Goal: Transaction & Acquisition: Purchase product/service

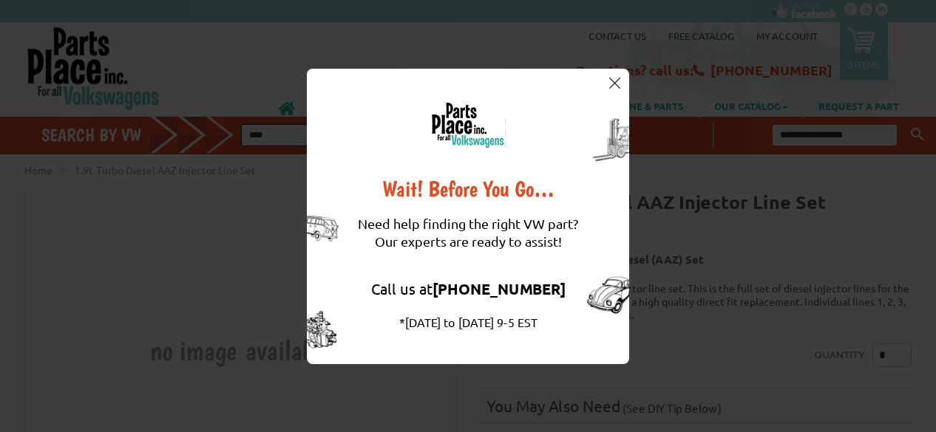
click at [683, 232] on div "Wait! Before You Go… Need help finding the right VW part? Our experts are ready…" at bounding box center [468, 216] width 936 height 432
click at [483, 99] on div "Wait! Before You Go… Need help finding the right VW part? Our experts are ready…" at bounding box center [468, 217] width 322 height 296
click at [251, 220] on div "Wait! Before You Go… Need help finding the right VW part? Our experts are ready…" at bounding box center [468, 216] width 936 height 432
click at [616, 81] on img at bounding box center [614, 83] width 11 height 11
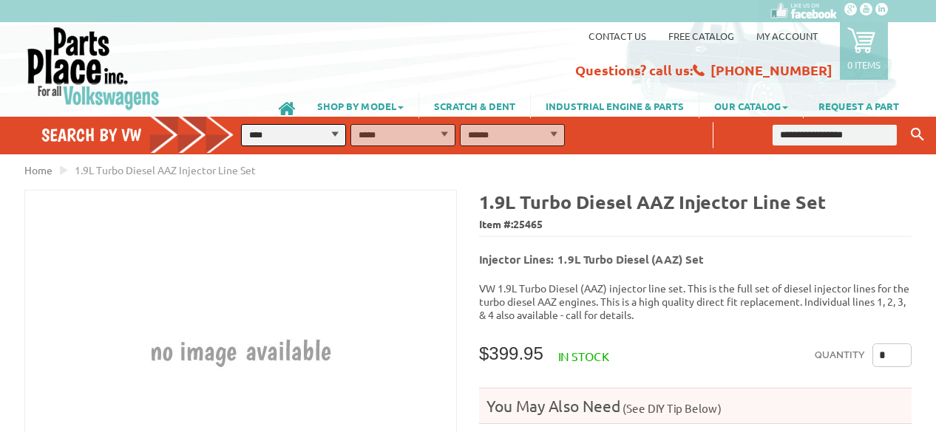
click at [347, 268] on img at bounding box center [241, 352] width 322 height 322
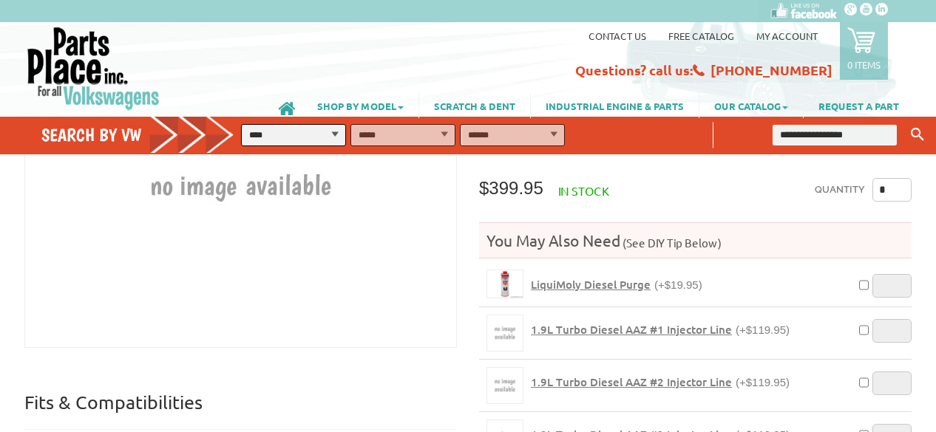
scroll to position [148, 0]
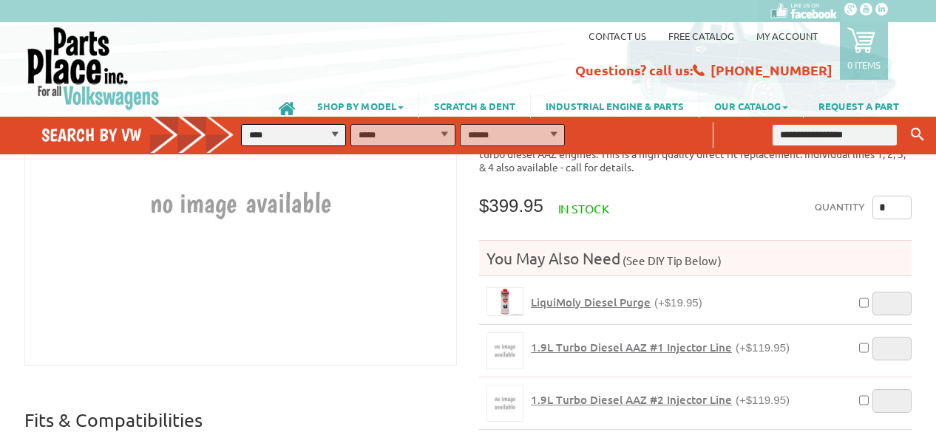
click at [682, 196] on div "Quantity * You May Also Need (See DIY Tip Below) LiquiMoly Diesel Purge (+$19.9…" at bounding box center [695, 393] width 432 height 395
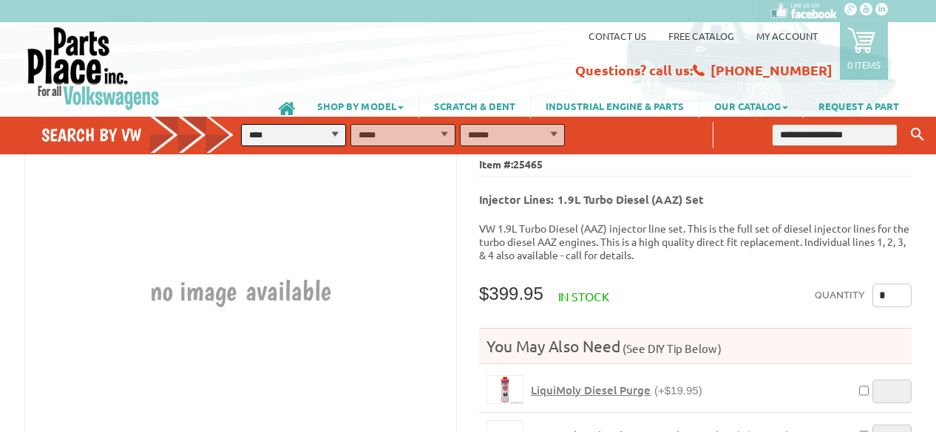
scroll to position [59, 0]
click at [892, 295] on input "*" at bounding box center [891, 297] width 39 height 24
type input "*"
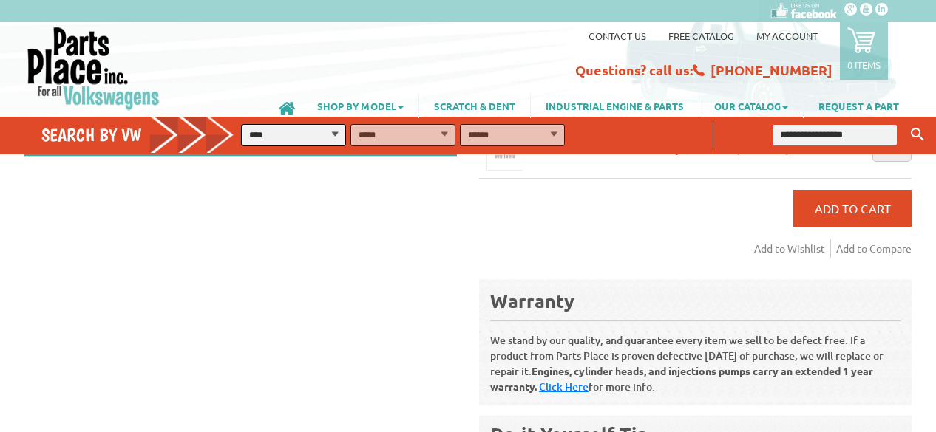
scroll to position [503, 0]
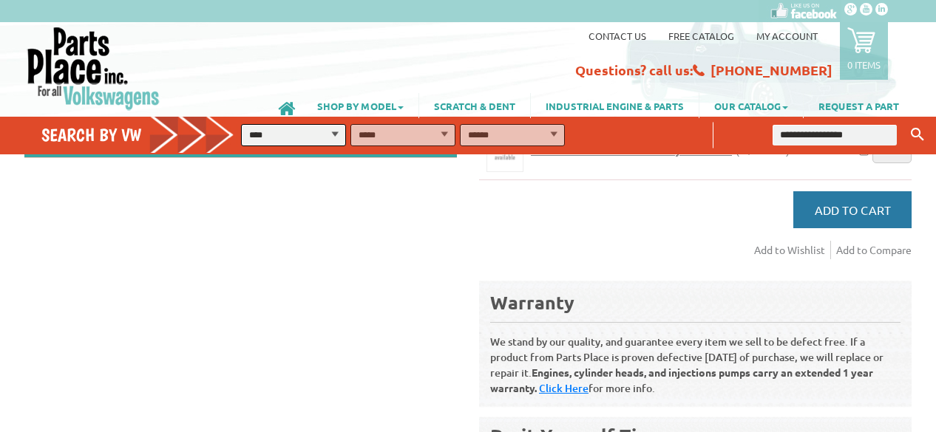
click at [870, 210] on button "Add to Cart" at bounding box center [852, 209] width 118 height 37
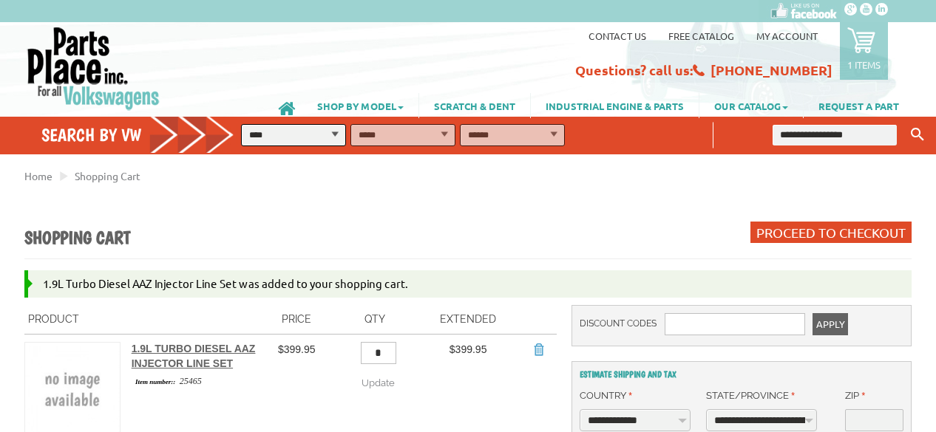
click at [339, 139] on select "**********" at bounding box center [293, 135] width 105 height 22
click at [508, 209] on div "Home Shopping Cart" at bounding box center [467, 396] width 887 height 466
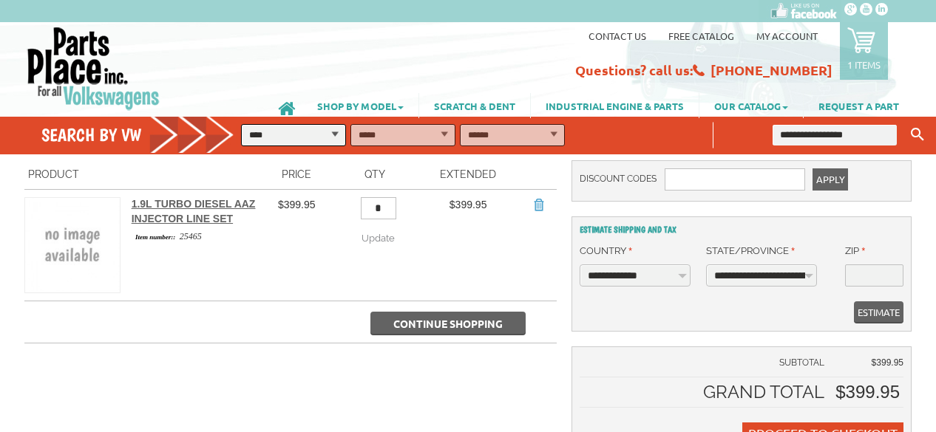
scroll to position [148, 0]
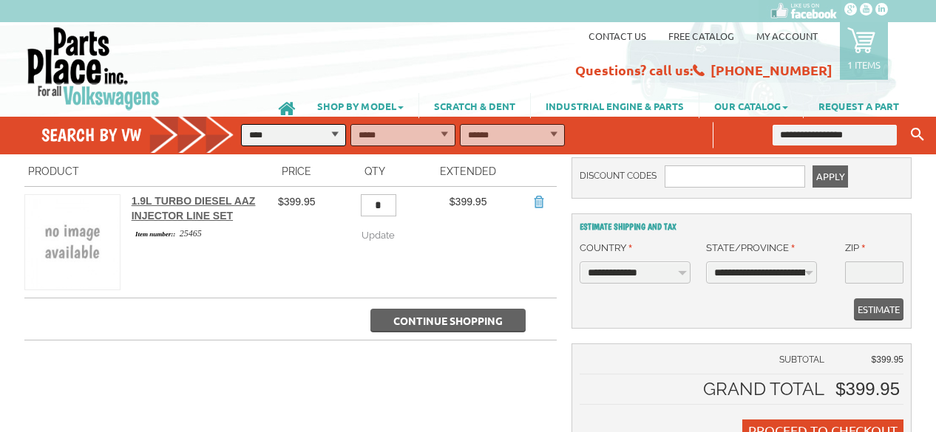
click at [444, 317] on span "Continue Shopping" at bounding box center [447, 320] width 109 height 13
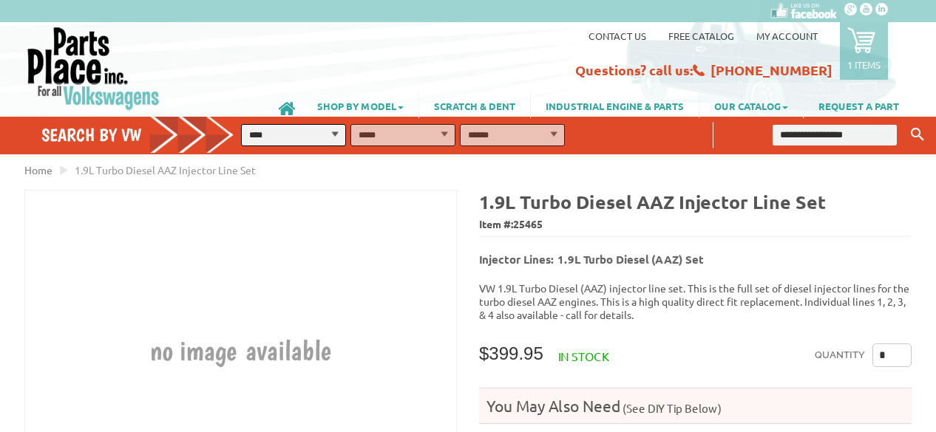
click at [326, 134] on select "**********" at bounding box center [293, 135] width 105 height 22
select select "*********"
click at [241, 124] on select "**********" at bounding box center [293, 135] width 105 height 22
click at [447, 132] on select "**********" at bounding box center [402, 135] width 105 height 22
select select "*********"
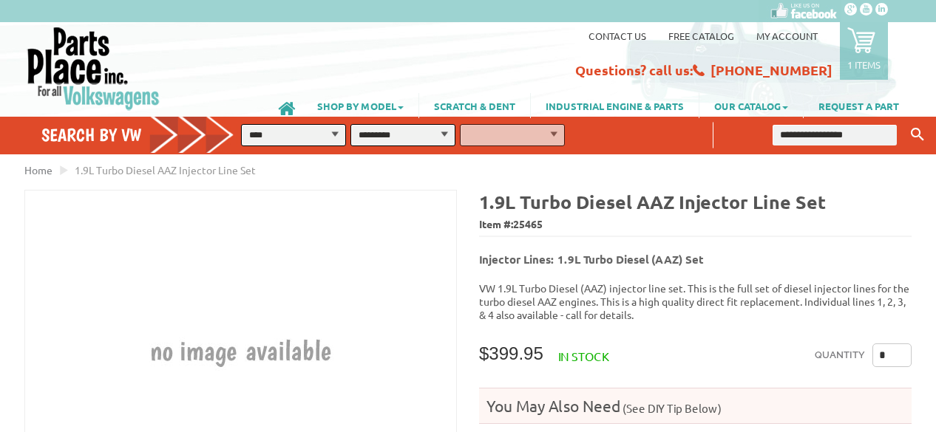
click at [350, 124] on select "**********" at bounding box center [402, 135] width 105 height 22
click at [555, 134] on select "**********" at bounding box center [512, 135] width 105 height 22
select select "*********"
click at [460, 124] on select "**********" at bounding box center [512, 135] width 105 height 22
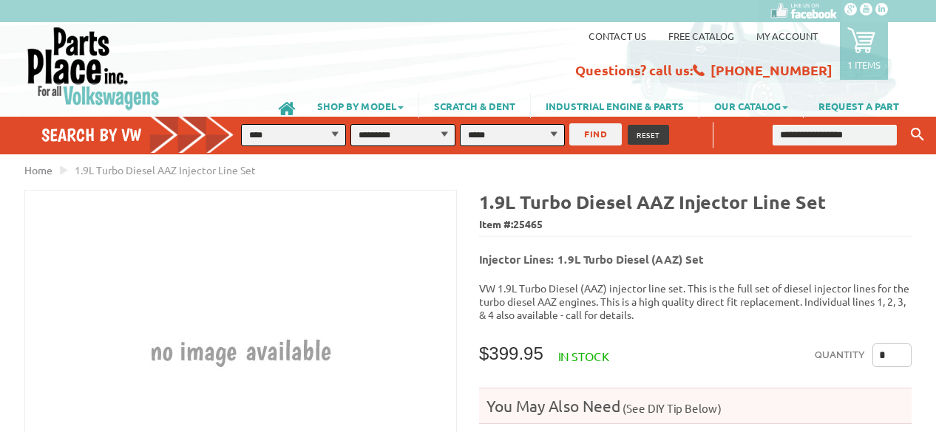
click at [594, 134] on button "FIND" at bounding box center [595, 134] width 52 height 22
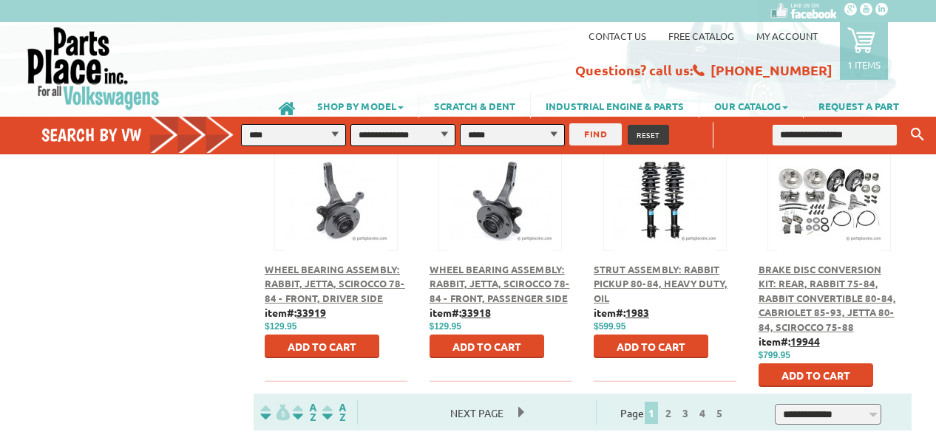
scroll to position [798, 0]
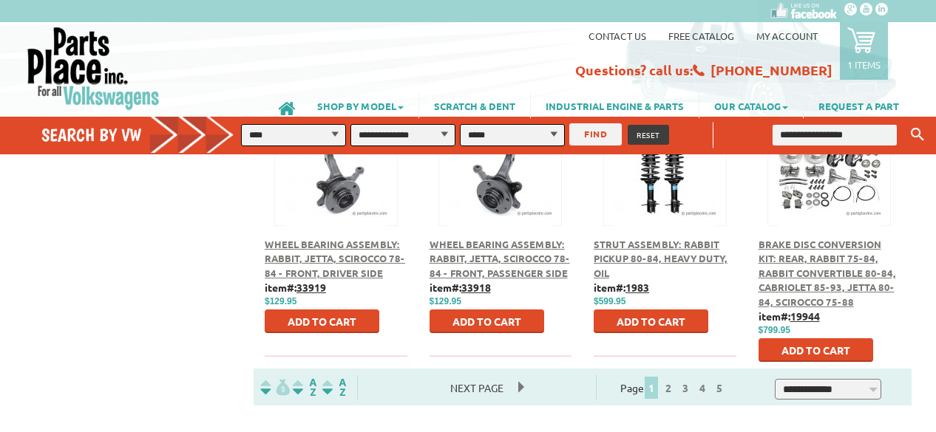
click at [518, 377] on span "Next Page" at bounding box center [476, 388] width 83 height 22
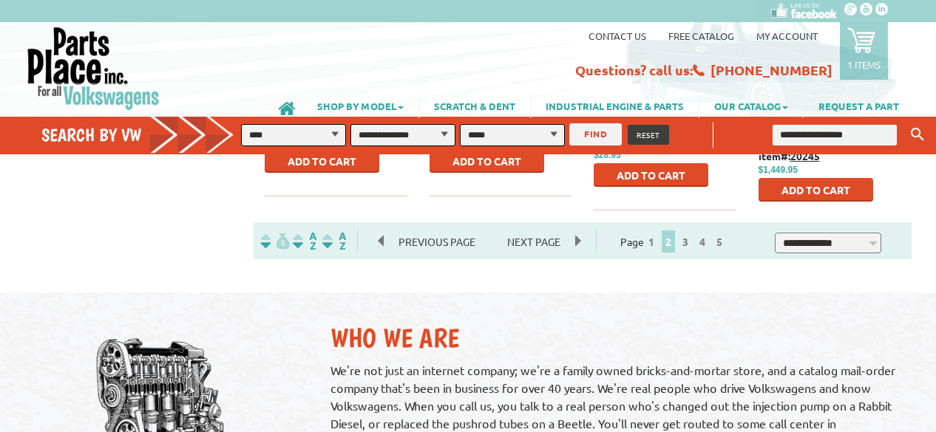
scroll to position [946, 0]
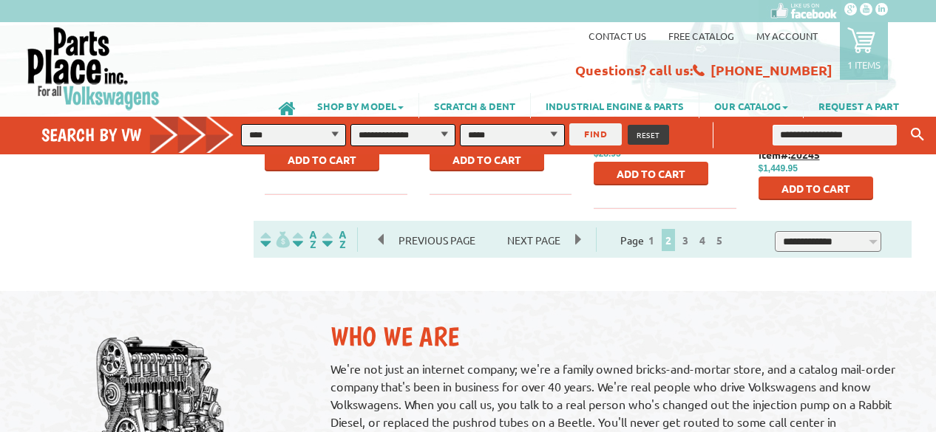
click at [578, 229] on div "Previous Page Next Page" at bounding box center [477, 240] width 238 height 22
click at [571, 229] on span "Next Page" at bounding box center [533, 240] width 83 height 22
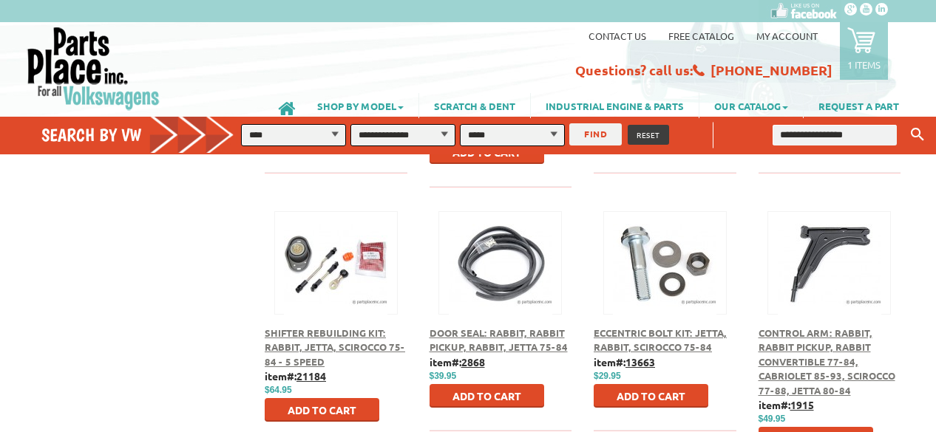
scroll to position [739, 0]
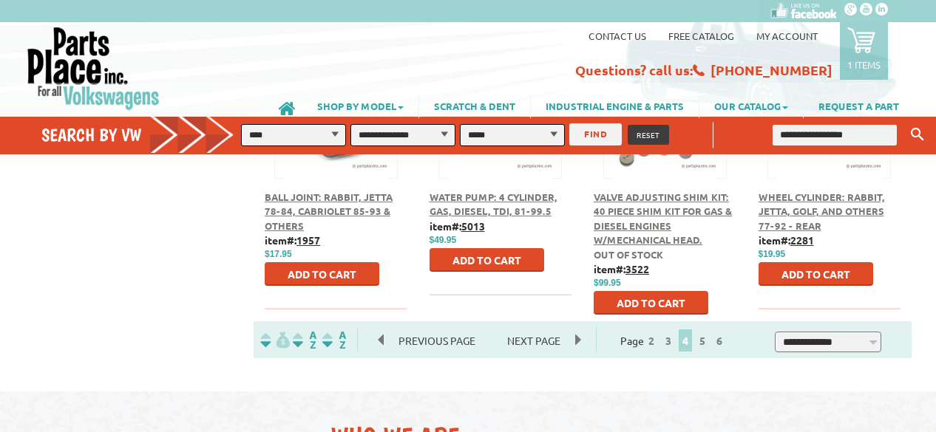
scroll to position [917, 0]
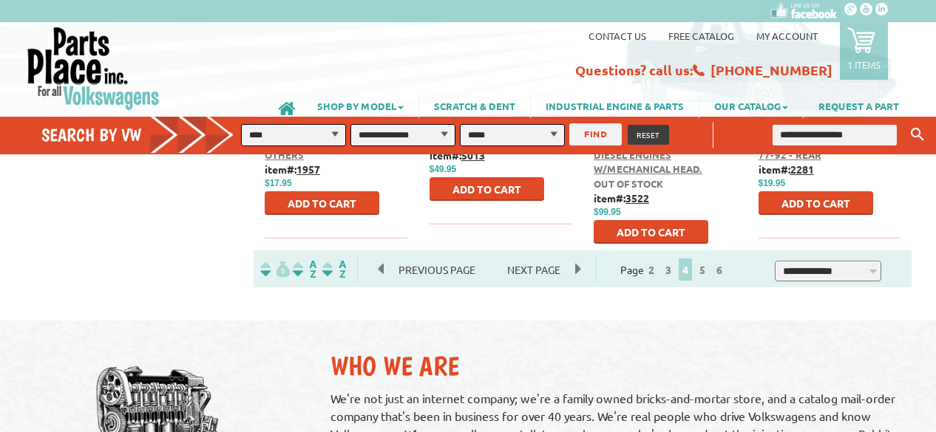
click at [566, 259] on span "Next Page" at bounding box center [533, 270] width 83 height 22
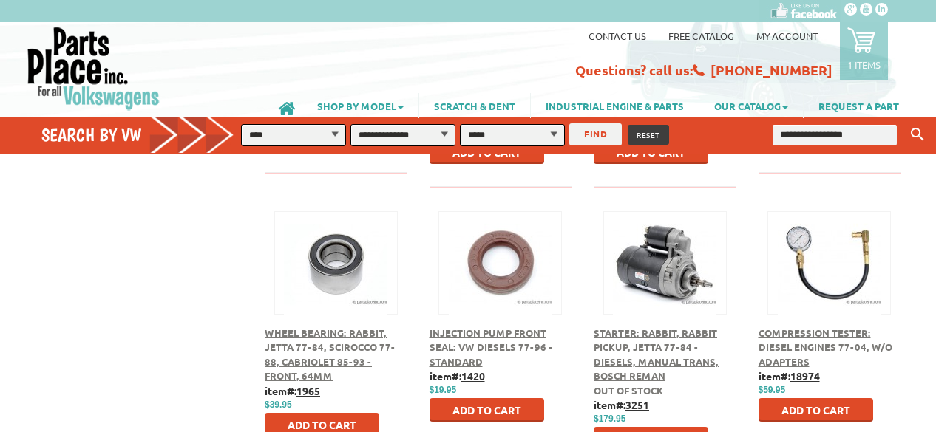
scroll to position [739, 0]
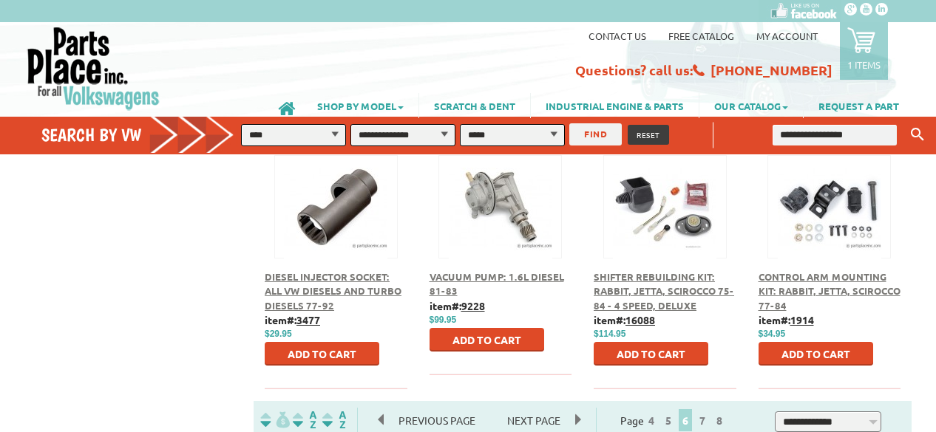
scroll to position [769, 0]
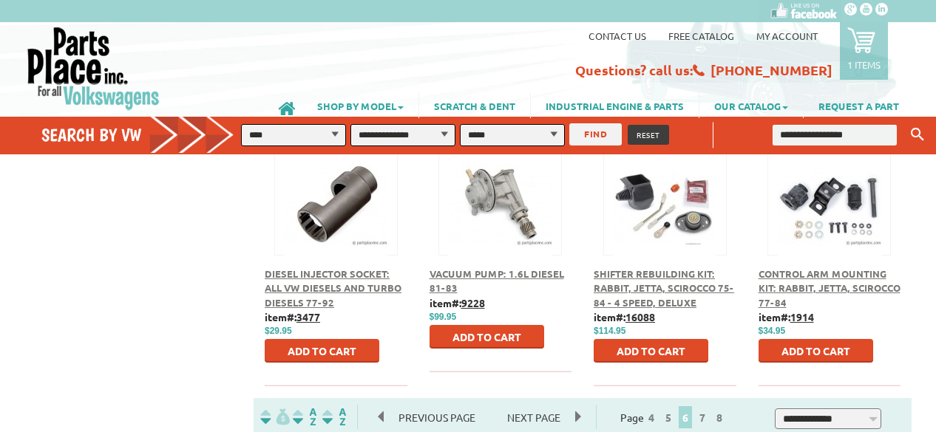
click at [310, 344] on span "Add to Cart" at bounding box center [322, 350] width 69 height 13
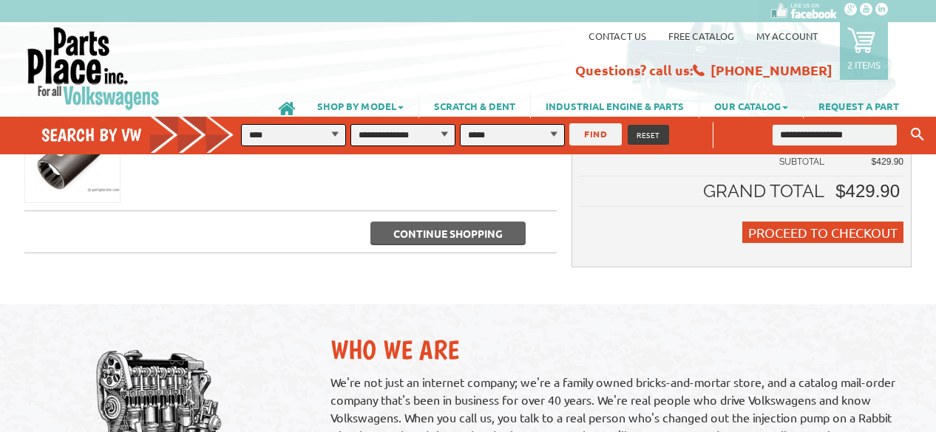
scroll to position [325, 0]
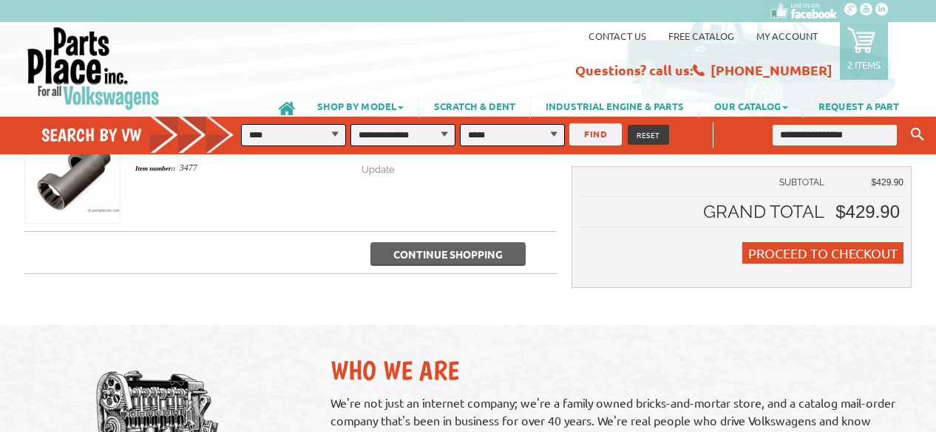
click at [443, 248] on span "Continue Shopping" at bounding box center [447, 254] width 109 height 13
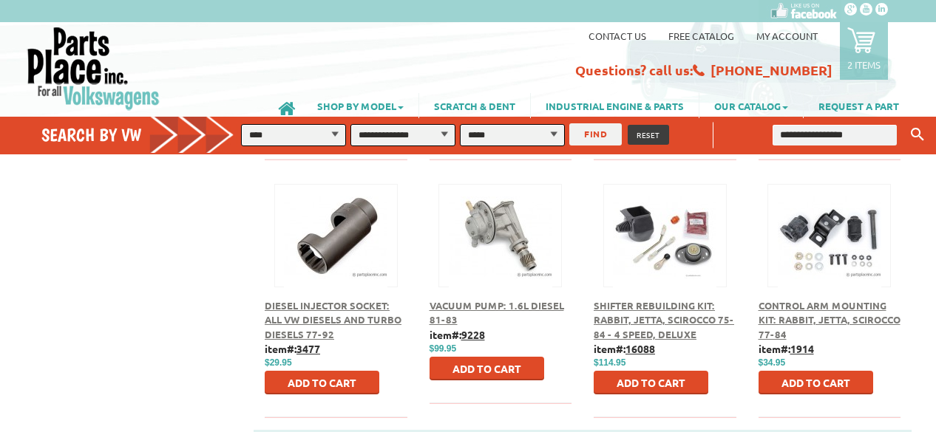
scroll to position [739, 0]
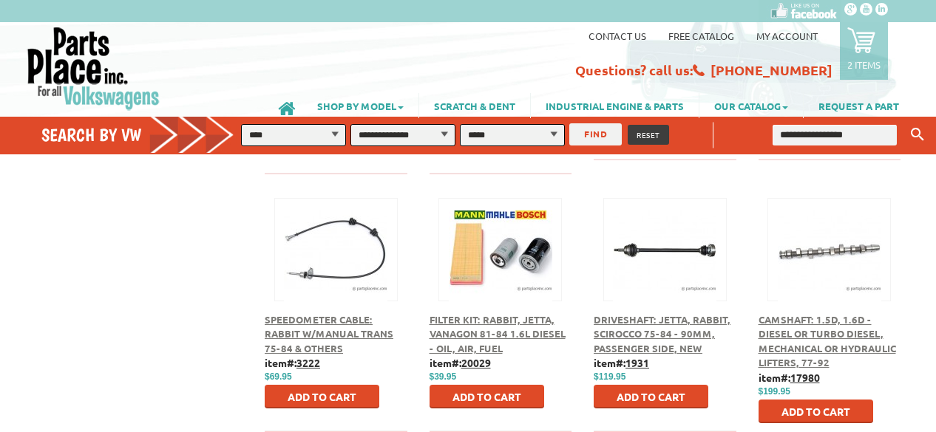
scroll to position [739, 0]
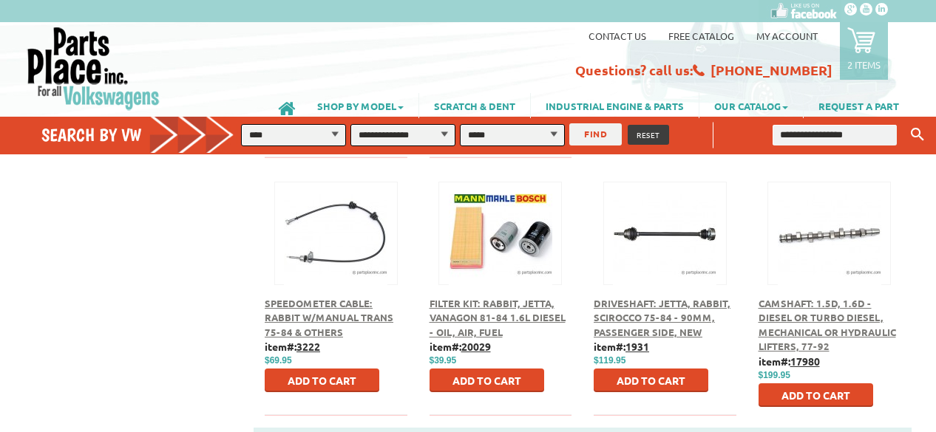
click at [317, 297] on span "Speedometer Cable: Rabbit w/Manual Trans 75-84 & Others" at bounding box center [329, 317] width 129 height 41
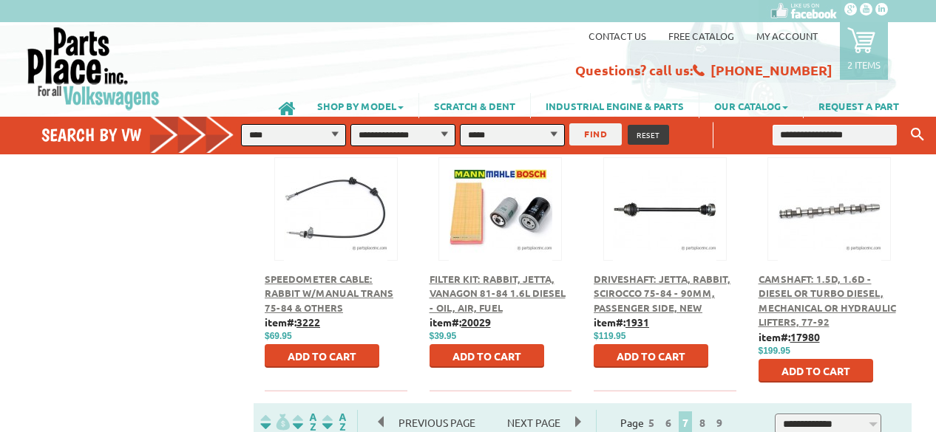
scroll to position [823, 0]
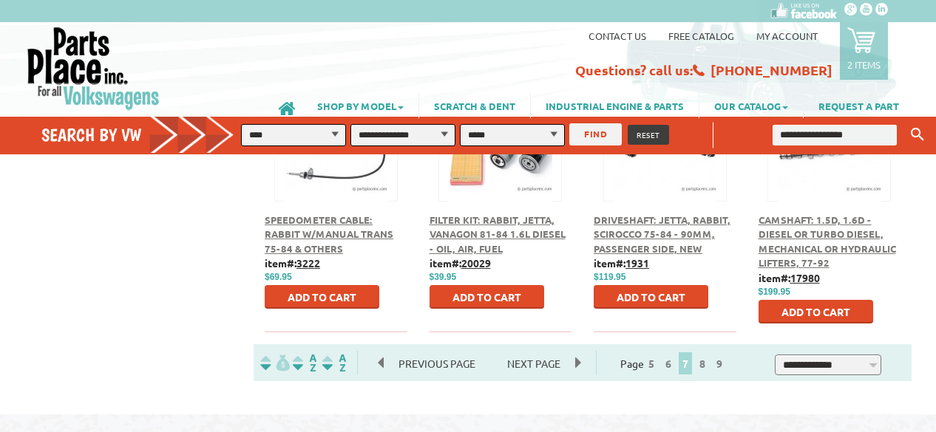
click at [561, 353] on span "Next Page" at bounding box center [533, 364] width 83 height 22
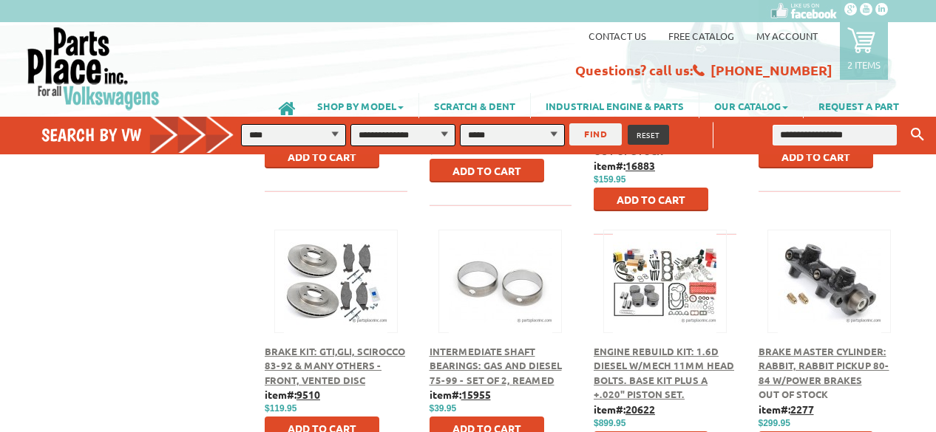
scroll to position [739, 0]
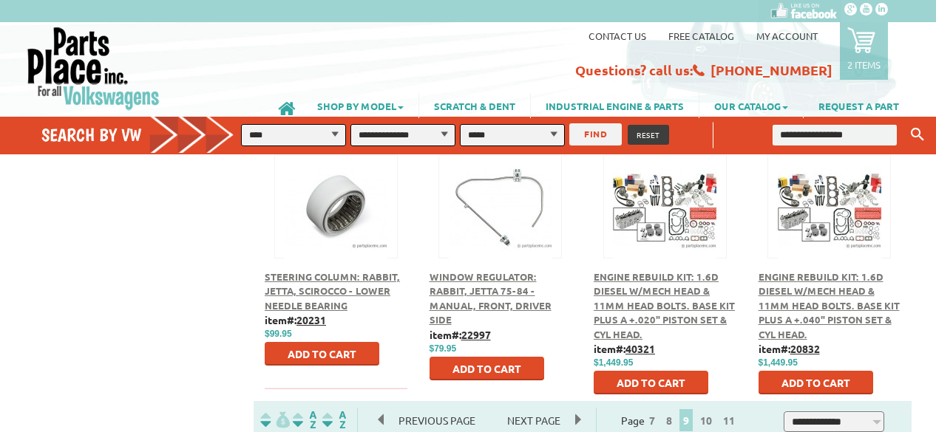
scroll to position [769, 0]
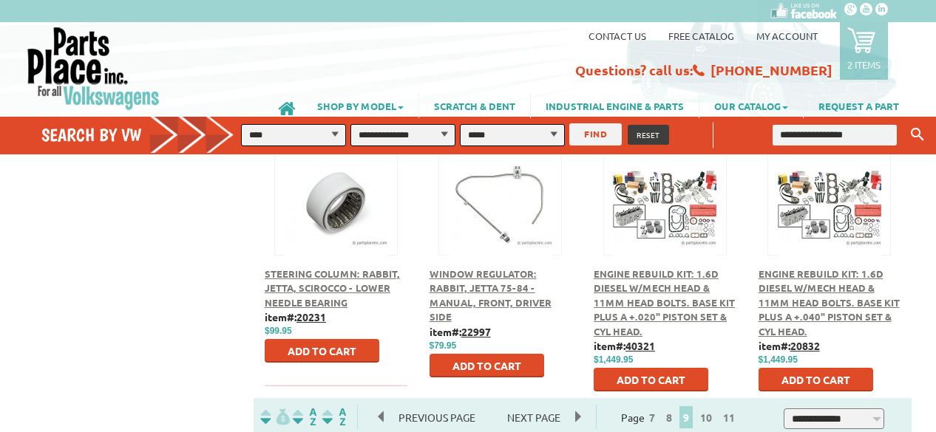
click at [543, 407] on span "Next Page" at bounding box center [533, 418] width 83 height 22
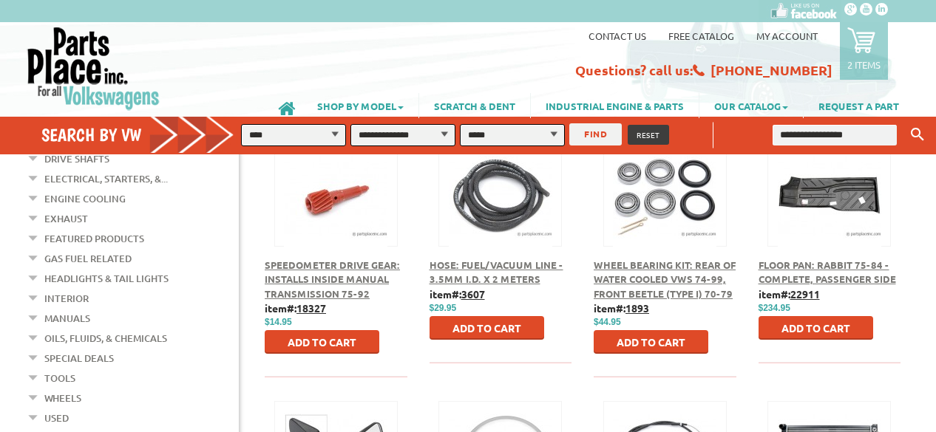
scroll to position [260, 0]
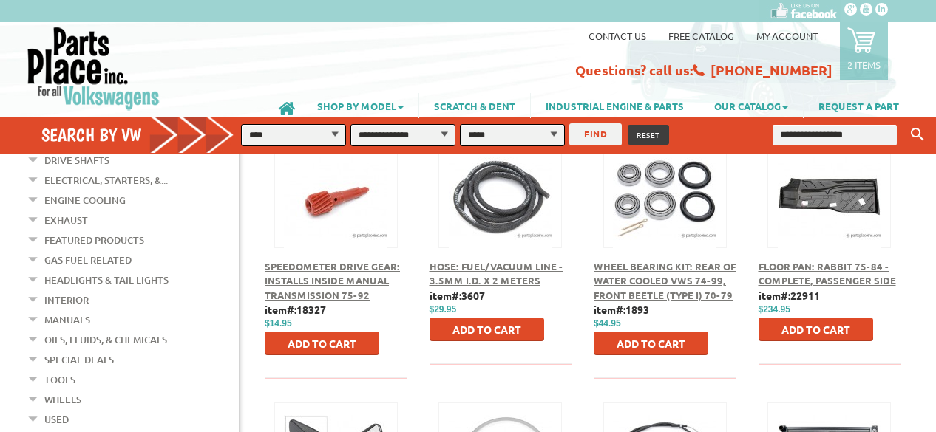
click at [332, 214] on img at bounding box center [335, 197] width 103 height 103
click at [309, 187] on button at bounding box center [335, 194] width 95 height 25
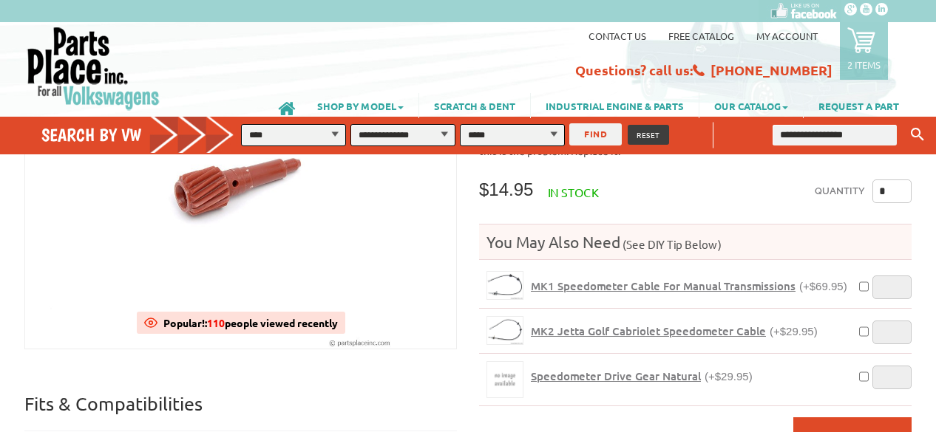
scroll to position [207, 0]
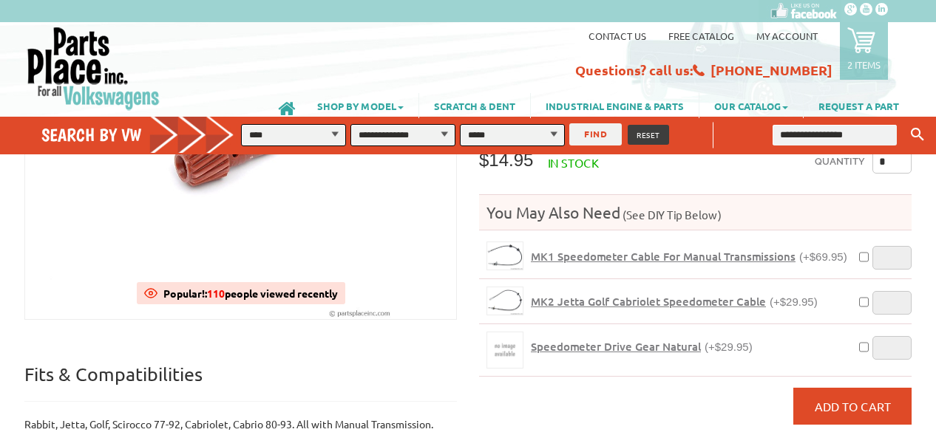
click at [596, 341] on span "Speedometer Drive Gear Natural" at bounding box center [616, 346] width 170 height 15
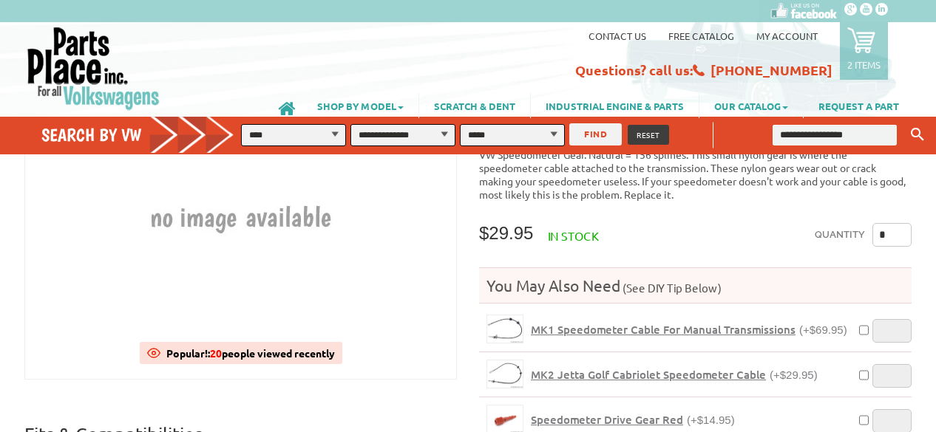
scroll to position [207, 0]
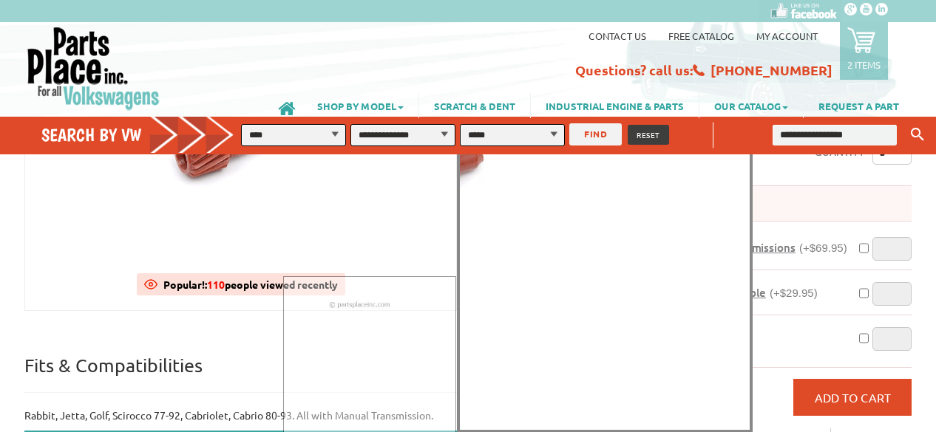
scroll to position [266, 0]
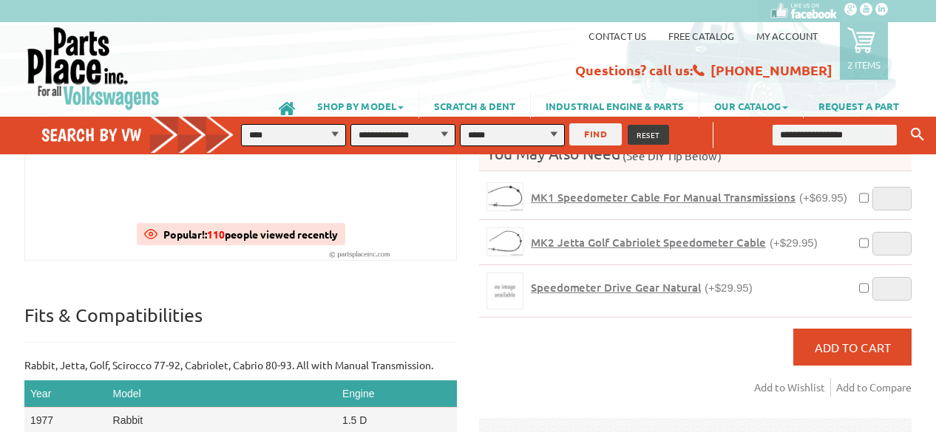
click at [642, 280] on span "Speedometer Drive Gear Natural" at bounding box center [616, 287] width 170 height 15
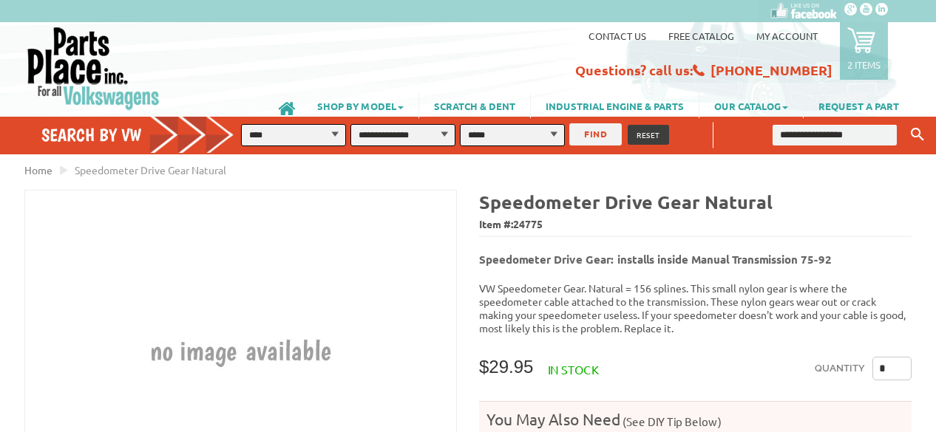
click at [887, 362] on input "*" at bounding box center [891, 369] width 39 height 24
type input "*"
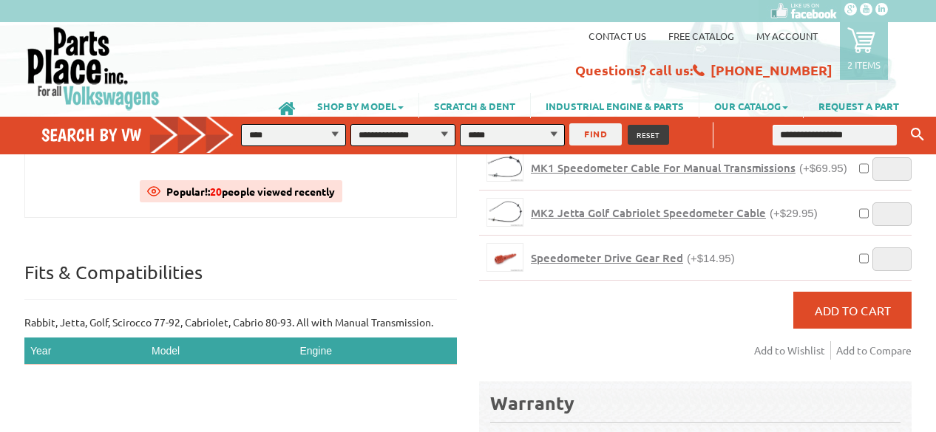
scroll to position [325, 0]
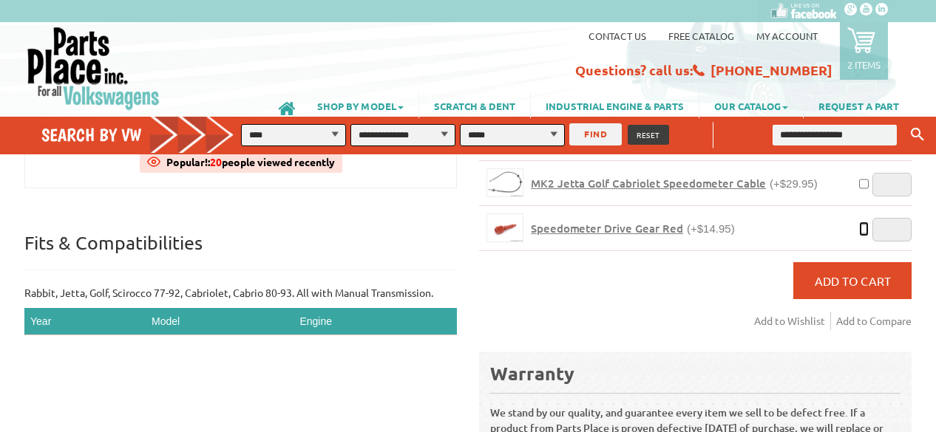
type input "*"
click at [668, 313] on div "Quantity * You May Also Need (See DIY Tip Below) MK1 Speedometer Cable For Manu…" at bounding box center [695, 184] width 432 height 304
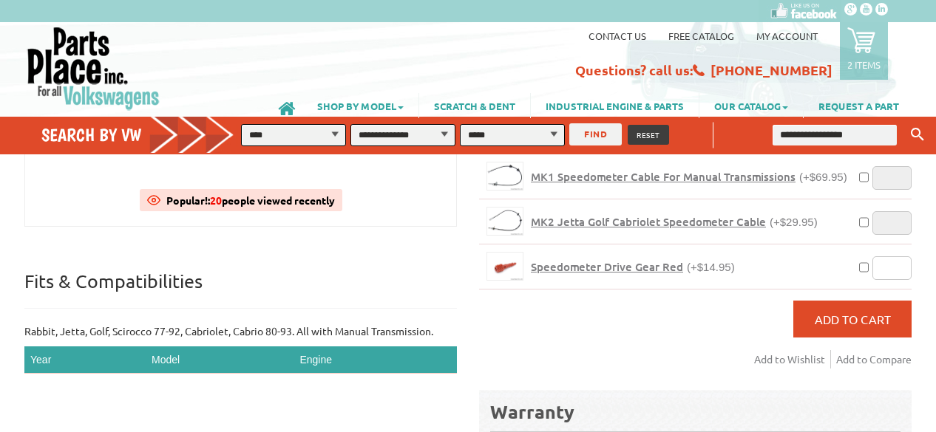
scroll to position [355, 0]
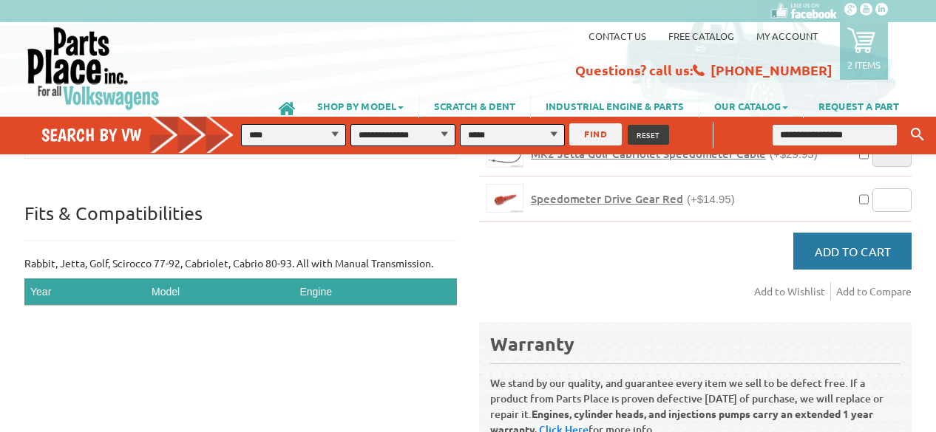
click at [853, 254] on button "Add to Cart" at bounding box center [852, 251] width 118 height 37
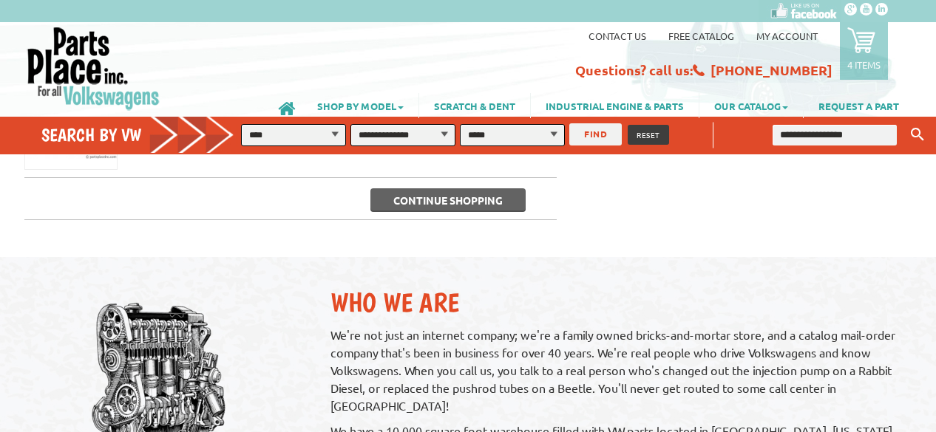
scroll to position [591, 0]
click at [451, 194] on span "Continue Shopping" at bounding box center [447, 200] width 109 height 13
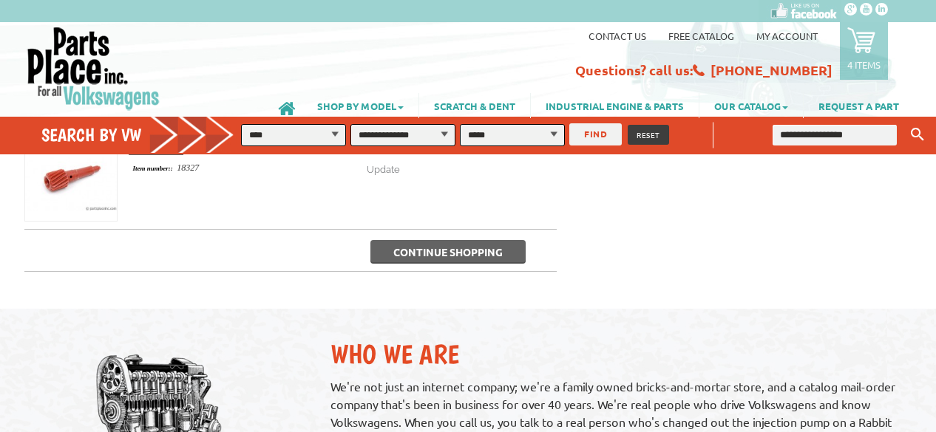
scroll to position [503, 0]
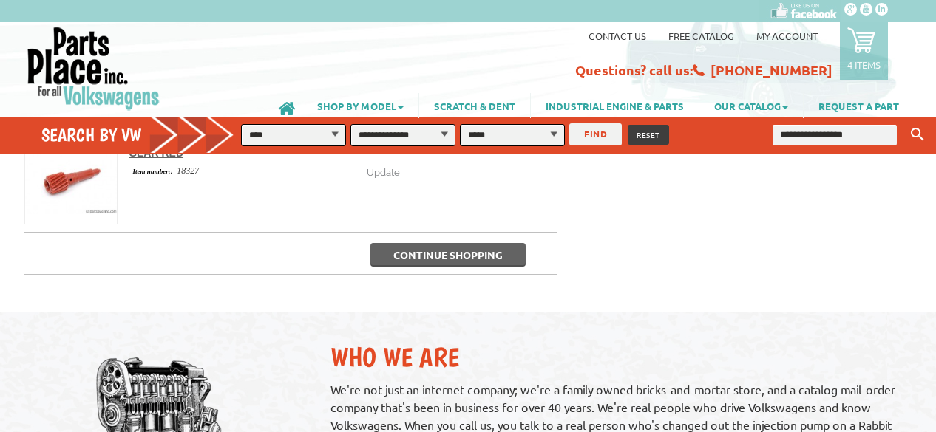
click at [488, 248] on span "Continue Shopping" at bounding box center [447, 254] width 109 height 13
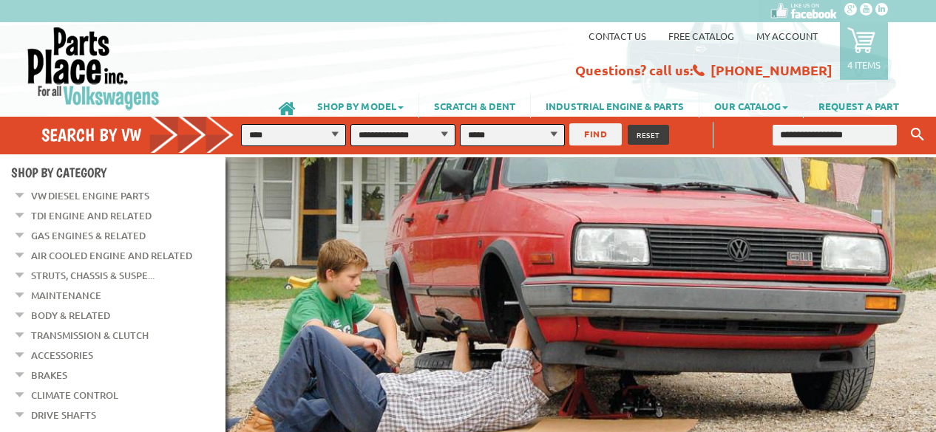
click at [600, 129] on button "FIND" at bounding box center [595, 134] width 52 height 22
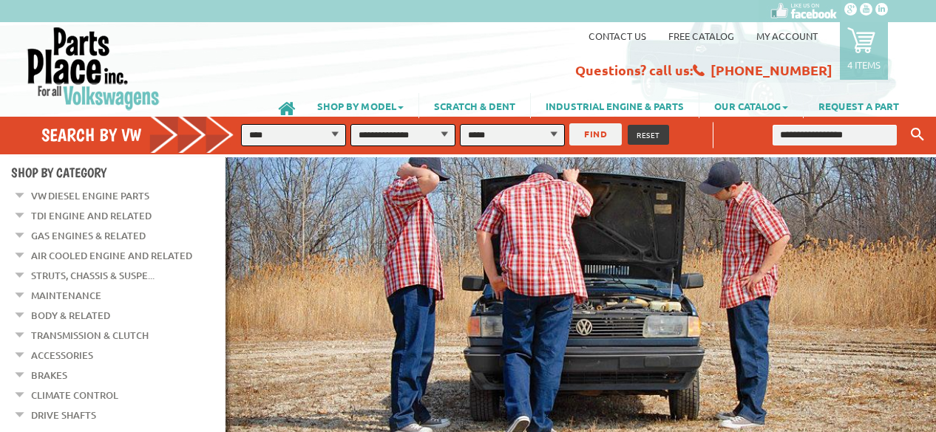
scroll to position [30, 0]
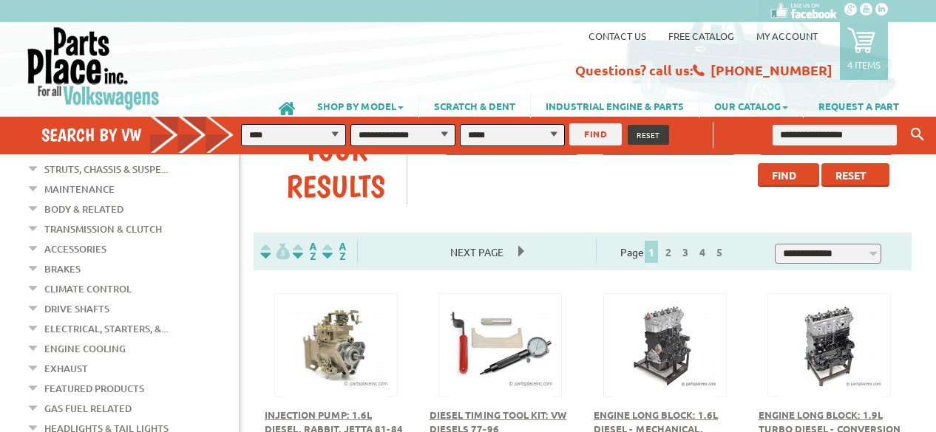
scroll to position [101, 0]
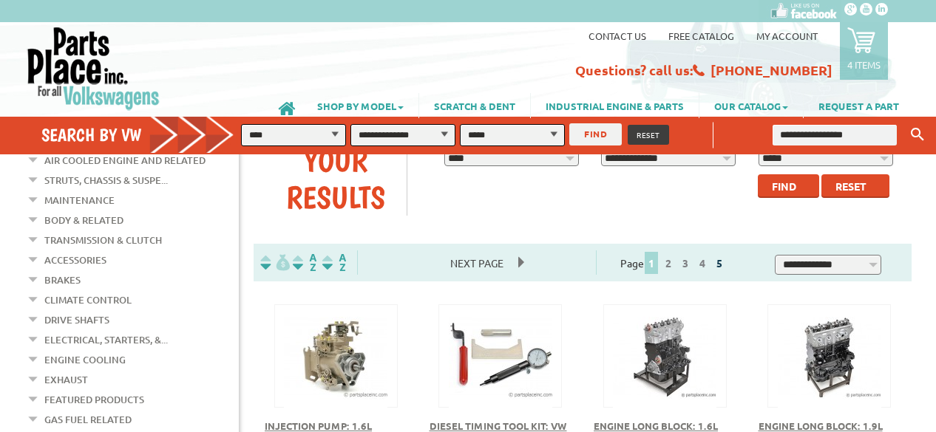
click at [726, 265] on link "5" at bounding box center [719, 263] width 13 height 13
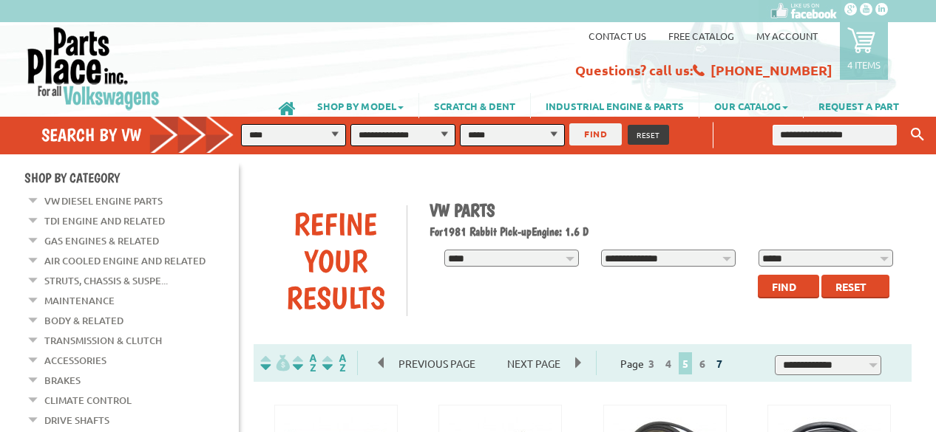
click at [726, 367] on link "7" at bounding box center [719, 363] width 13 height 13
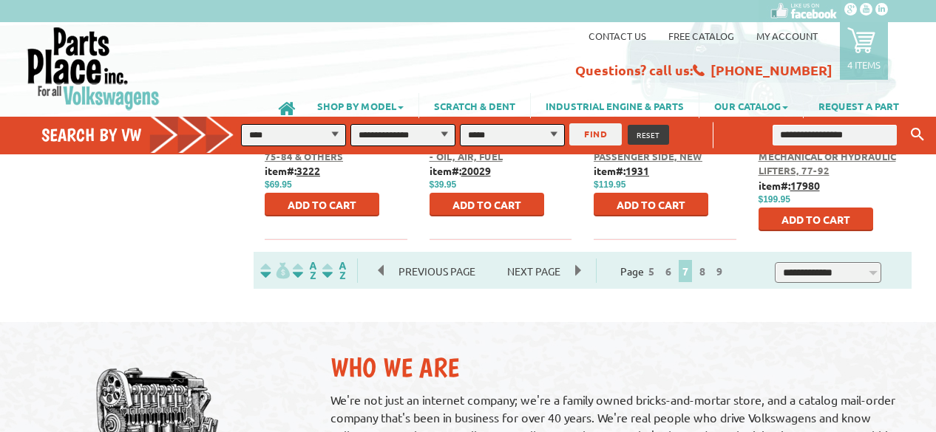
scroll to position [917, 0]
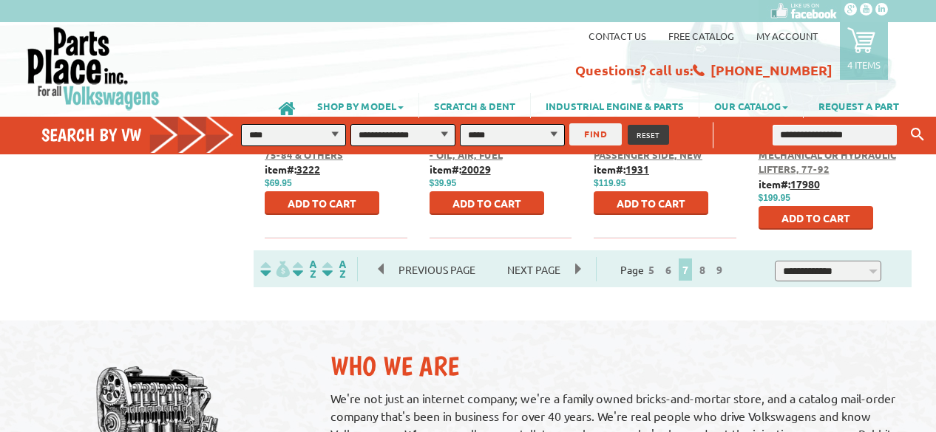
click at [552, 259] on span "Next Page" at bounding box center [533, 270] width 83 height 22
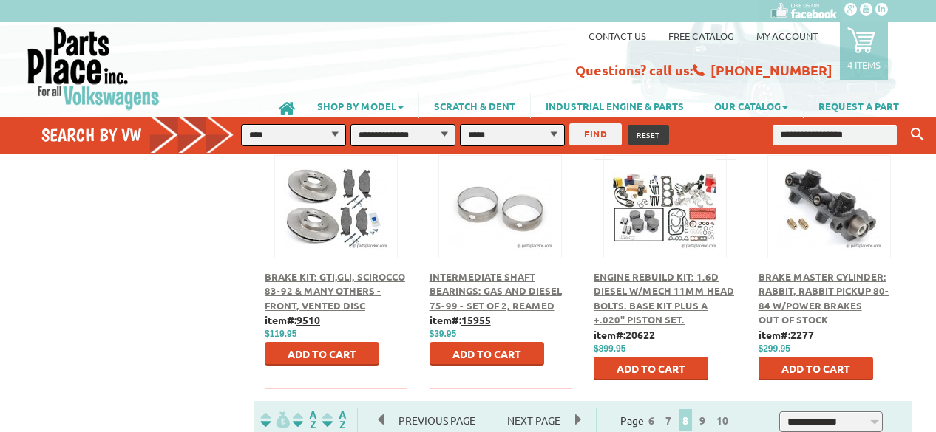
scroll to position [769, 0]
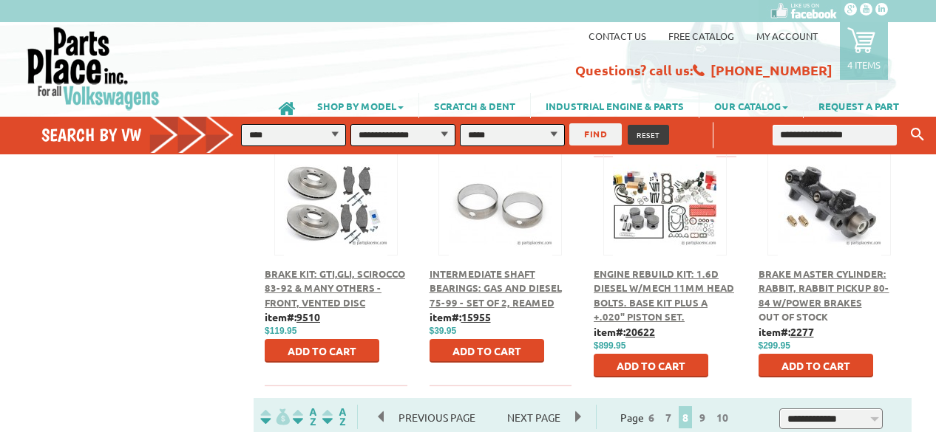
click at [551, 407] on span "Next Page" at bounding box center [533, 418] width 83 height 22
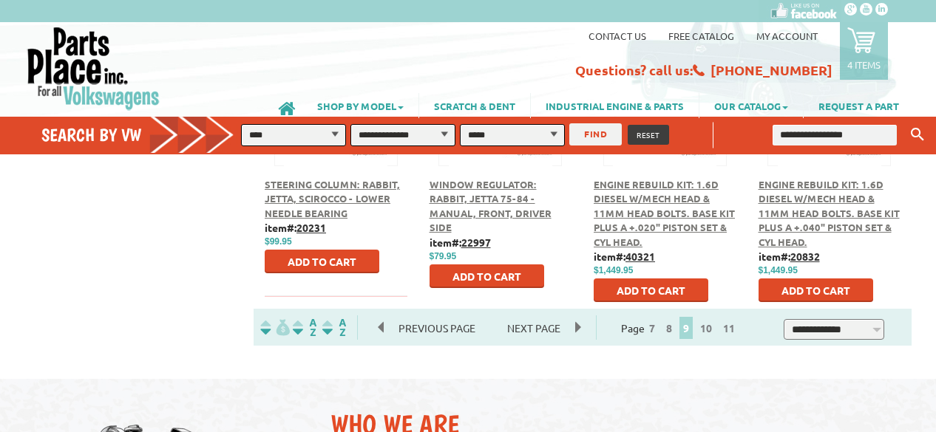
scroll to position [863, 0]
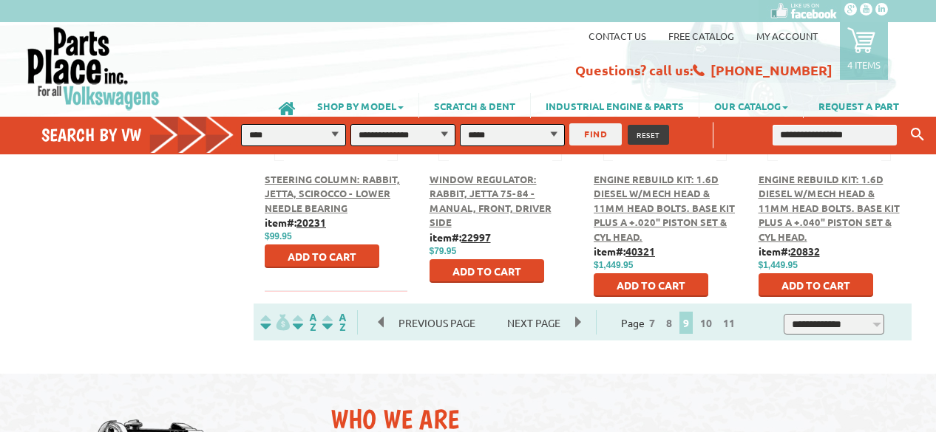
click at [547, 312] on span "Next Page" at bounding box center [533, 323] width 83 height 22
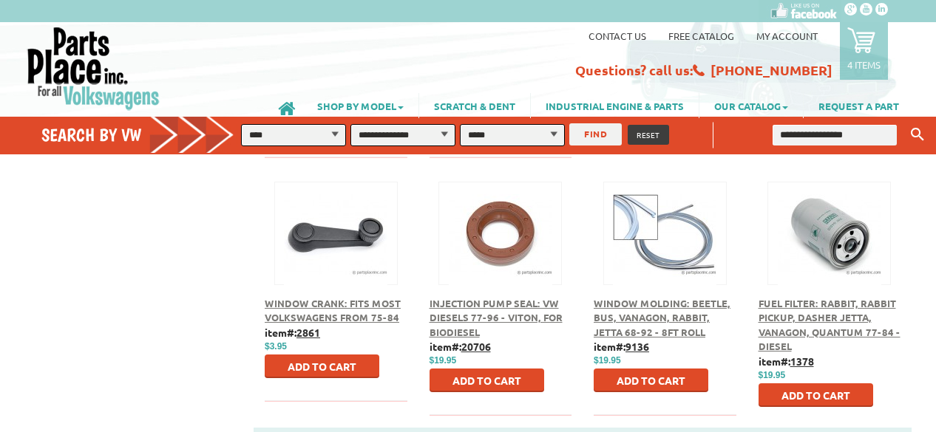
scroll to position [769, 0]
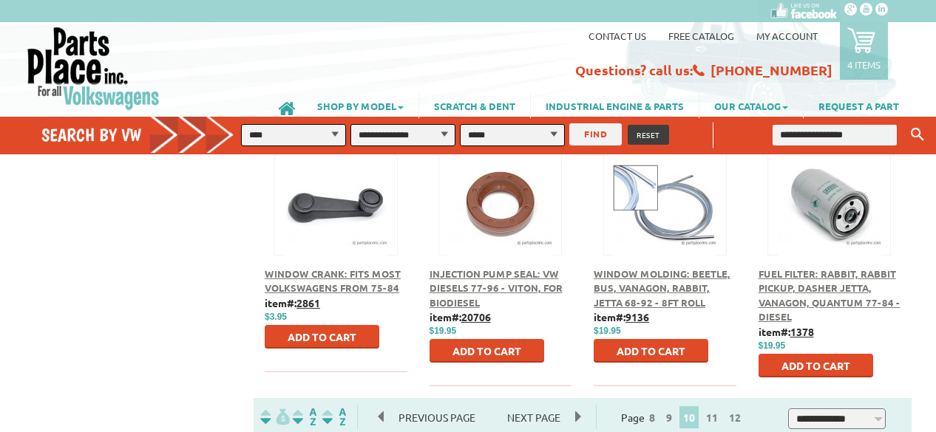
click at [535, 407] on span "Next Page" at bounding box center [533, 418] width 83 height 22
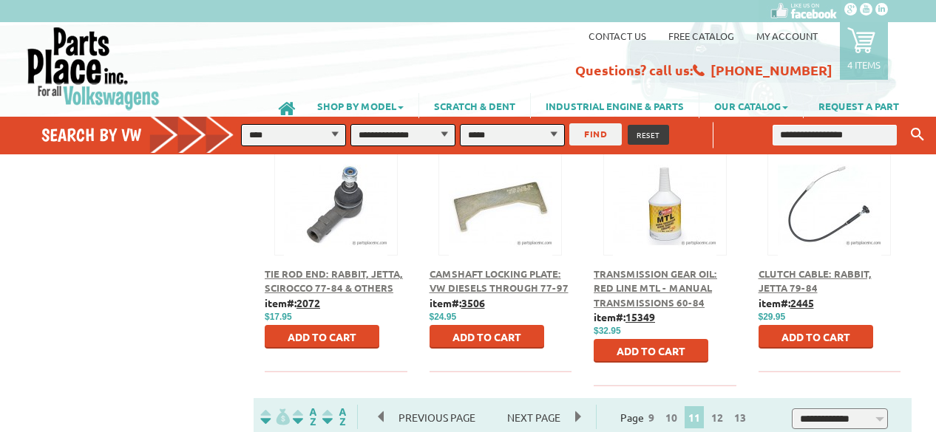
scroll to position [798, 0]
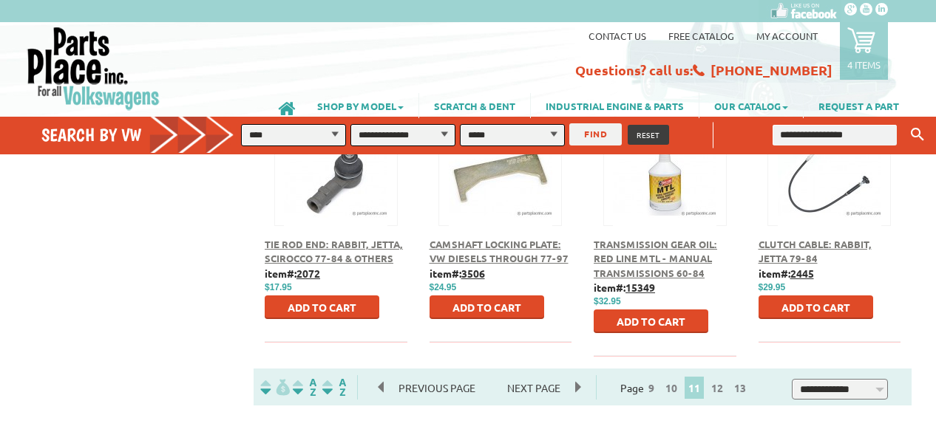
click at [540, 377] on span "Next Page" at bounding box center [533, 388] width 83 height 22
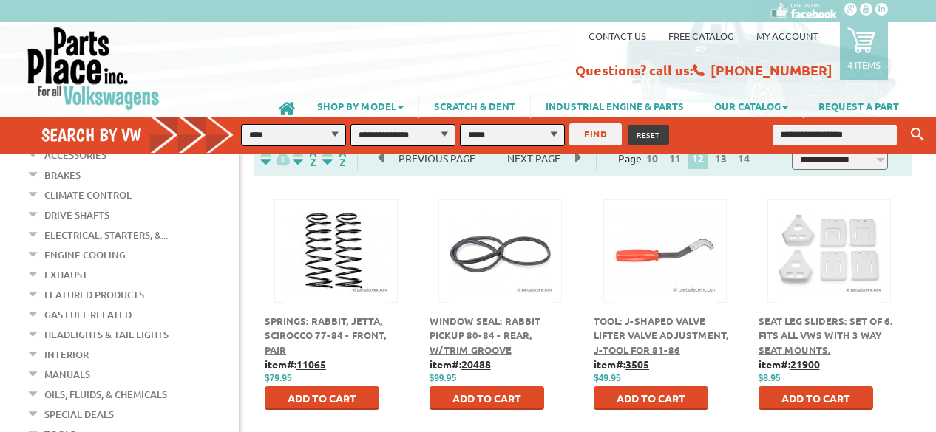
scroll to position [207, 0]
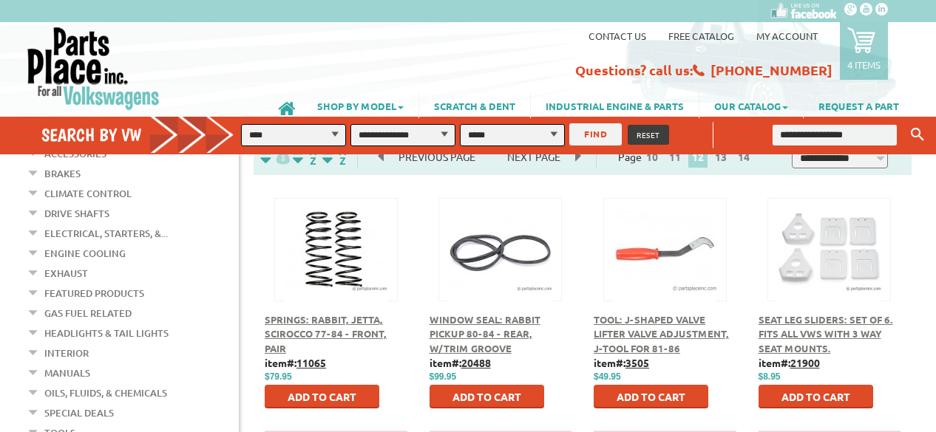
click at [847, 235] on button at bounding box center [828, 247] width 95 height 25
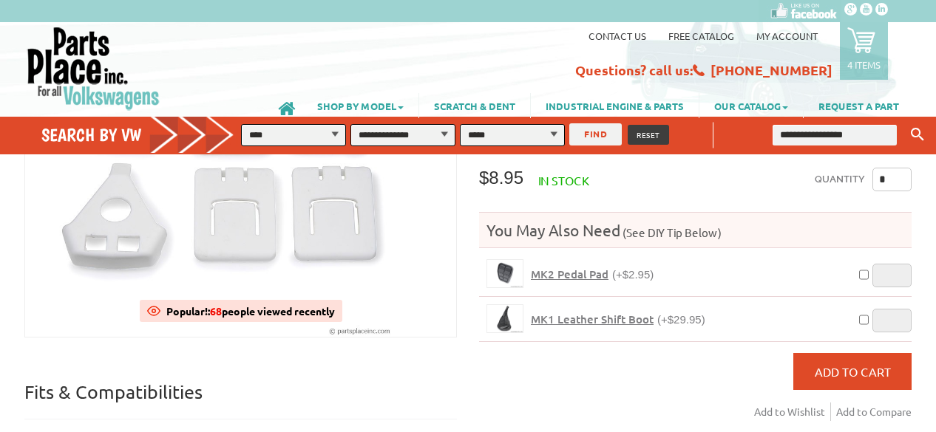
scroll to position [207, 0]
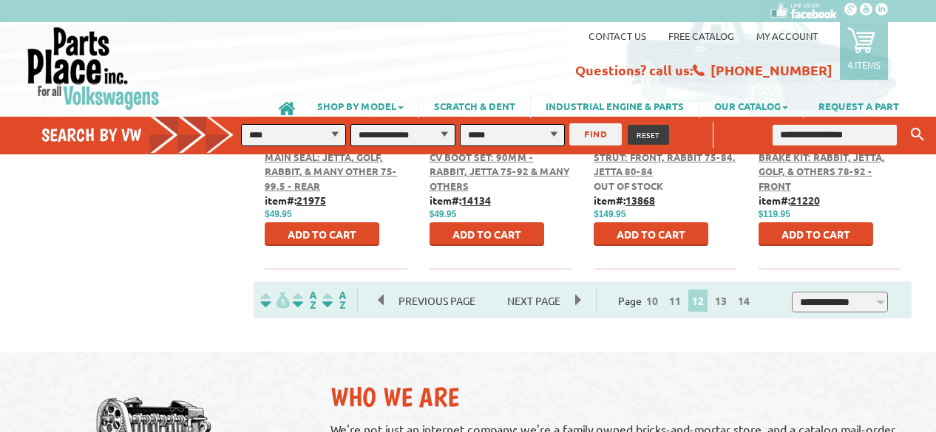
scroll to position [887, 0]
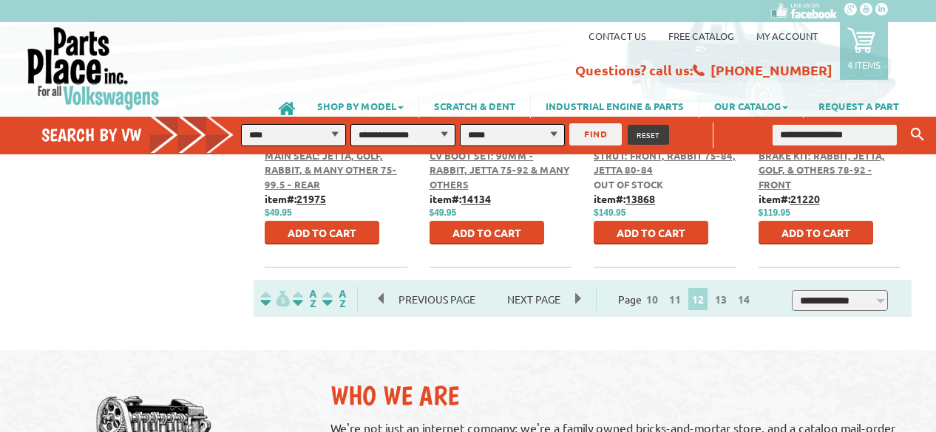
click at [547, 288] on span "Next Page" at bounding box center [533, 299] width 83 height 22
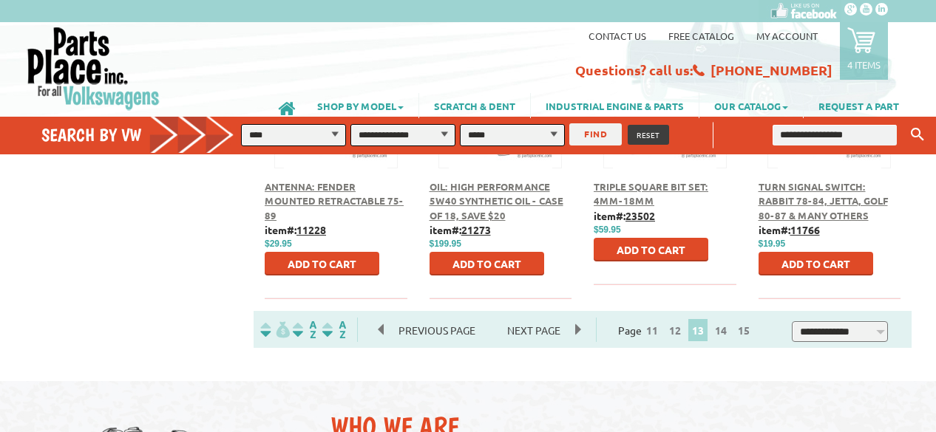
scroll to position [858, 0]
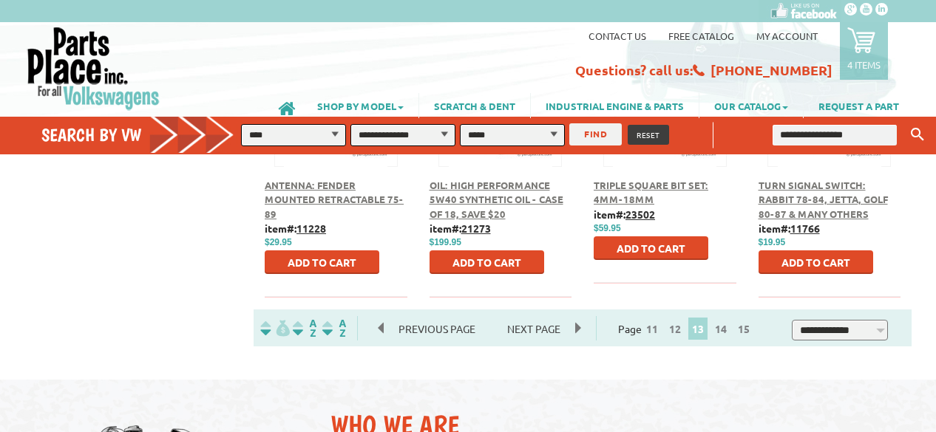
click at [553, 318] on span "Next Page" at bounding box center [533, 329] width 83 height 22
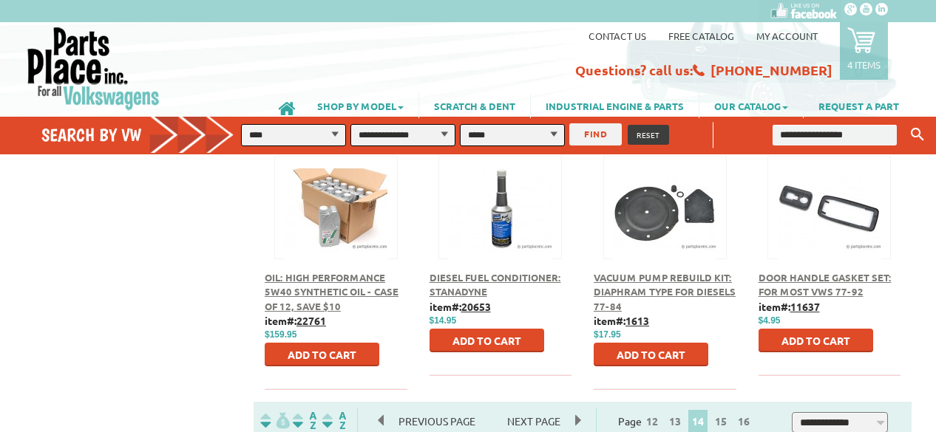
scroll to position [769, 0]
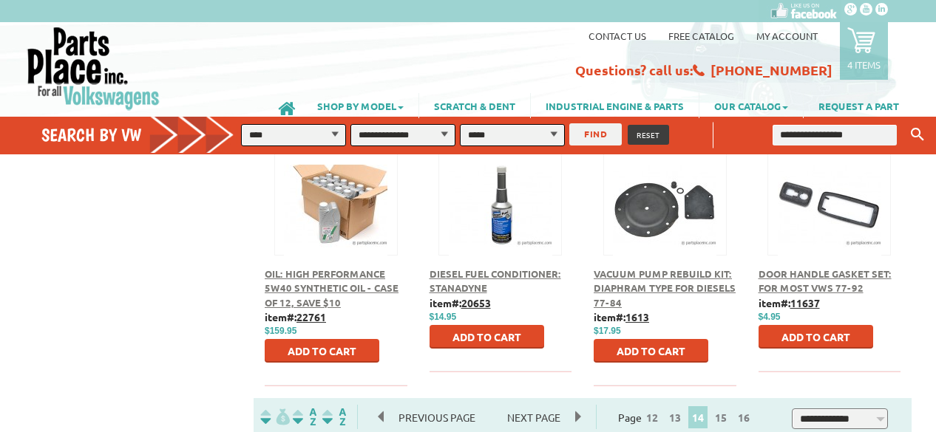
click at [551, 407] on span "Next Page" at bounding box center [533, 418] width 83 height 22
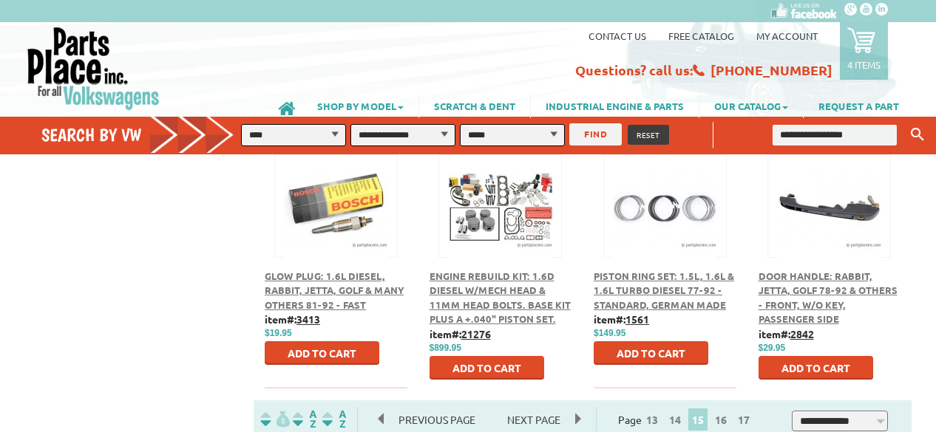
scroll to position [769, 0]
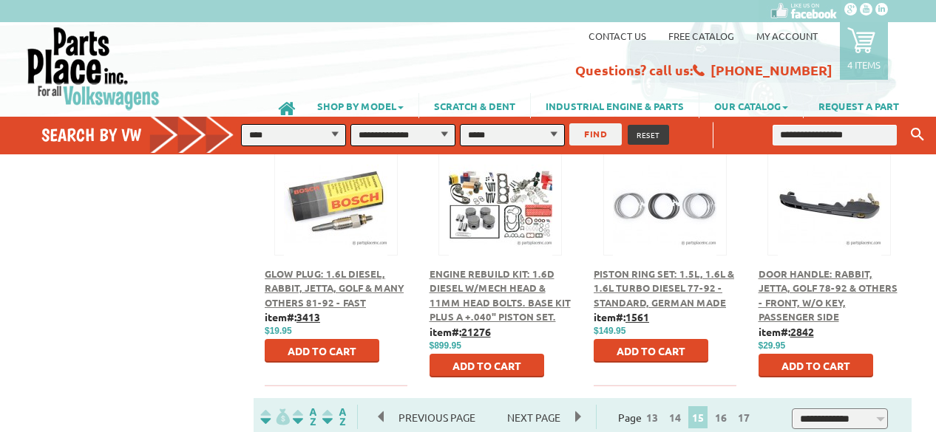
click at [538, 407] on span "Next Page" at bounding box center [533, 418] width 83 height 22
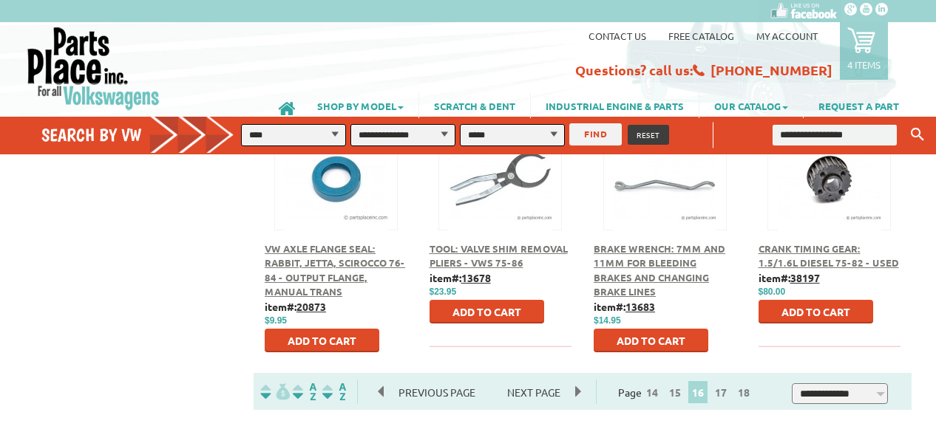
scroll to position [828, 0]
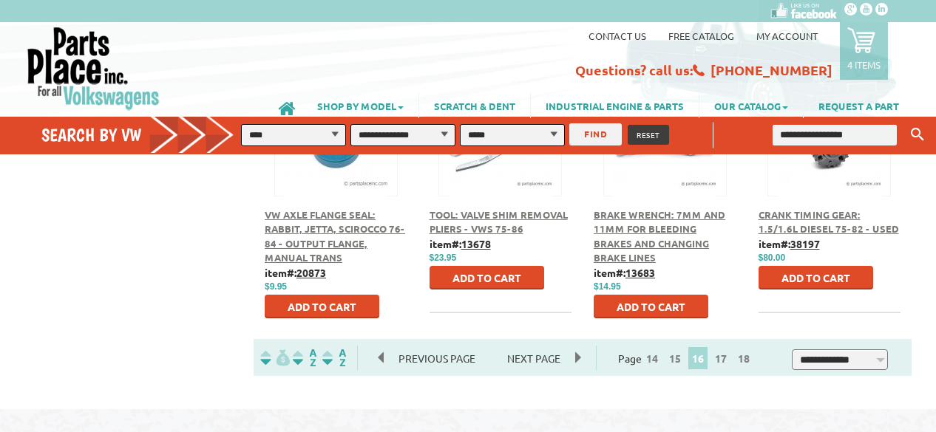
click at [542, 347] on span "Next Page" at bounding box center [533, 358] width 83 height 22
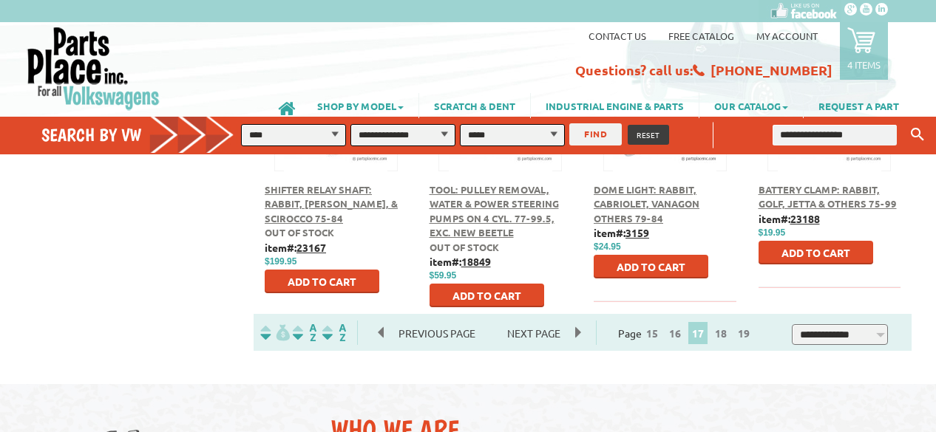
scroll to position [887, 0]
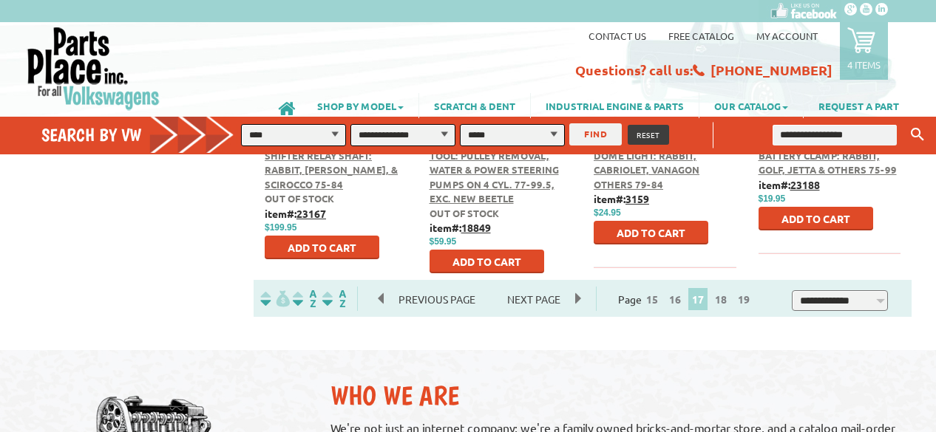
click at [540, 288] on span "Next Page" at bounding box center [533, 299] width 83 height 22
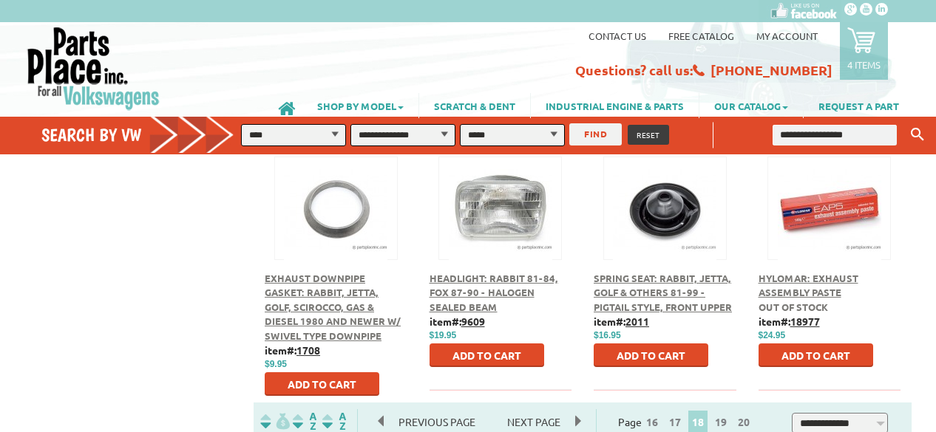
scroll to position [769, 0]
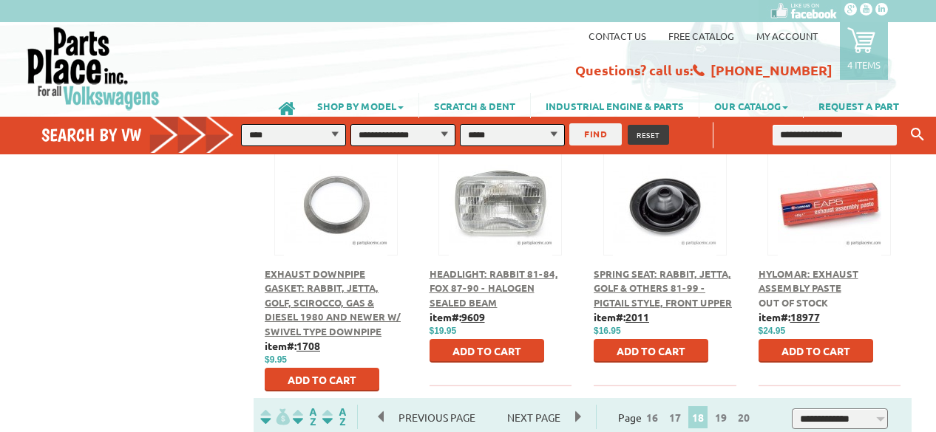
click at [530, 407] on span "Next Page" at bounding box center [533, 418] width 83 height 22
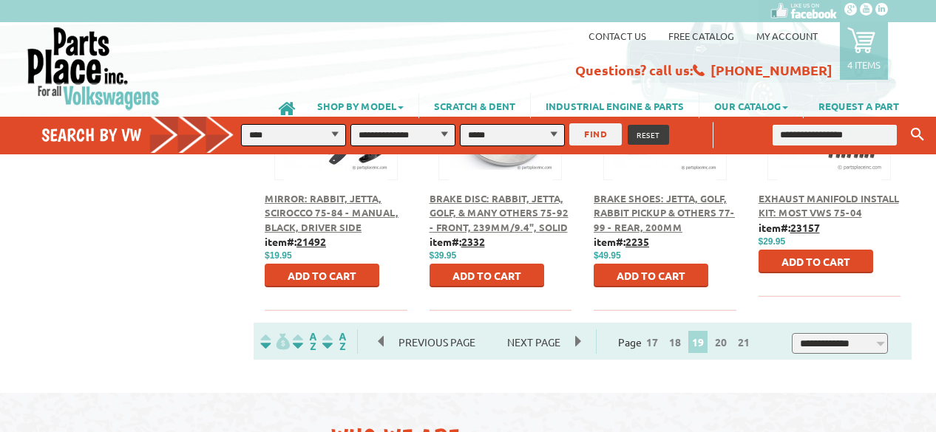
scroll to position [917, 0]
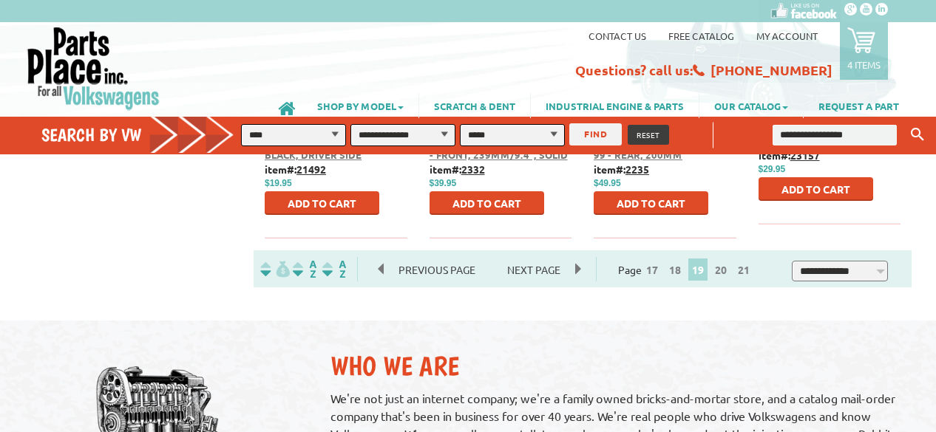
click at [523, 259] on span "Next Page" at bounding box center [533, 270] width 83 height 22
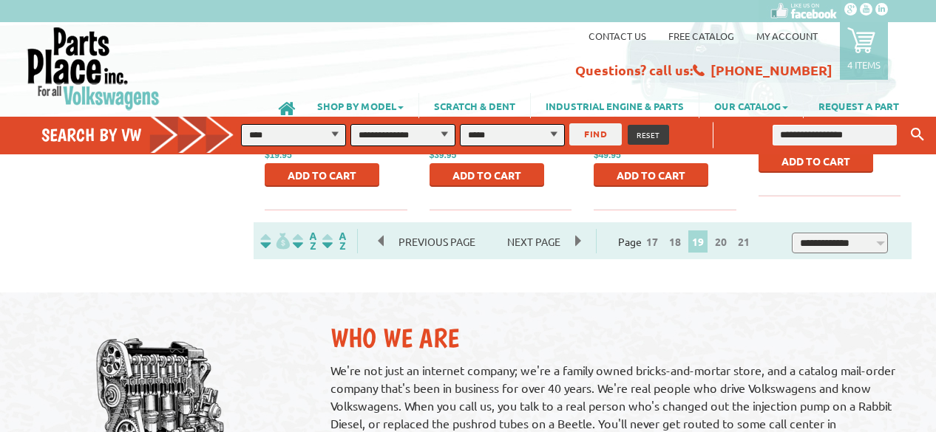
scroll to position [946, 0]
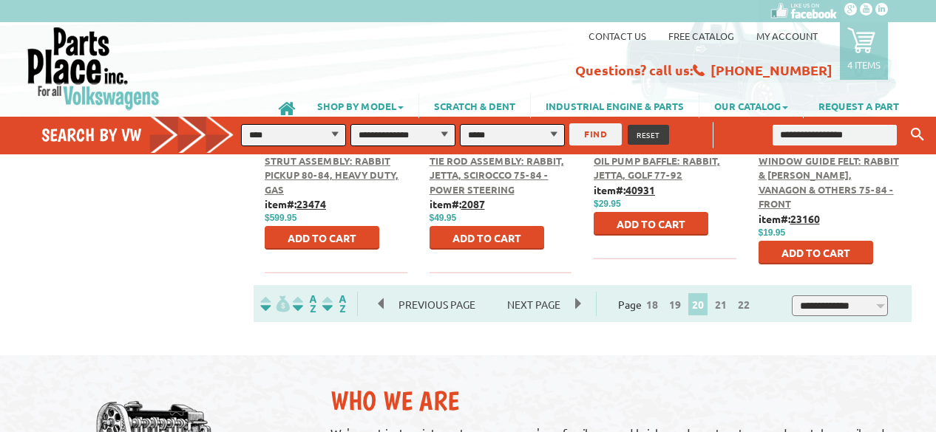
scroll to position [887, 0]
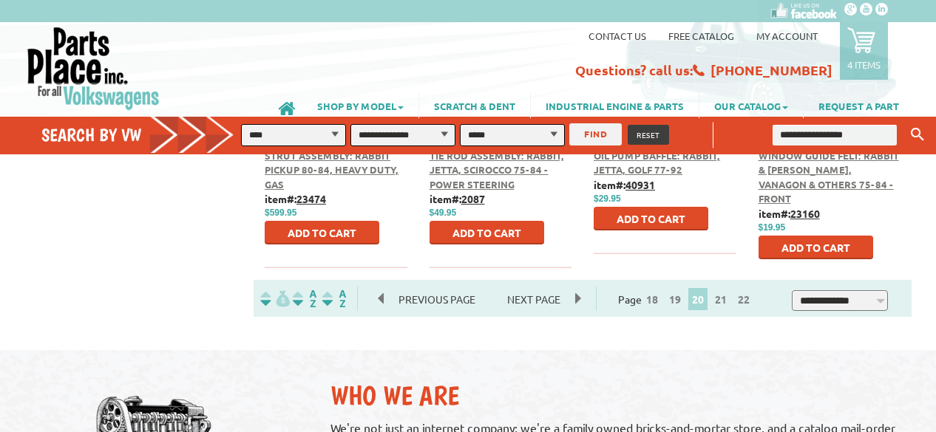
click at [543, 288] on span "Next Page" at bounding box center [533, 299] width 83 height 22
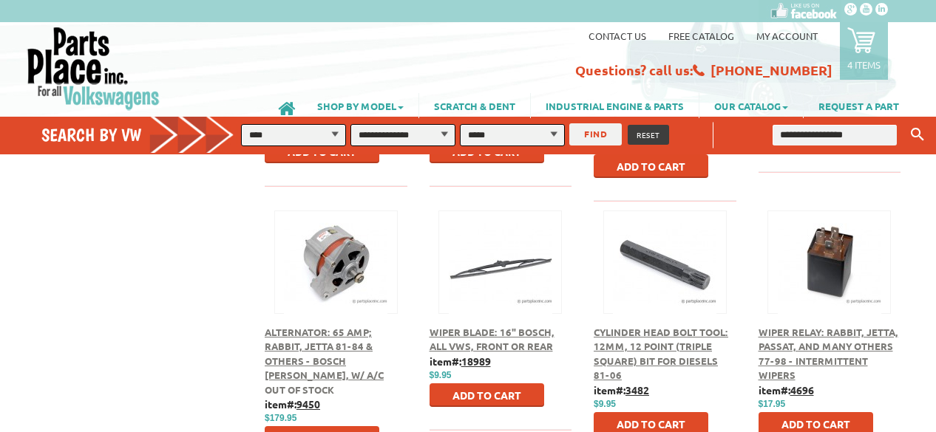
scroll to position [739, 0]
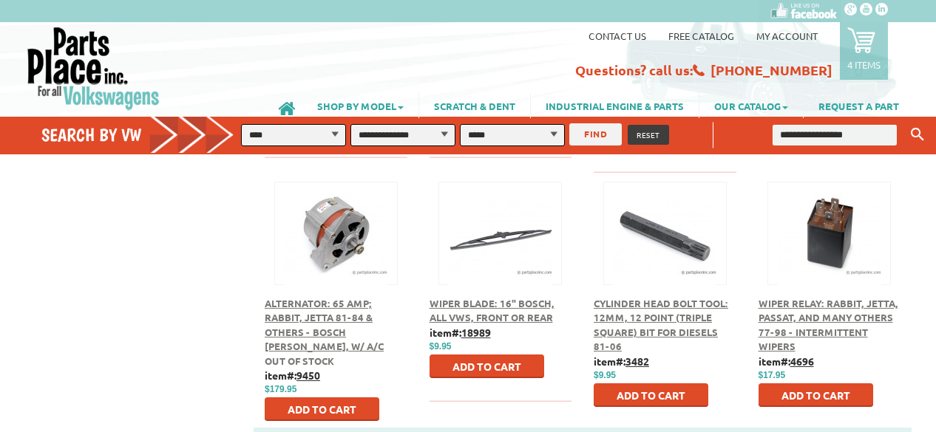
click at [825, 389] on span "Add to Cart" at bounding box center [815, 395] width 69 height 13
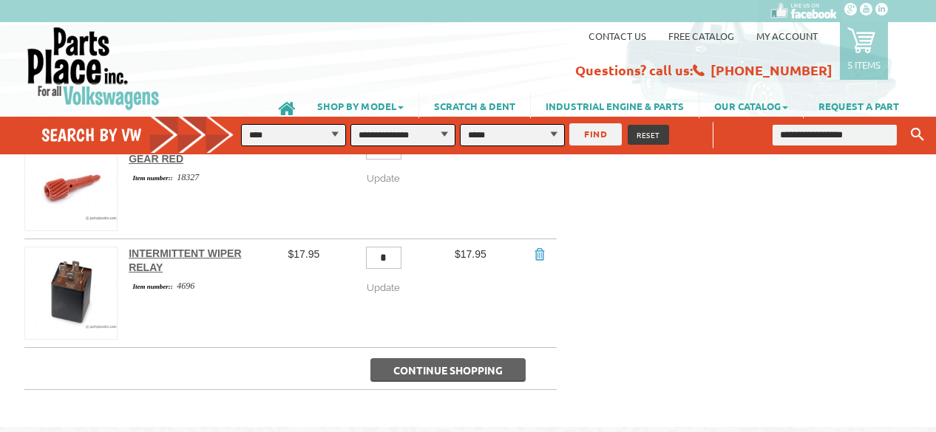
scroll to position [532, 0]
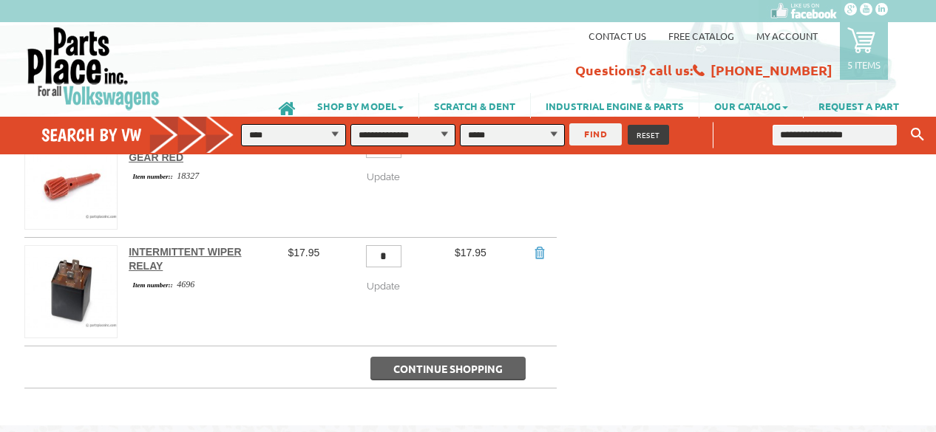
click at [449, 362] on span "Continue Shopping" at bounding box center [447, 368] width 109 height 13
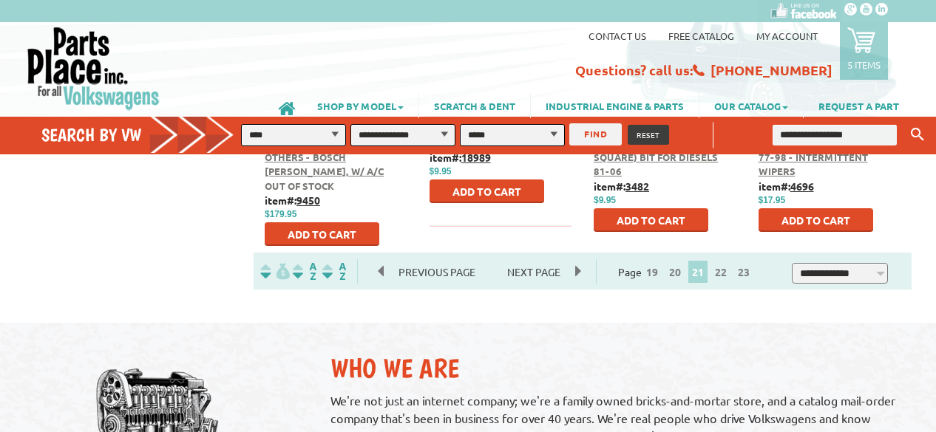
scroll to position [917, 0]
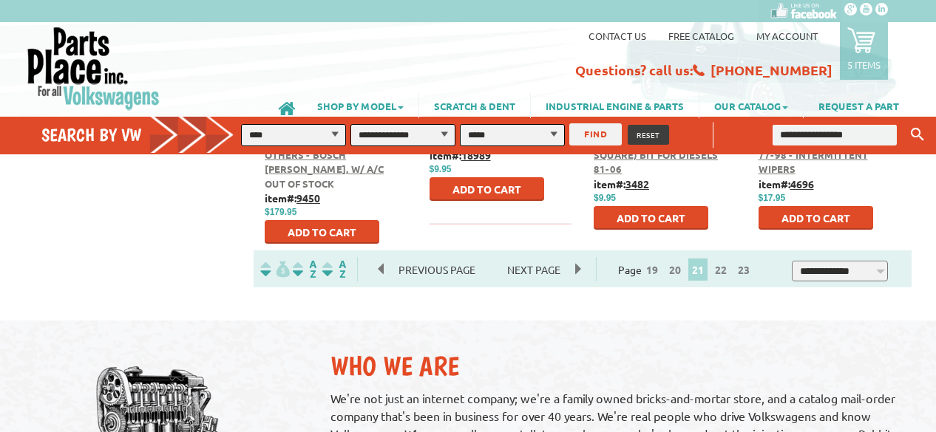
click at [539, 259] on span "Next Page" at bounding box center [533, 270] width 83 height 22
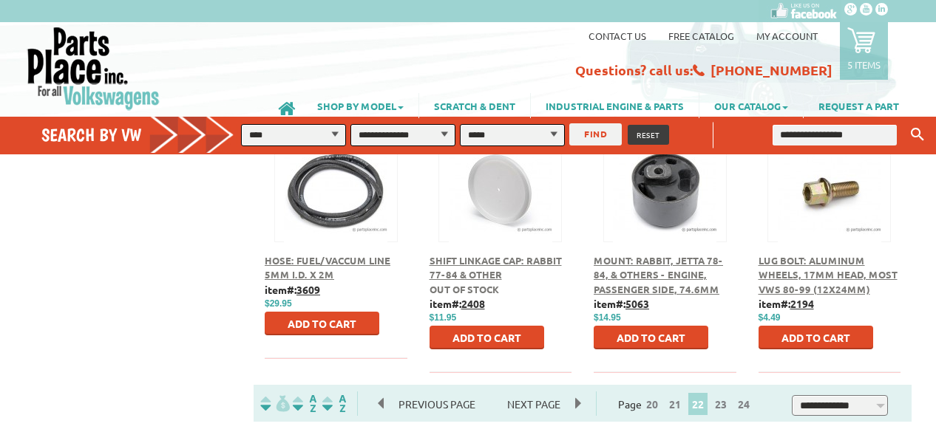
scroll to position [828, 0]
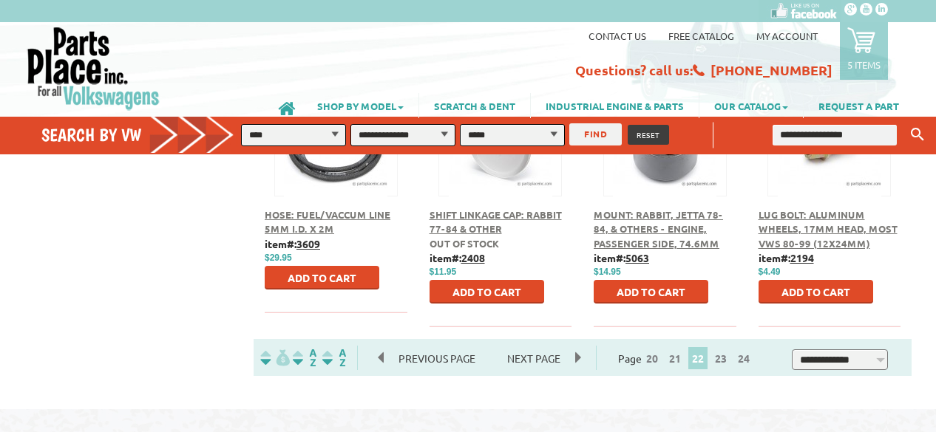
click at [543, 347] on span "Next Page" at bounding box center [533, 358] width 83 height 22
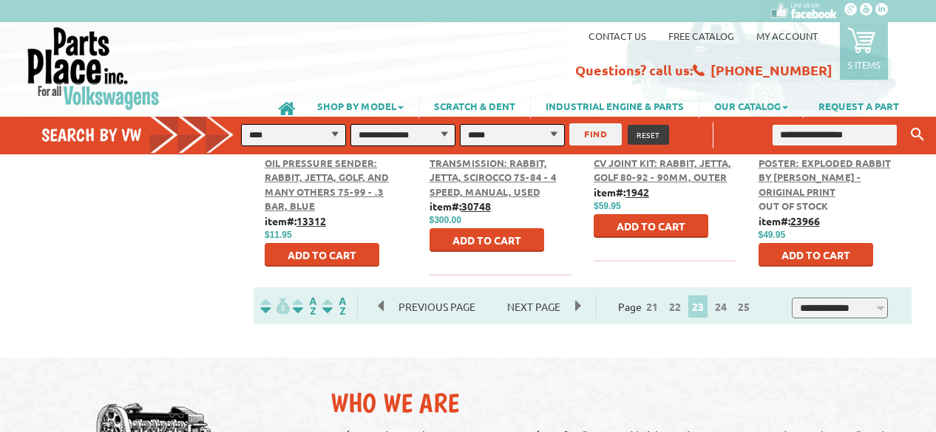
scroll to position [887, 0]
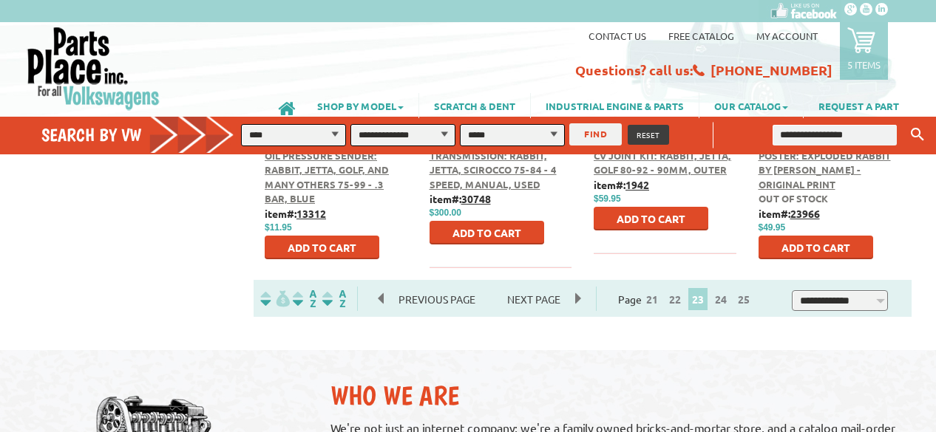
click at [551, 288] on span "Next Page" at bounding box center [533, 299] width 83 height 22
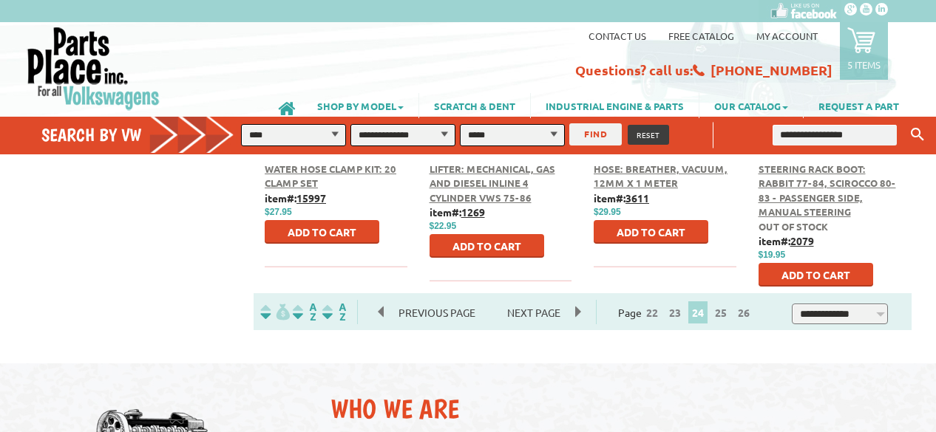
scroll to position [887, 0]
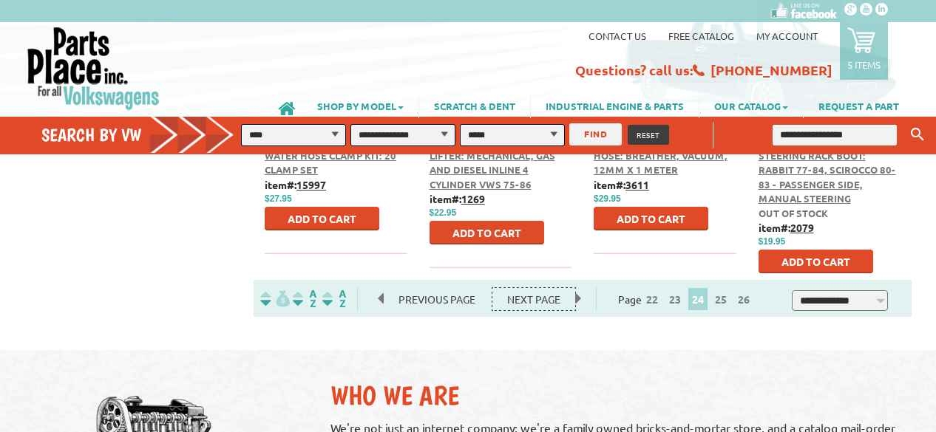
click at [551, 288] on span "Next Page" at bounding box center [533, 299] width 83 height 22
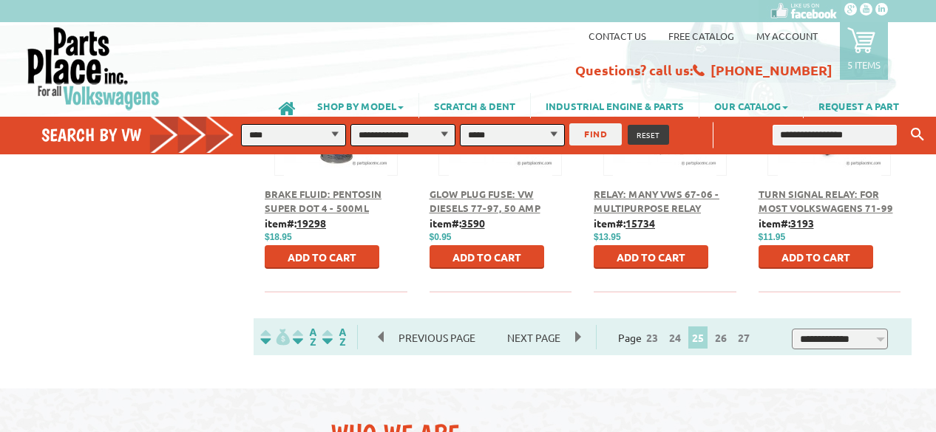
scroll to position [850, 0]
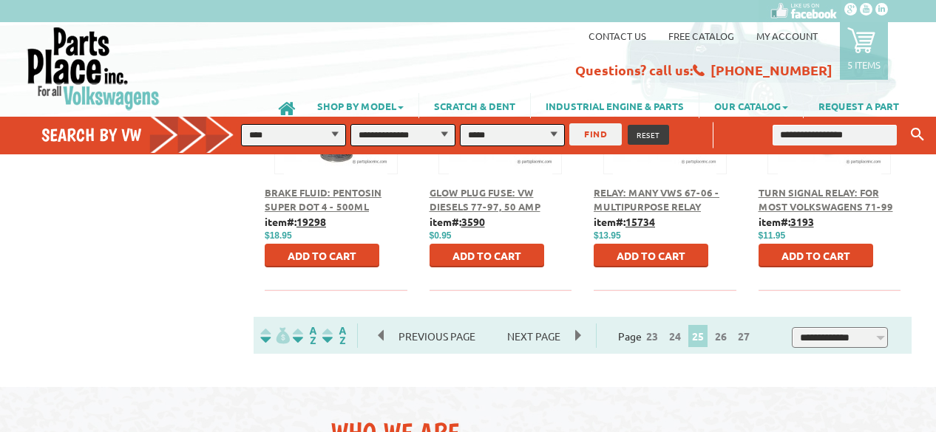
click at [546, 325] on span "Next Page" at bounding box center [533, 336] width 83 height 22
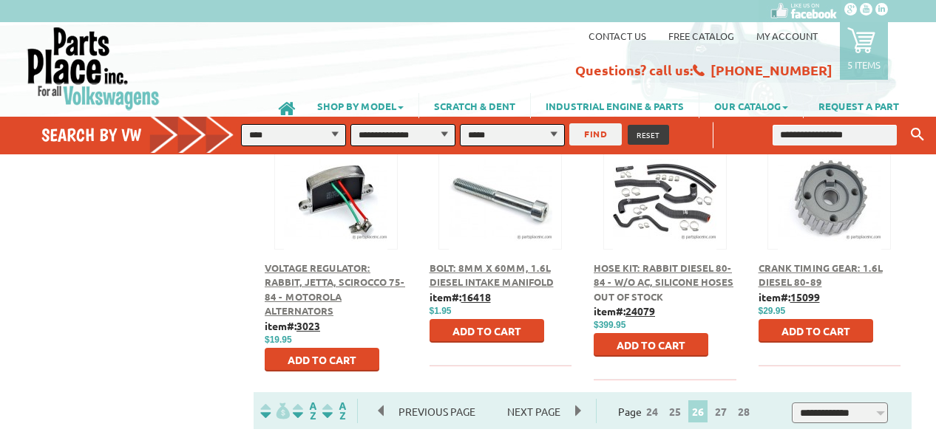
scroll to position [798, 0]
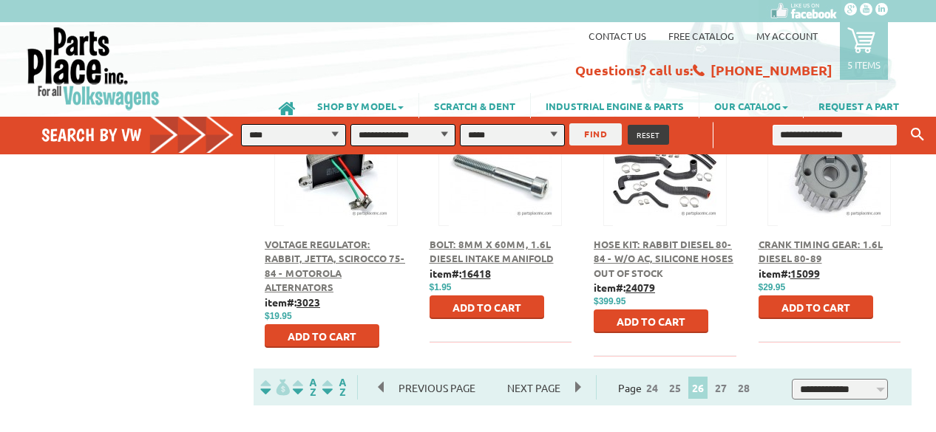
click at [527, 377] on span "Next Page" at bounding box center [533, 388] width 83 height 22
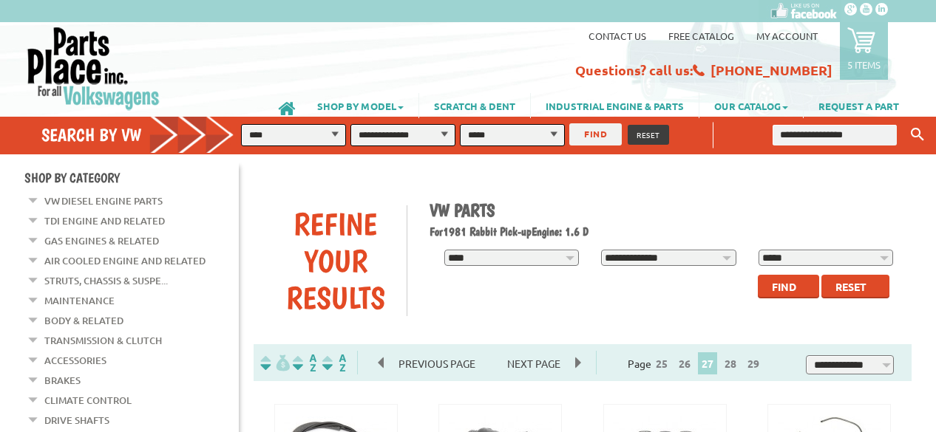
click at [528, 348] on div "25" at bounding box center [583, 362] width 658 height 37
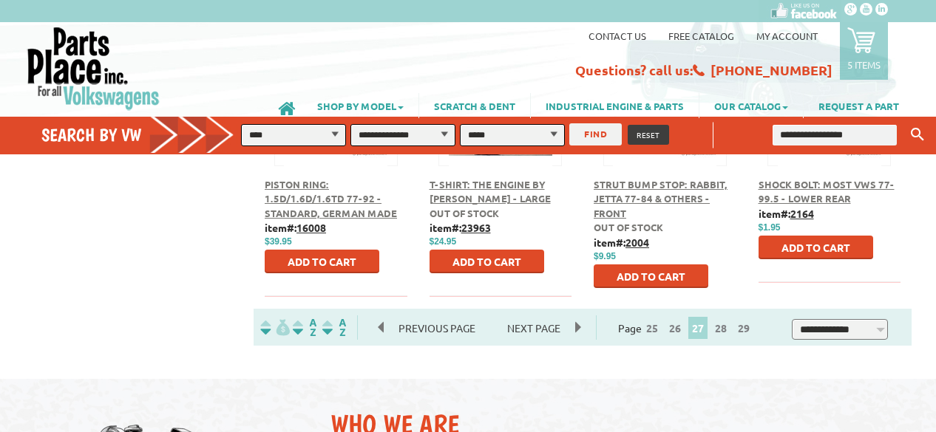
scroll to position [874, 0]
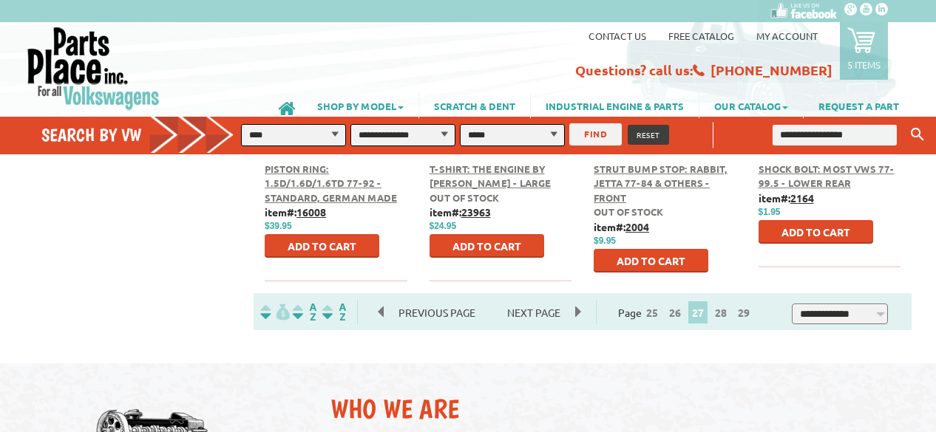
click at [535, 302] on span "Next Page" at bounding box center [533, 313] width 83 height 22
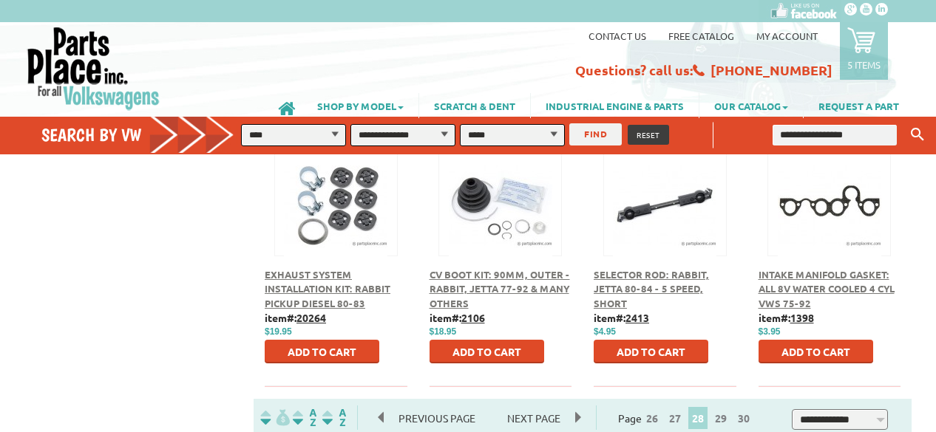
scroll to position [770, 0]
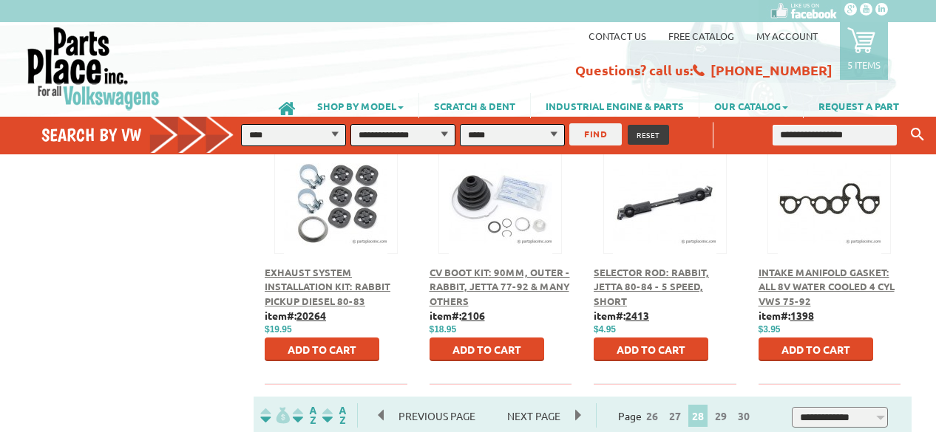
click at [542, 405] on span "Next Page" at bounding box center [533, 416] width 83 height 22
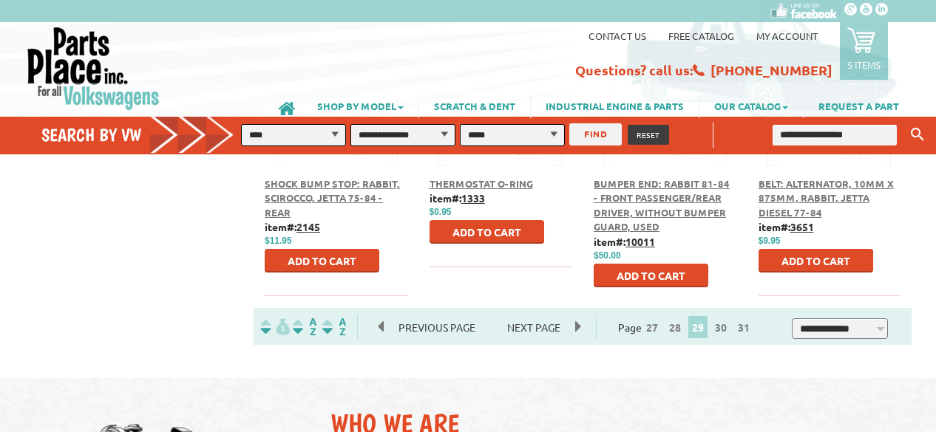
scroll to position [887, 0]
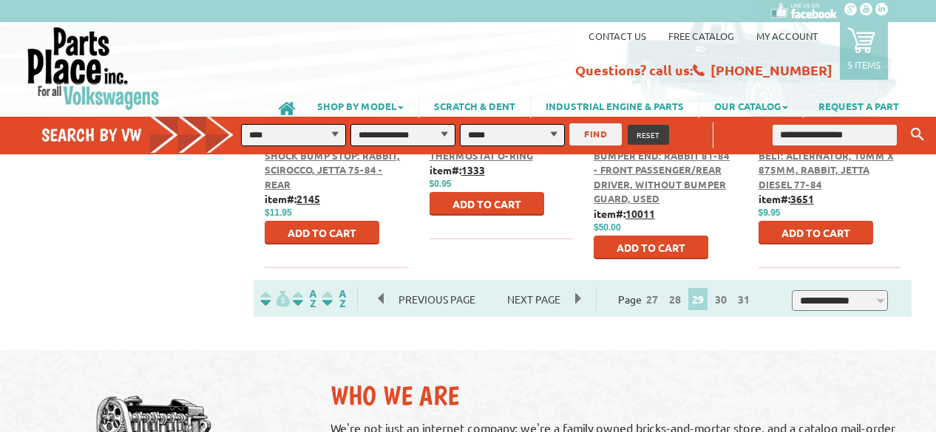
click at [555, 288] on span "Next Page" at bounding box center [533, 299] width 83 height 22
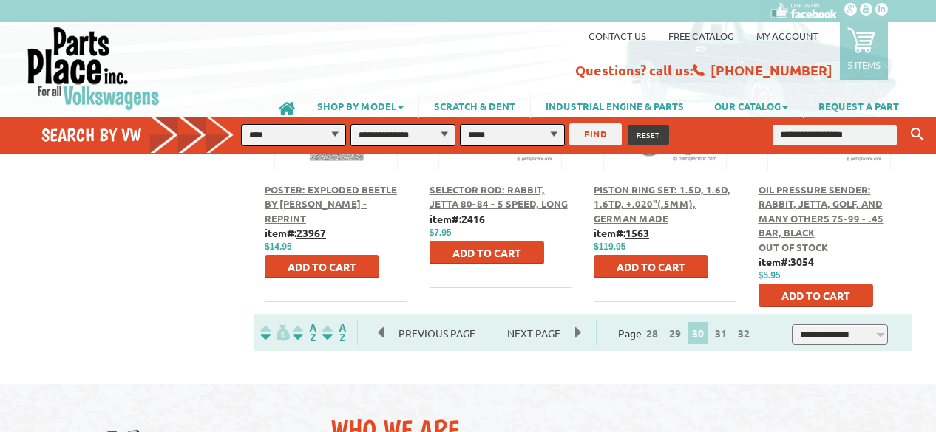
scroll to position [917, 0]
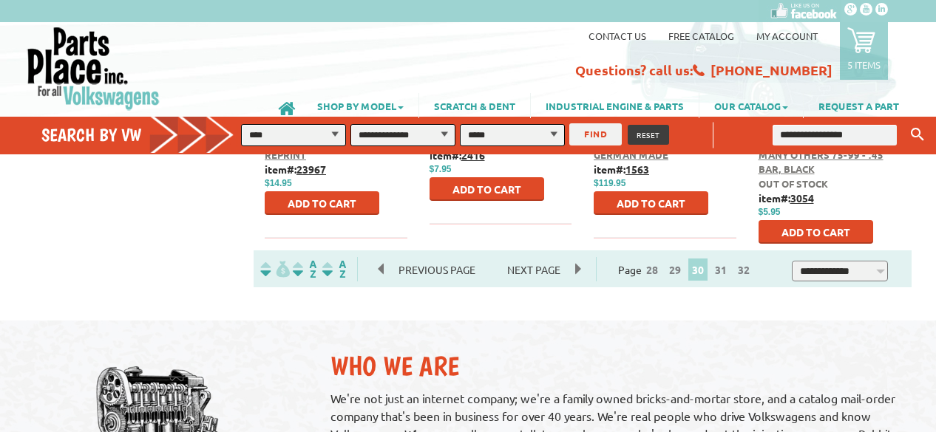
click at [546, 259] on span "Next Page" at bounding box center [533, 270] width 83 height 22
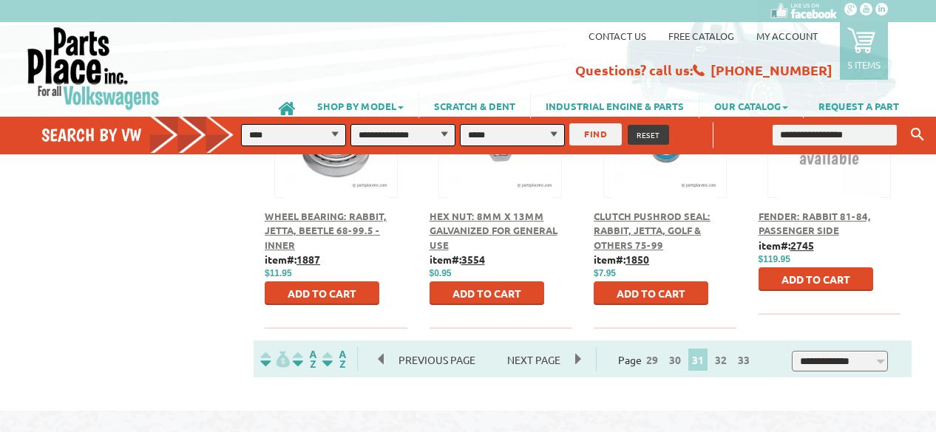
scroll to position [828, 0]
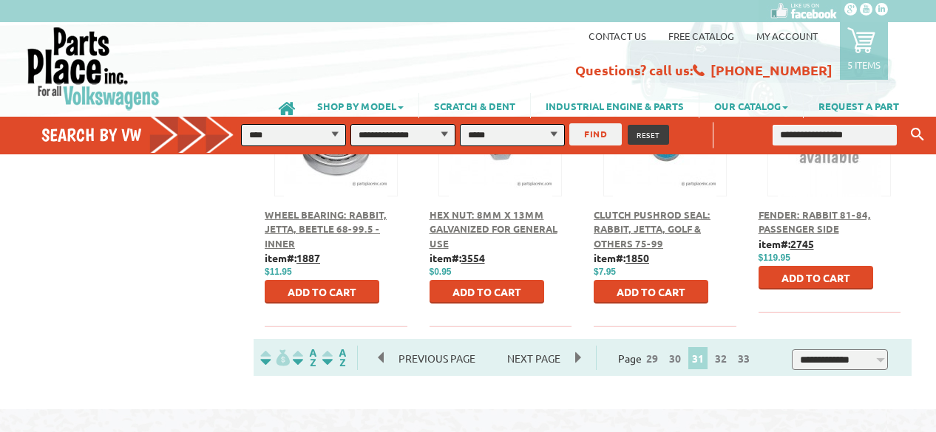
click at [546, 347] on span "Next Page" at bounding box center [533, 358] width 83 height 22
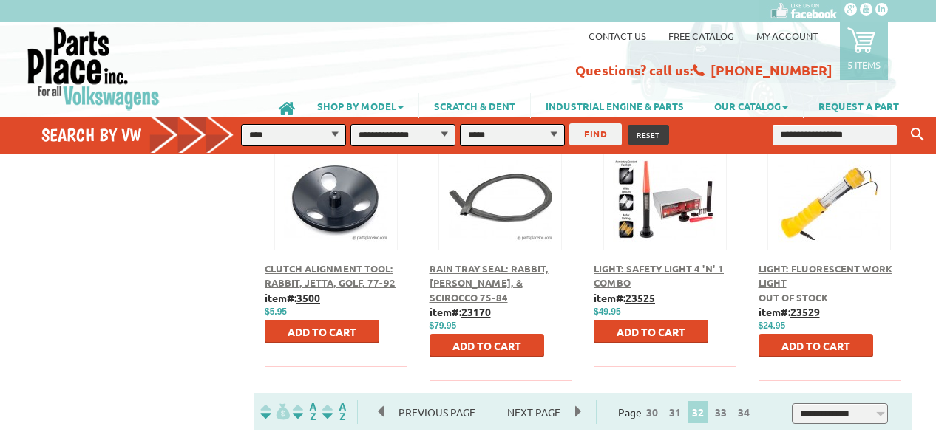
scroll to position [798, 0]
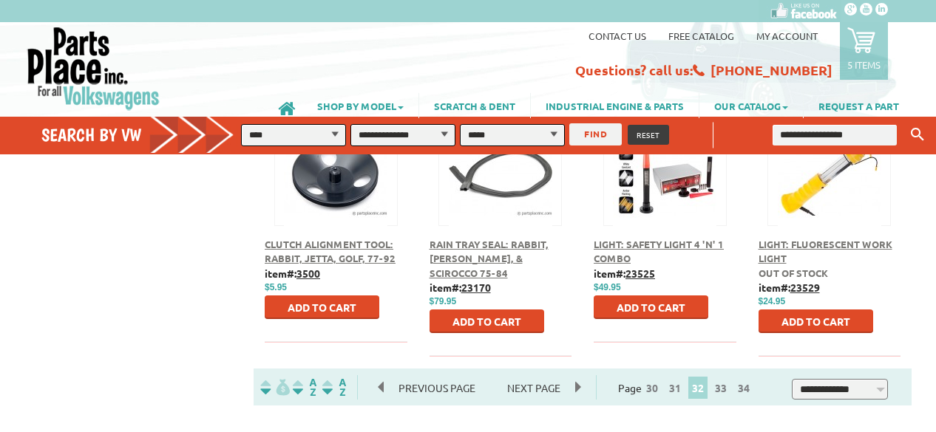
click at [543, 377] on span "Next Page" at bounding box center [533, 388] width 83 height 22
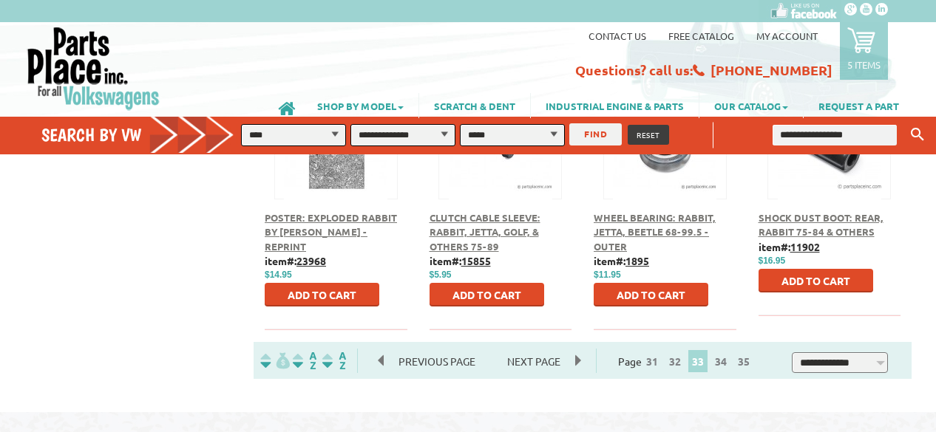
scroll to position [828, 0]
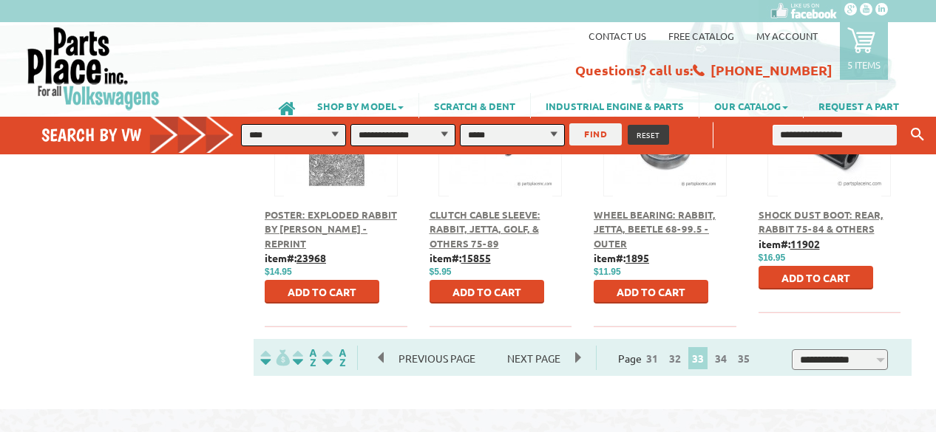
click at [537, 347] on span "Next Page" at bounding box center [533, 358] width 83 height 22
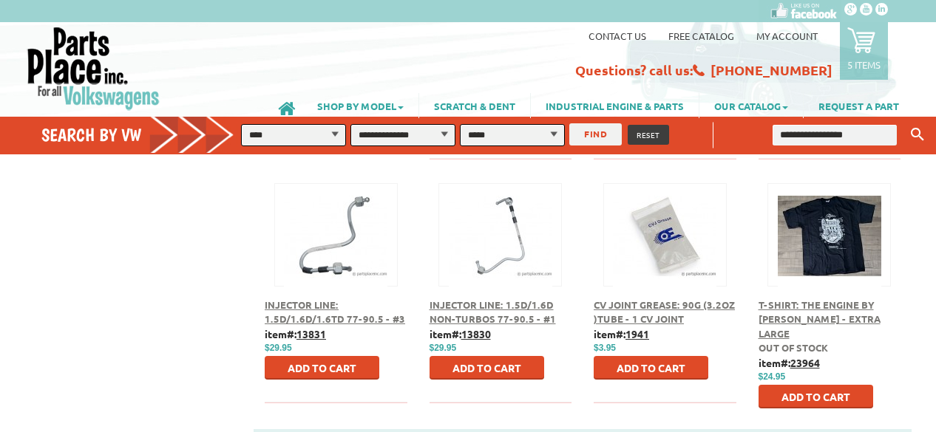
scroll to position [739, 0]
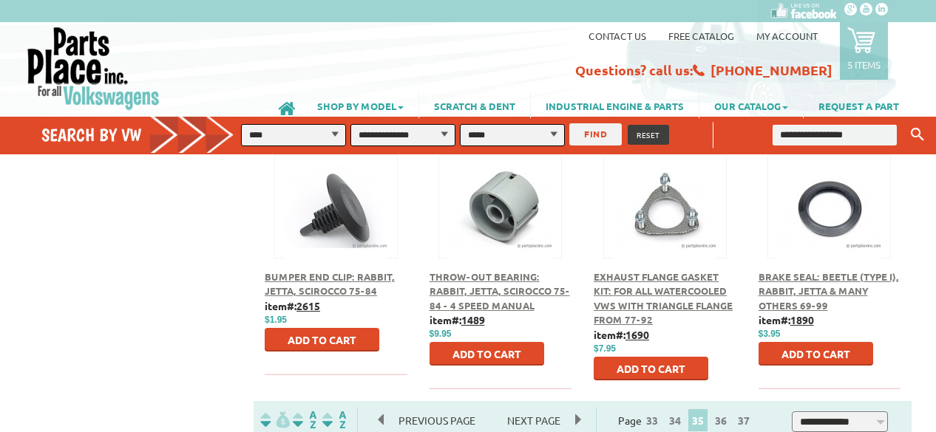
scroll to position [769, 0]
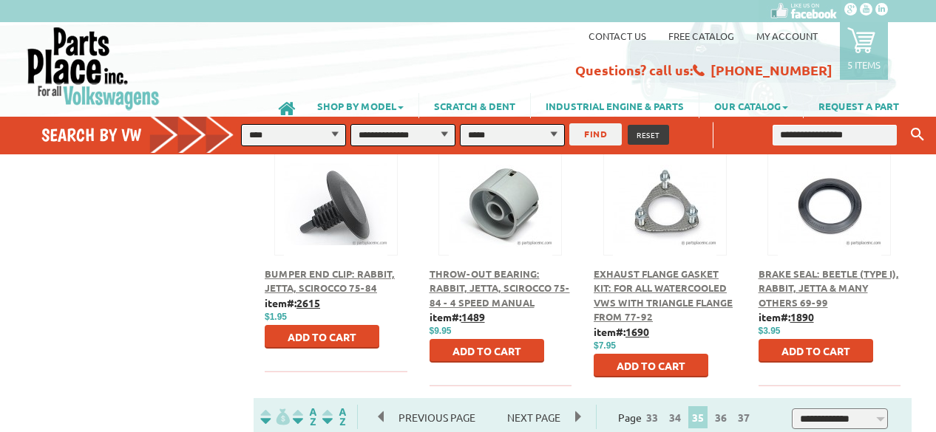
click at [529, 407] on span "Next Page" at bounding box center [533, 418] width 83 height 22
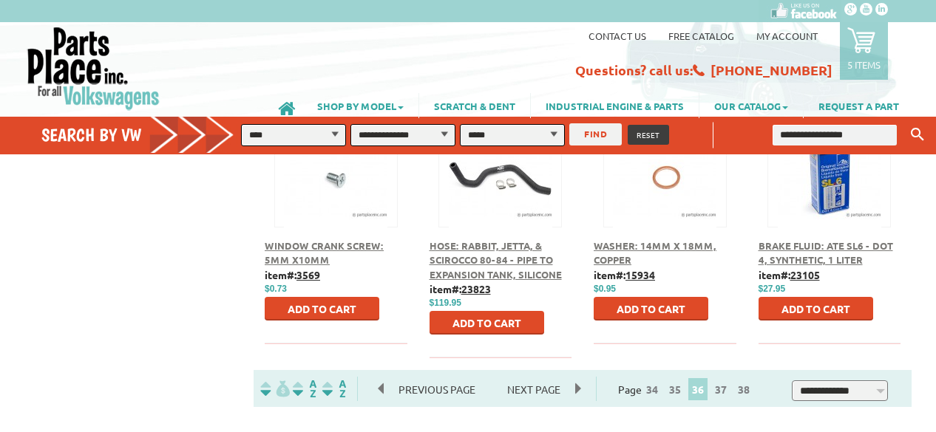
scroll to position [798, 0]
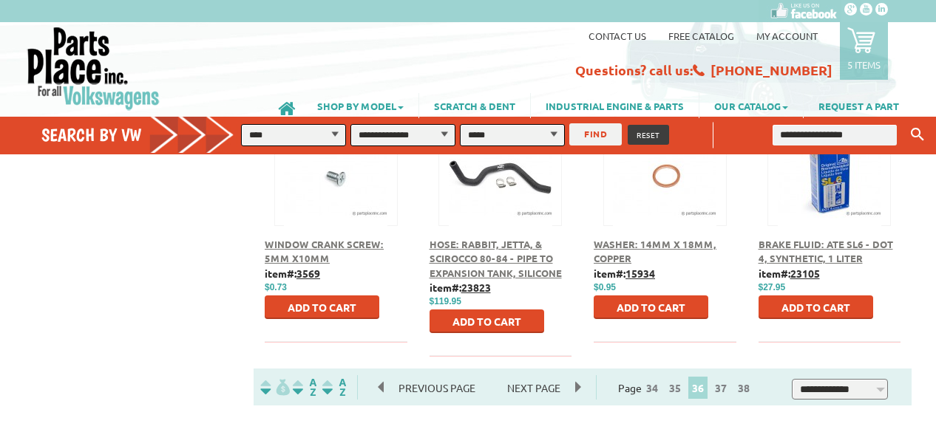
click at [536, 377] on span "Next Page" at bounding box center [533, 388] width 83 height 22
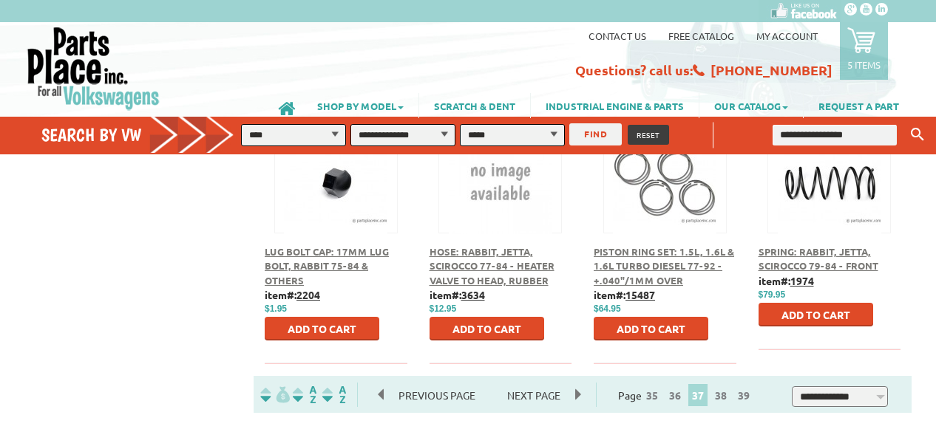
scroll to position [828, 0]
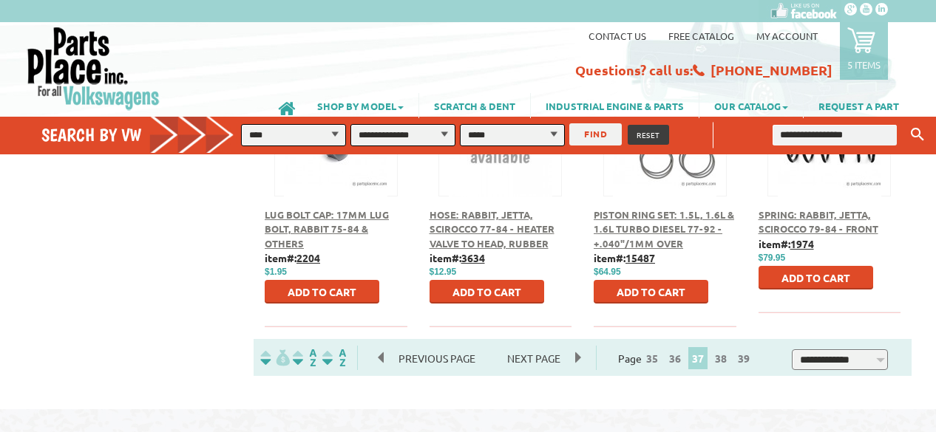
click at [539, 347] on span "Next Page" at bounding box center [533, 358] width 83 height 22
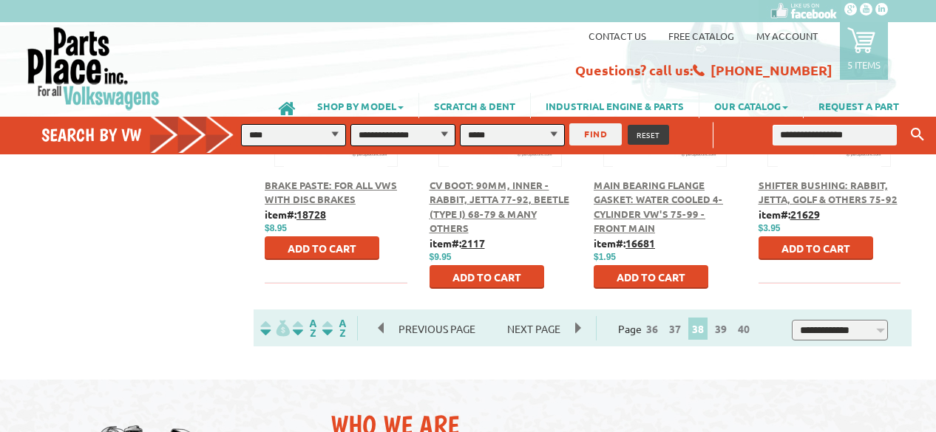
scroll to position [887, 0]
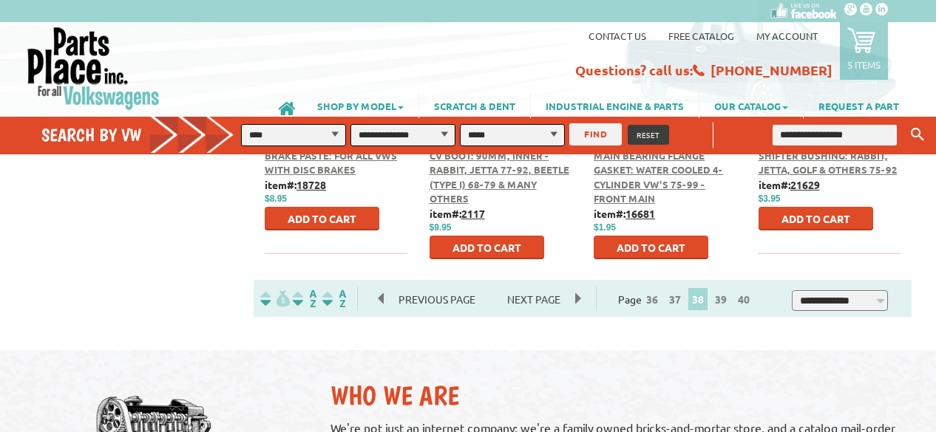
click at [540, 288] on span "Next Page" at bounding box center [533, 299] width 83 height 22
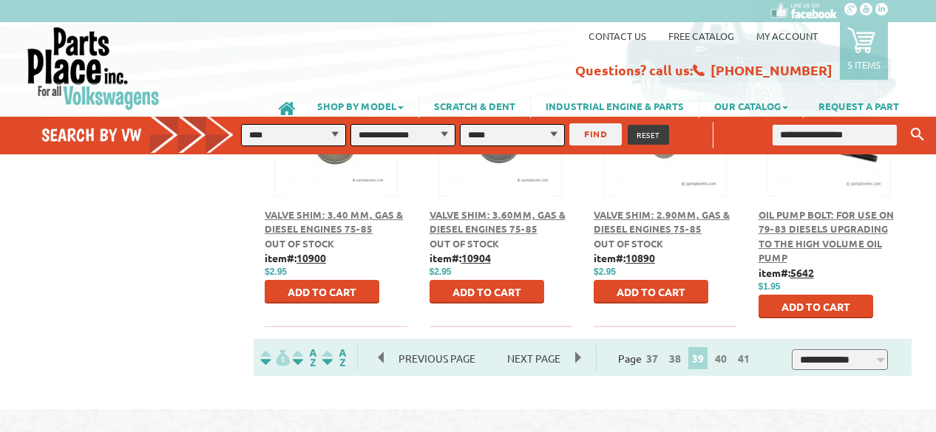
scroll to position [858, 0]
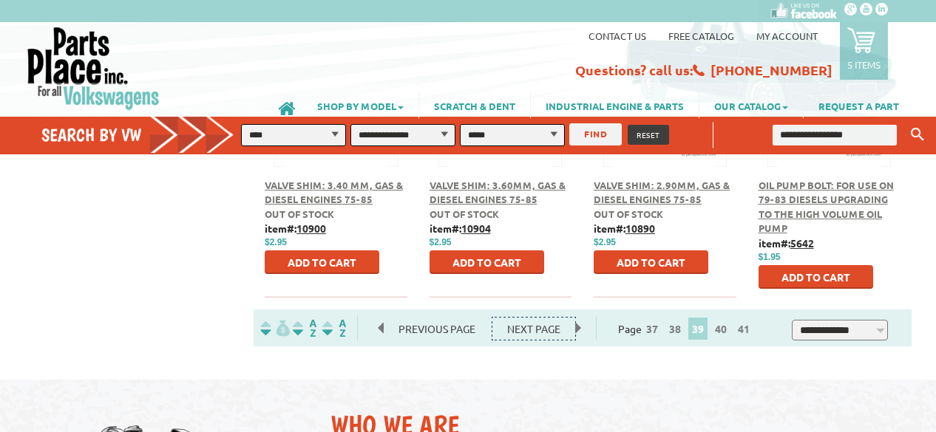
click at [539, 318] on span "Next Page" at bounding box center [533, 329] width 83 height 22
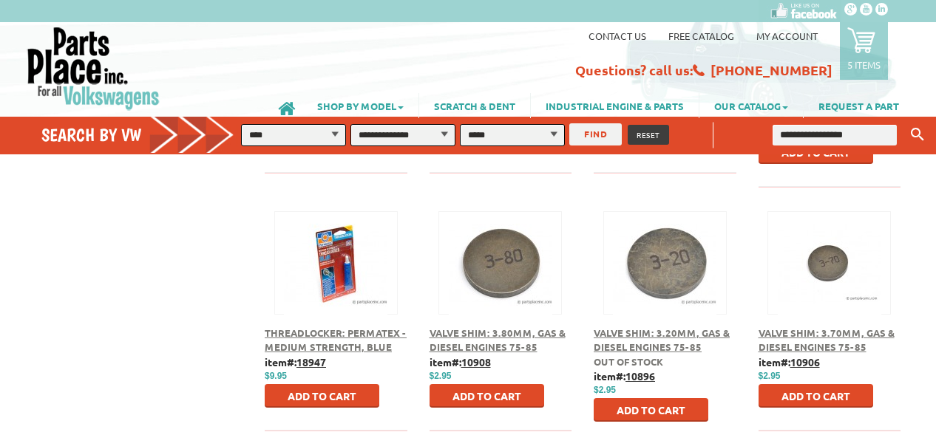
scroll to position [739, 0]
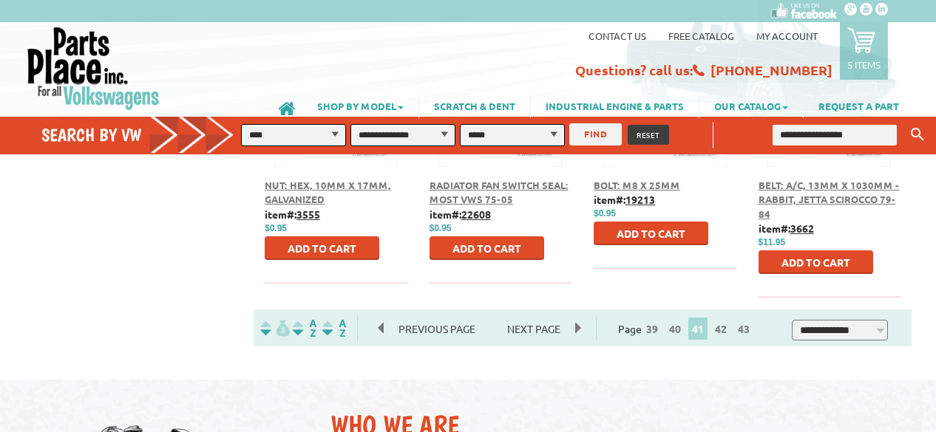
scroll to position [887, 0]
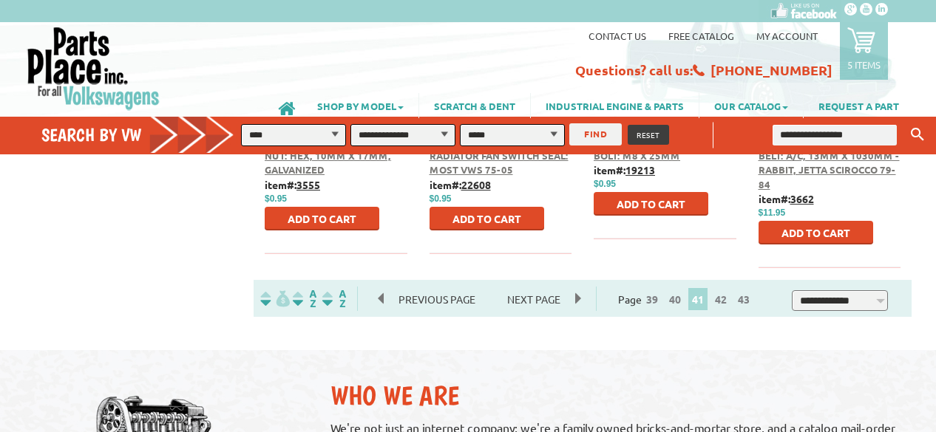
click at [540, 288] on span "Next Page" at bounding box center [533, 299] width 83 height 22
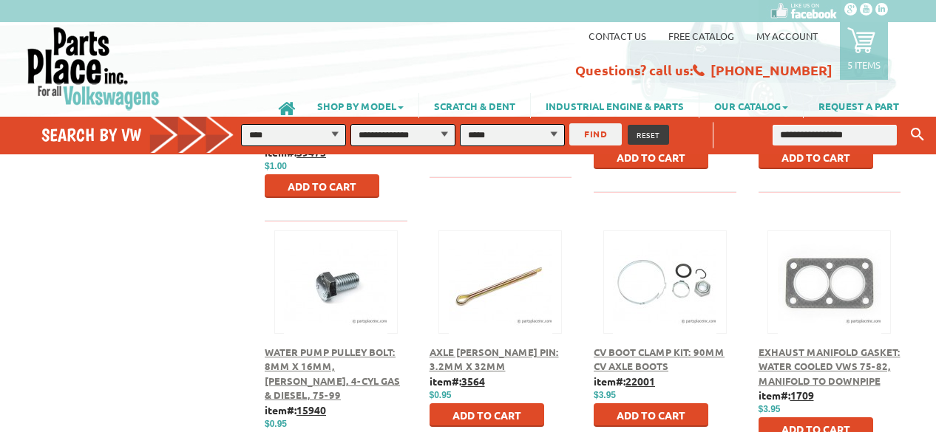
scroll to position [739, 0]
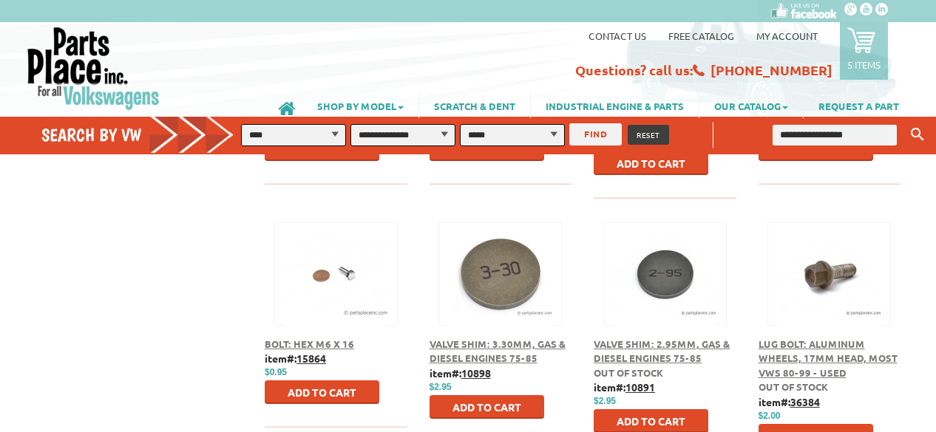
scroll to position [798, 0]
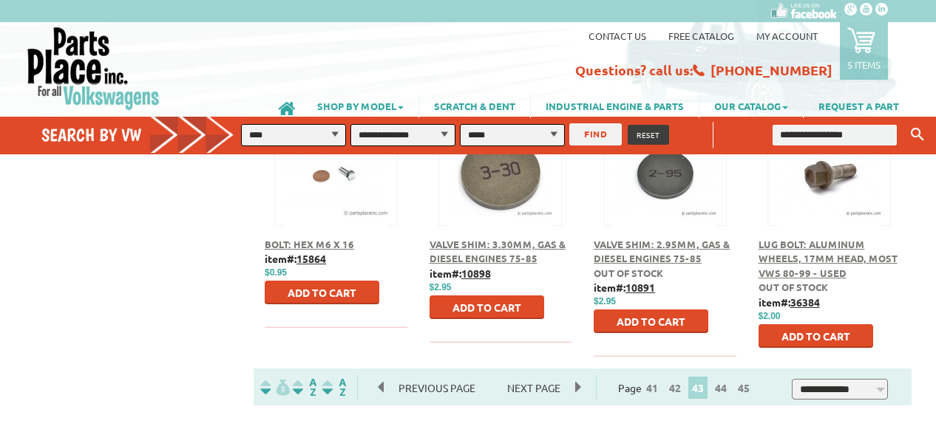
click at [541, 369] on div "41" at bounding box center [583, 388] width 658 height 38
click at [541, 377] on span "Next Page" at bounding box center [533, 388] width 83 height 22
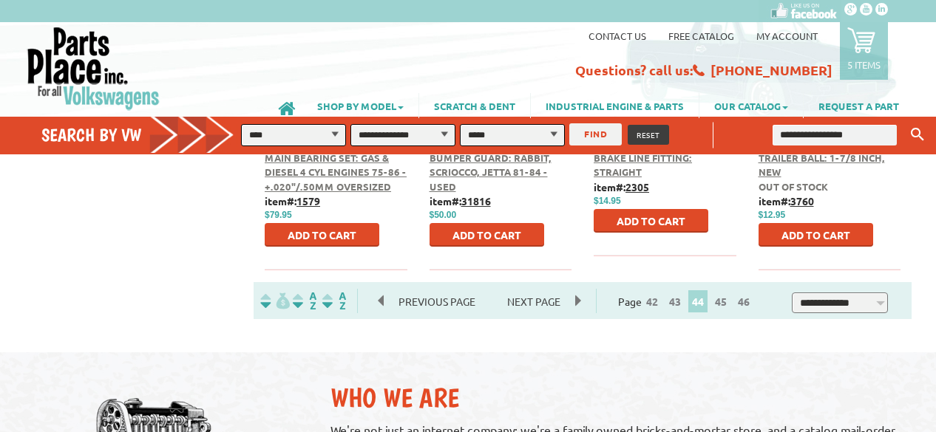
scroll to position [887, 0]
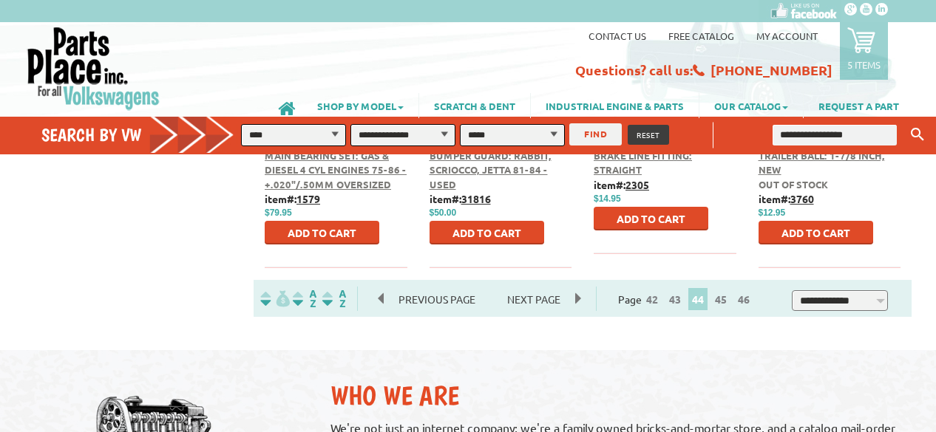
click at [560, 288] on span "Next Page" at bounding box center [533, 299] width 83 height 22
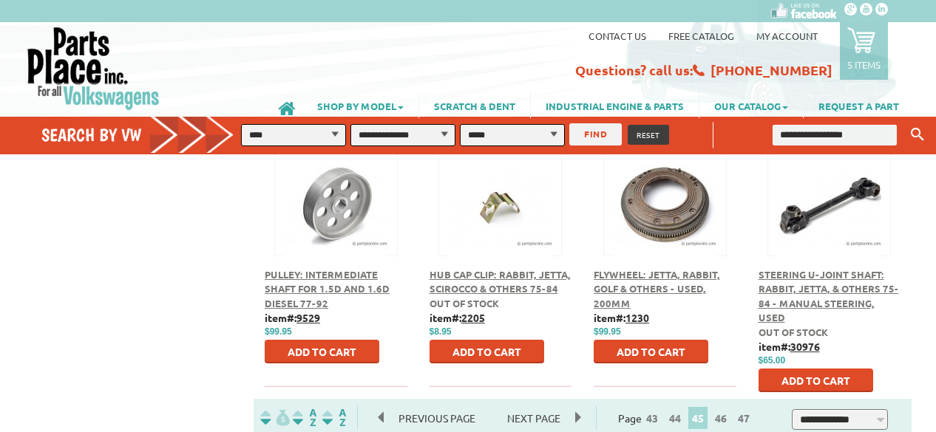
scroll to position [773, 0]
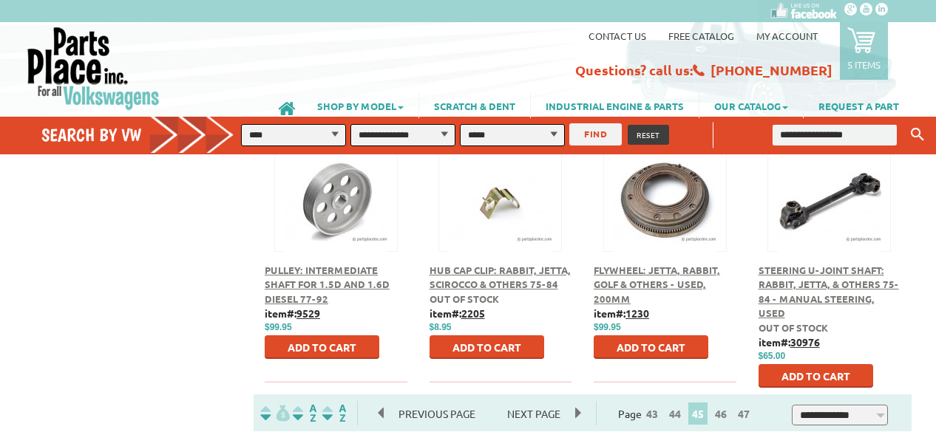
click at [537, 403] on span "Next Page" at bounding box center [533, 414] width 83 height 22
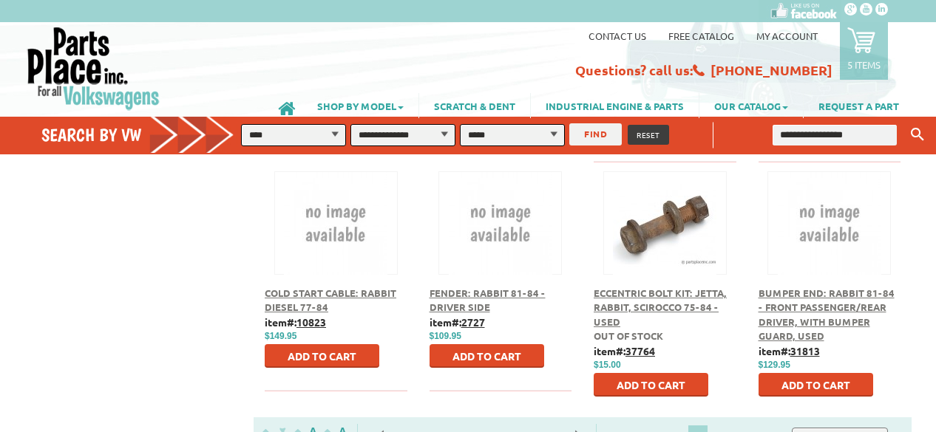
scroll to position [755, 0]
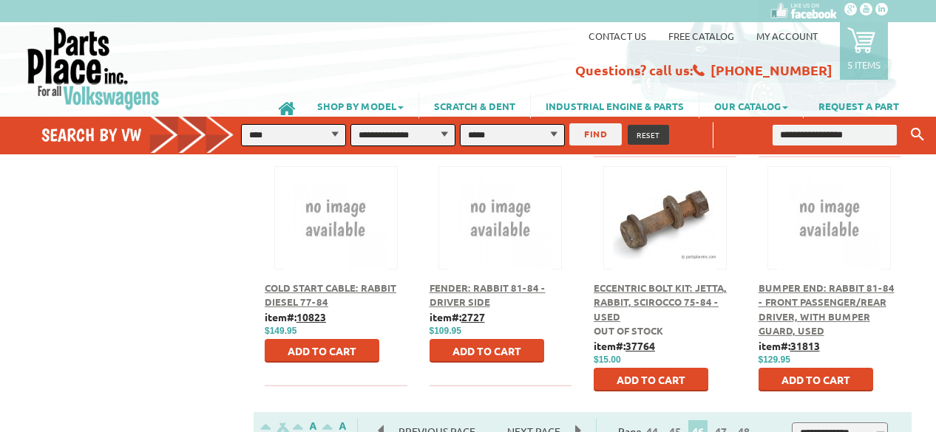
click at [532, 421] on span "Next Page" at bounding box center [533, 432] width 83 height 22
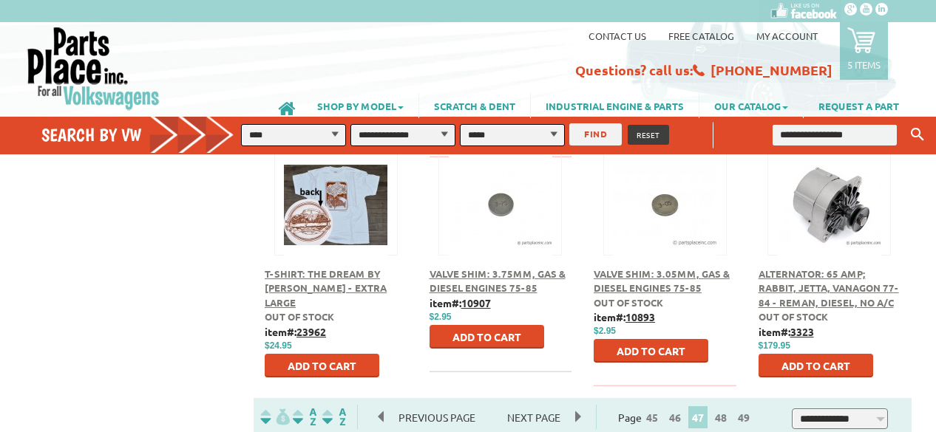
scroll to position [798, 0]
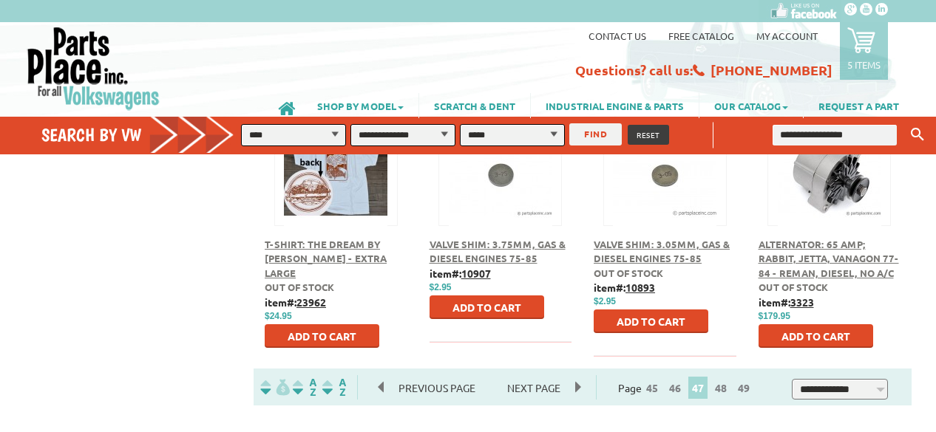
click at [544, 377] on span "Next Page" at bounding box center [533, 388] width 83 height 22
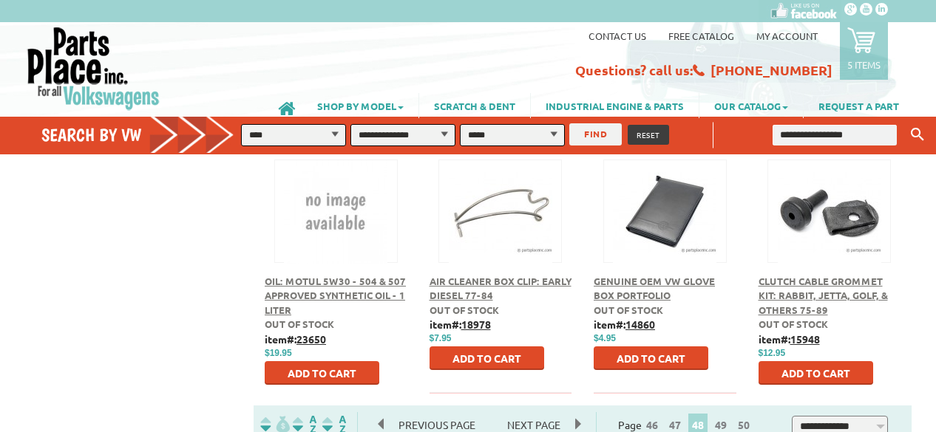
scroll to position [763, 0]
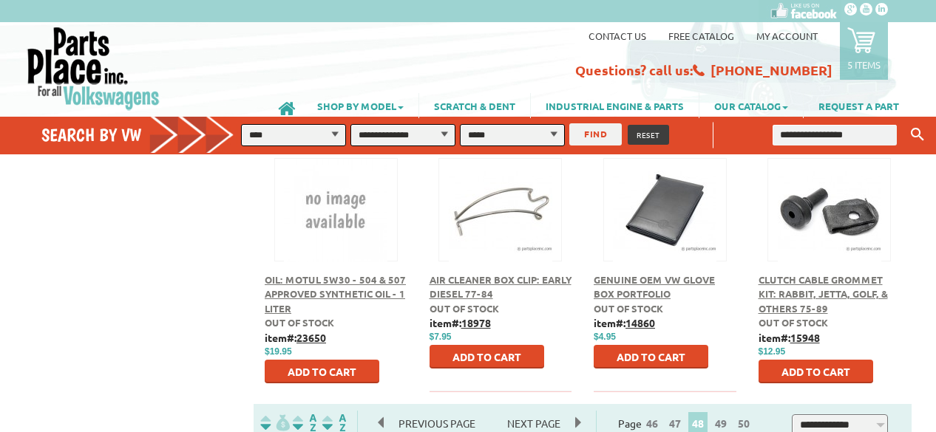
click at [543, 413] on span "Next Page" at bounding box center [533, 424] width 83 height 22
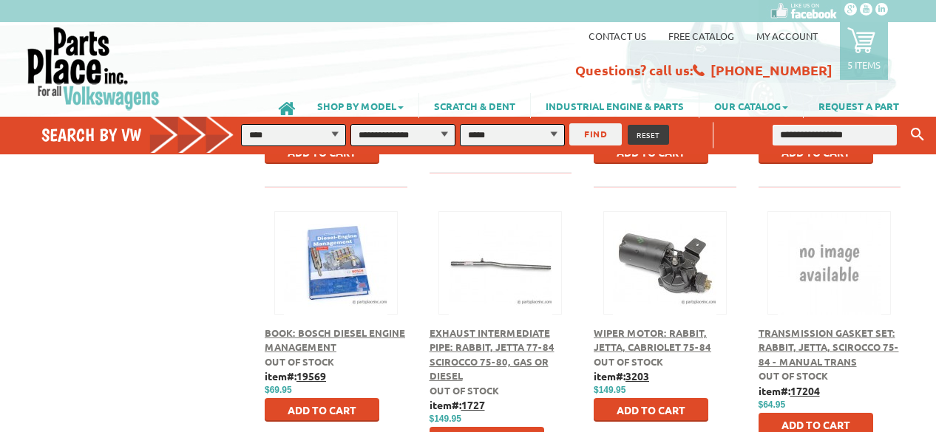
scroll to position [739, 0]
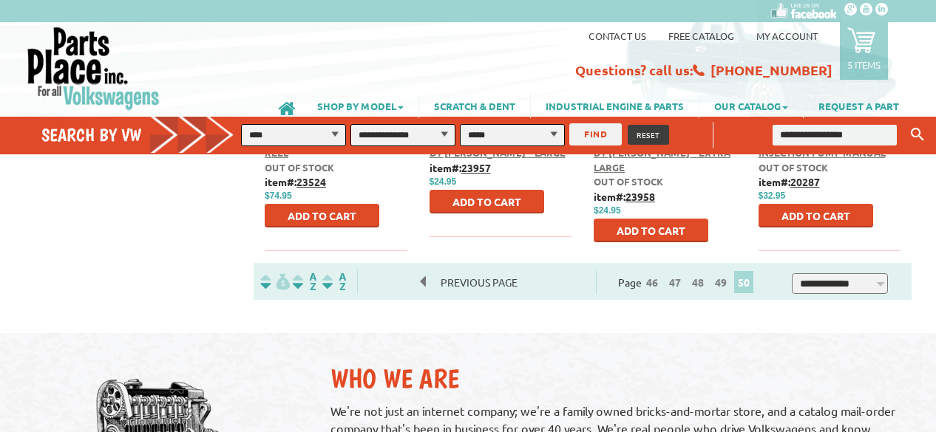
scroll to position [651, 0]
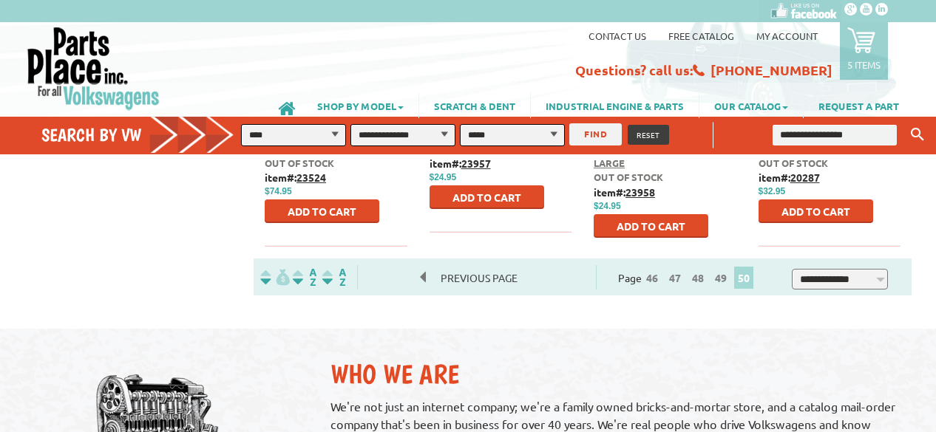
click at [336, 138] on select "**********" at bounding box center [293, 135] width 105 height 22
select select "*********"
click at [241, 124] on select "**********" at bounding box center [293, 135] width 105 height 22
select select "*********"
select select
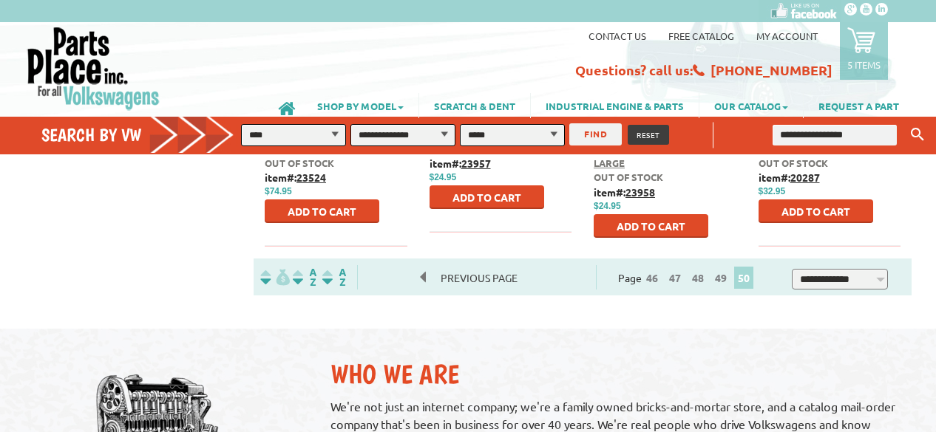
select select
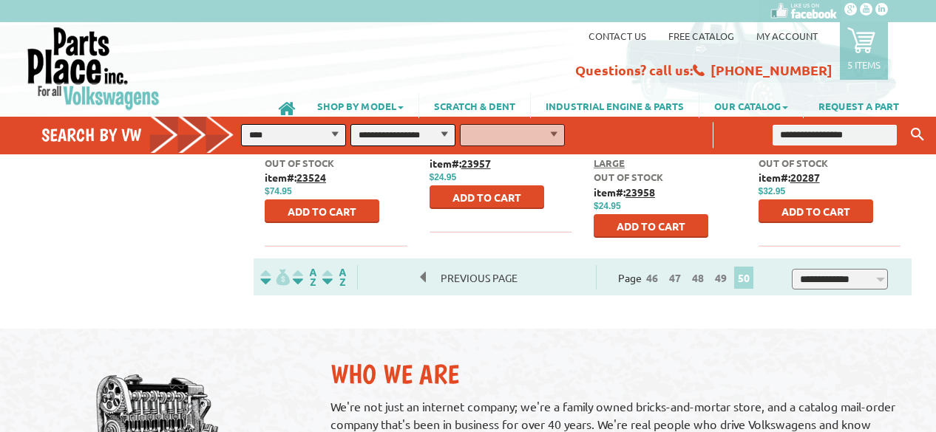
click at [438, 138] on select "**********" at bounding box center [402, 135] width 105 height 22
click at [393, 140] on select "**********" at bounding box center [402, 135] width 105 height 22
select select "*********"
click at [350, 124] on select "**********" at bounding box center [402, 135] width 105 height 22
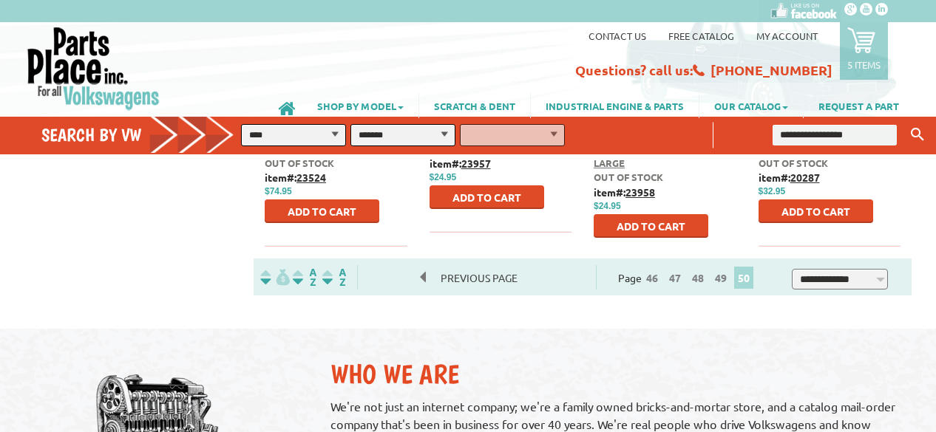
select select "*********"
click at [542, 134] on select "**********" at bounding box center [512, 135] width 105 height 22
select select "*********"
click at [460, 124] on select "**********" at bounding box center [512, 135] width 105 height 22
select select "*********"
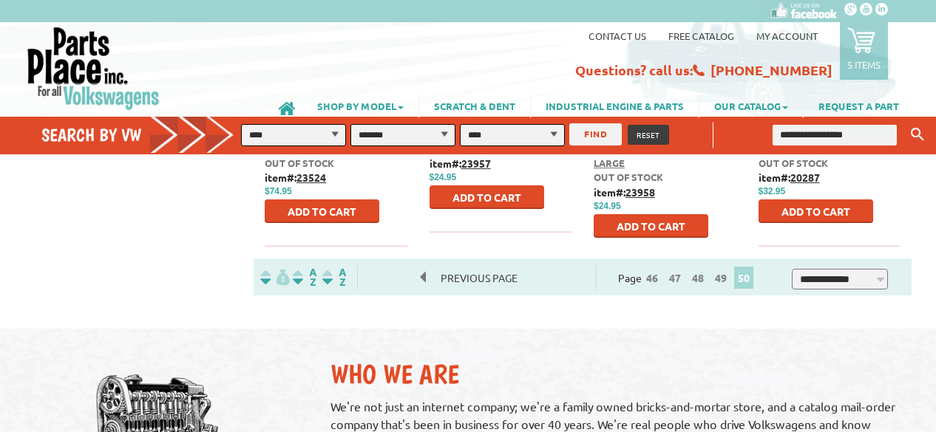
click at [599, 135] on button "FIND" at bounding box center [595, 134] width 52 height 22
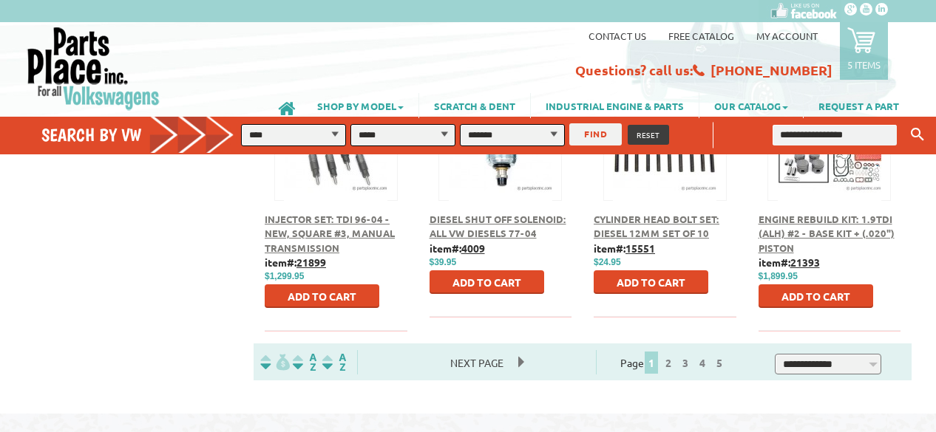
scroll to position [798, 0]
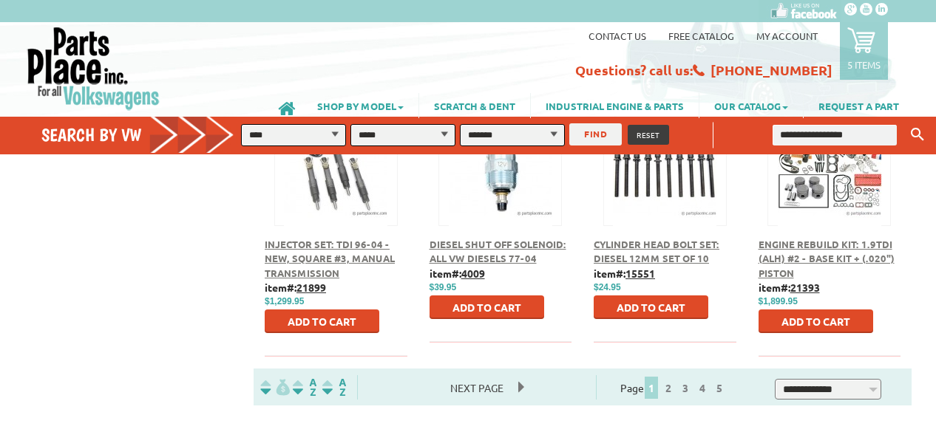
click at [881, 379] on select "**********" at bounding box center [828, 389] width 106 height 20
select select "**********"
click at [785, 379] on select "**********" at bounding box center [828, 389] width 106 height 20
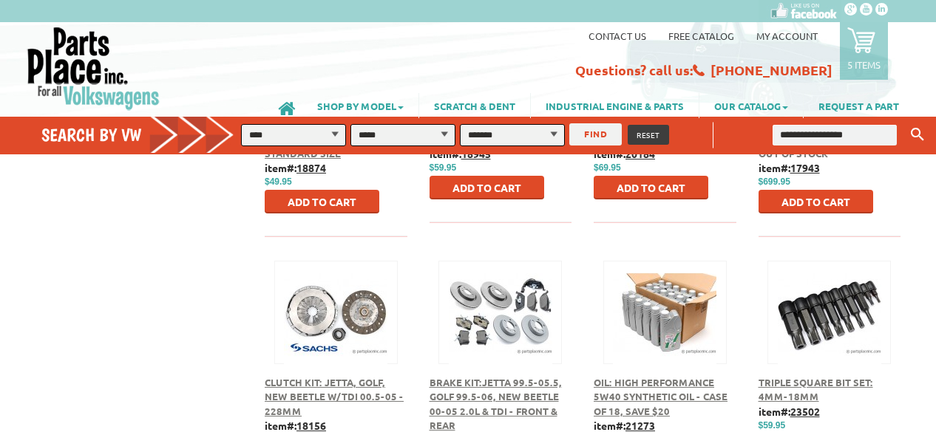
scroll to position [2987, 0]
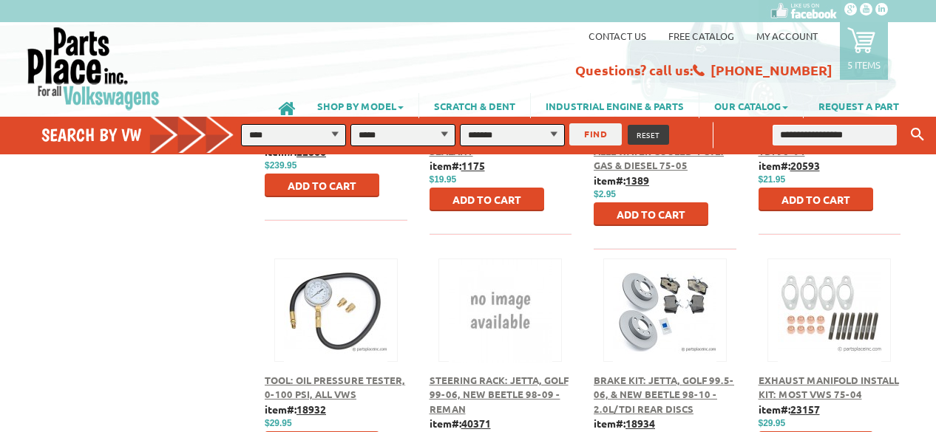
scroll to position [2987, 0]
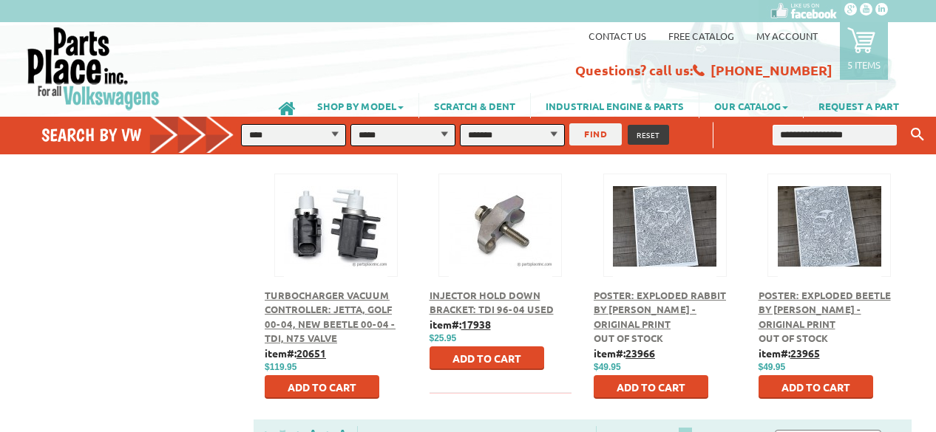
scroll to position [3134, 0]
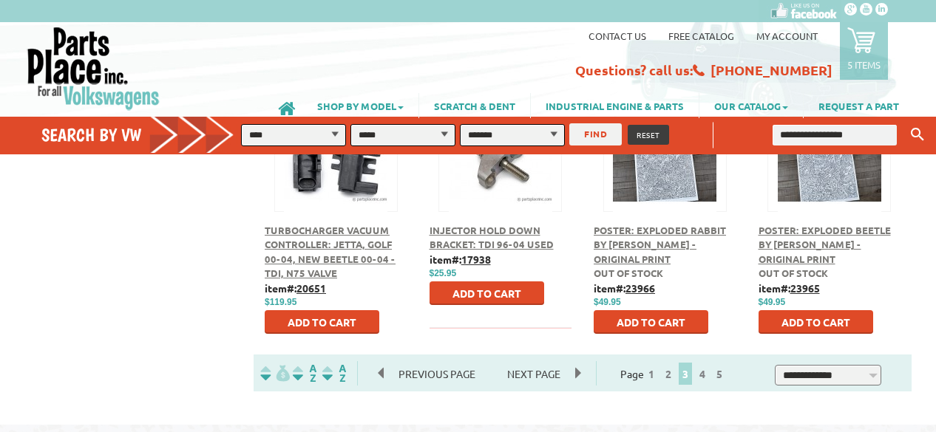
click at [543, 363] on span "Next Page" at bounding box center [533, 374] width 83 height 22
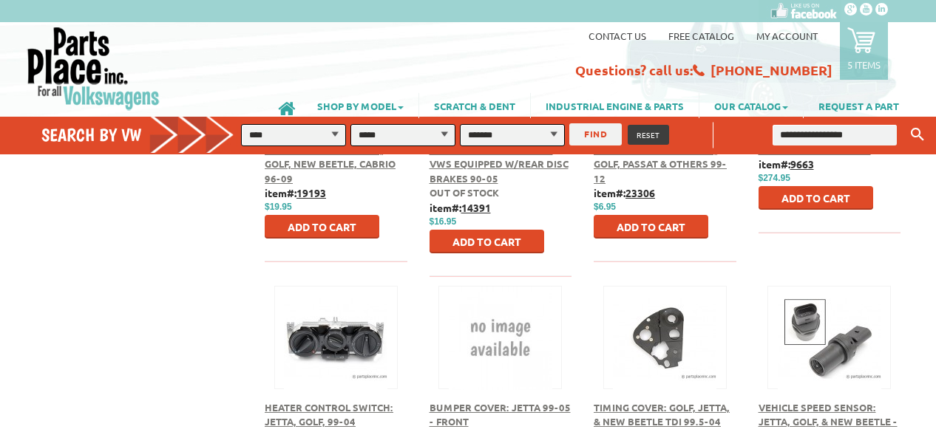
scroll to position [2987, 0]
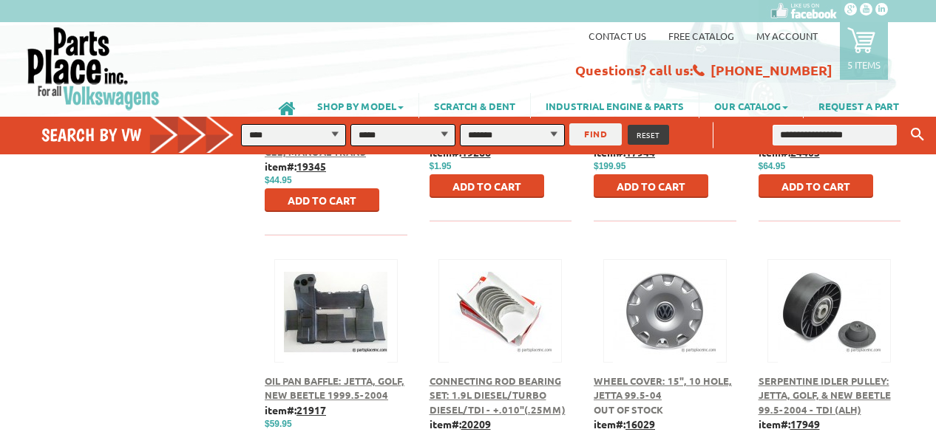
scroll to position [2987, 0]
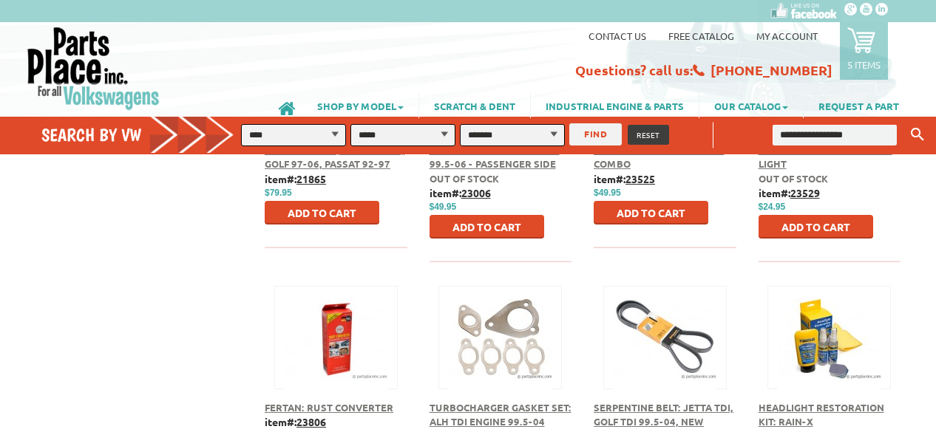
scroll to position [2987, 0]
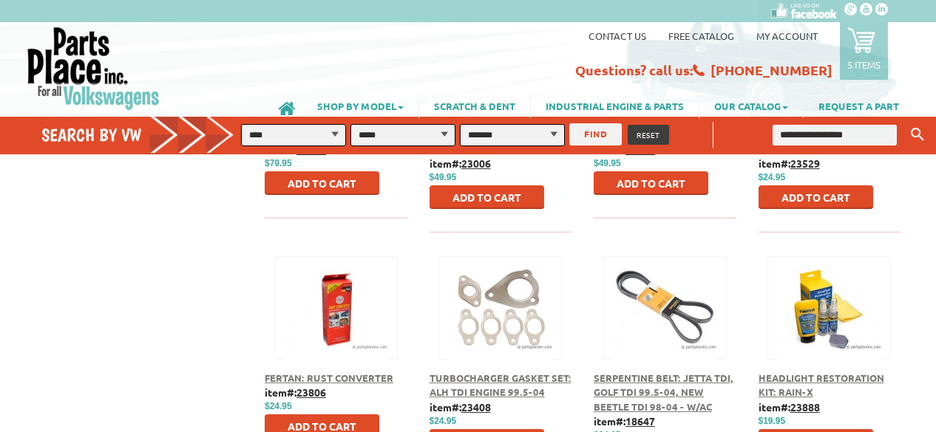
drag, startPoint x: 0, startPoint y: 0, endPoint x: 556, endPoint y: 371, distance: 668.4
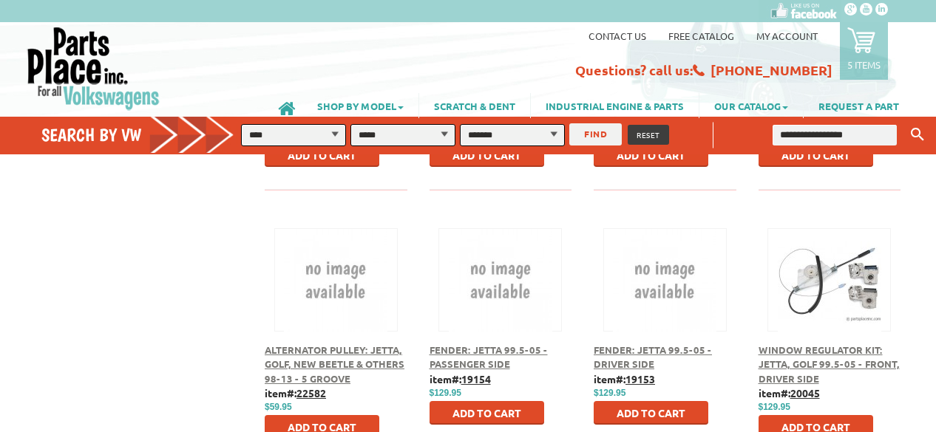
scroll to position [3016, 0]
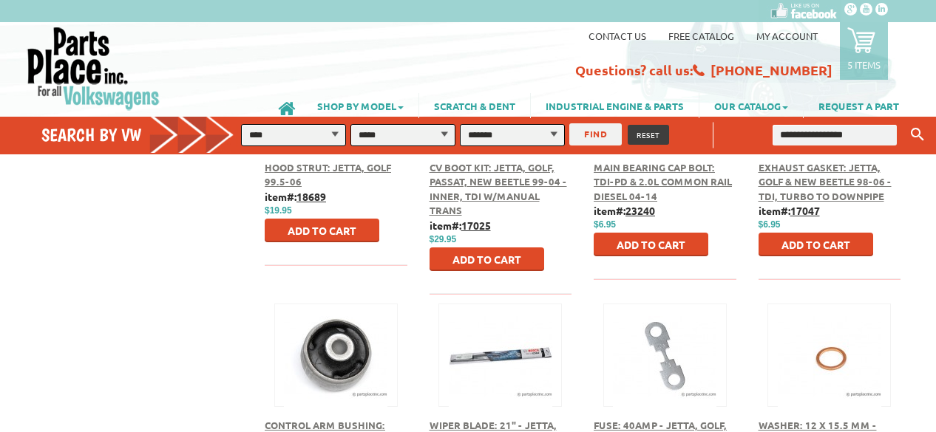
scroll to position [2969, 0]
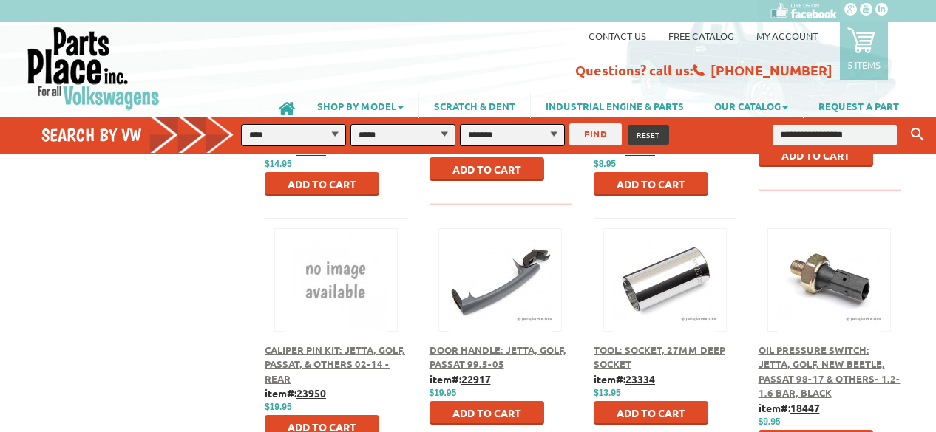
scroll to position [3016, 0]
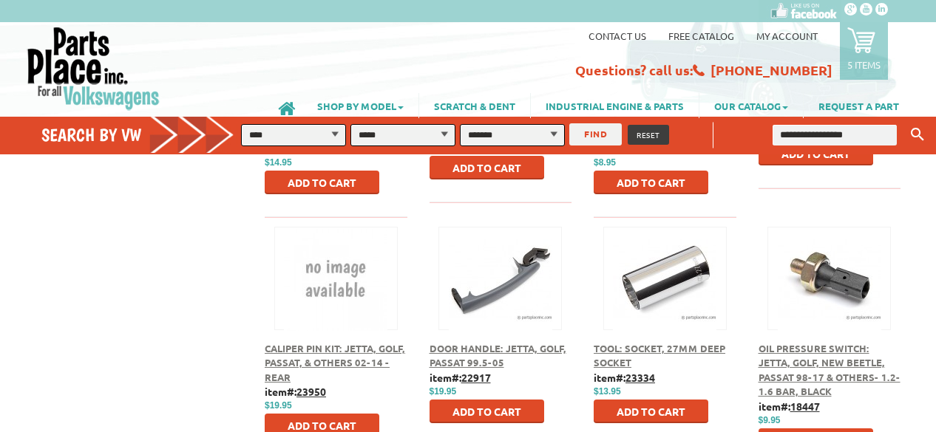
click span "Next Page"
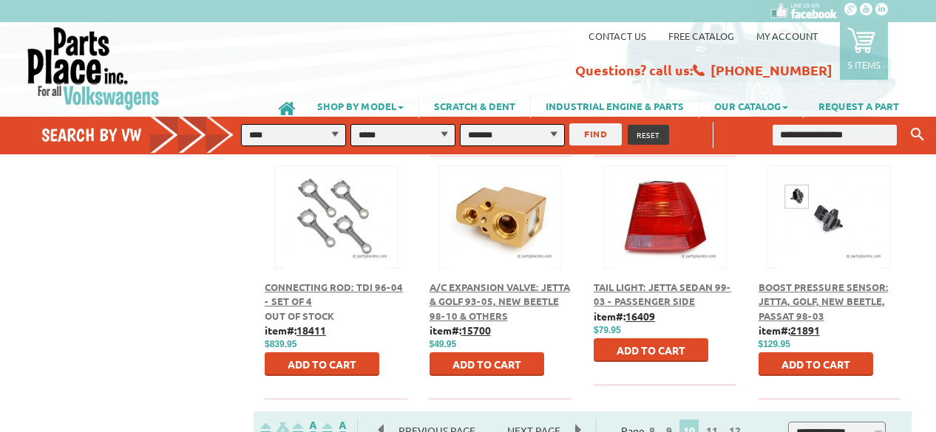
scroll to position [3090, 0]
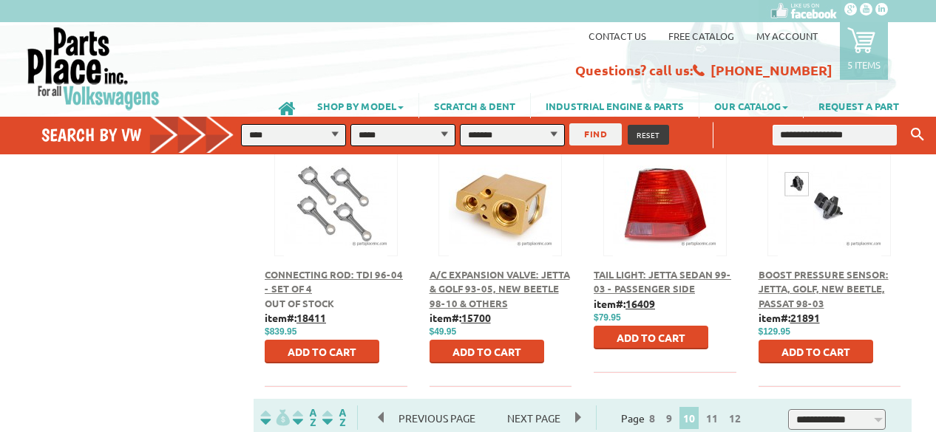
click at [543, 407] on span "Next Page" at bounding box center [533, 418] width 83 height 22
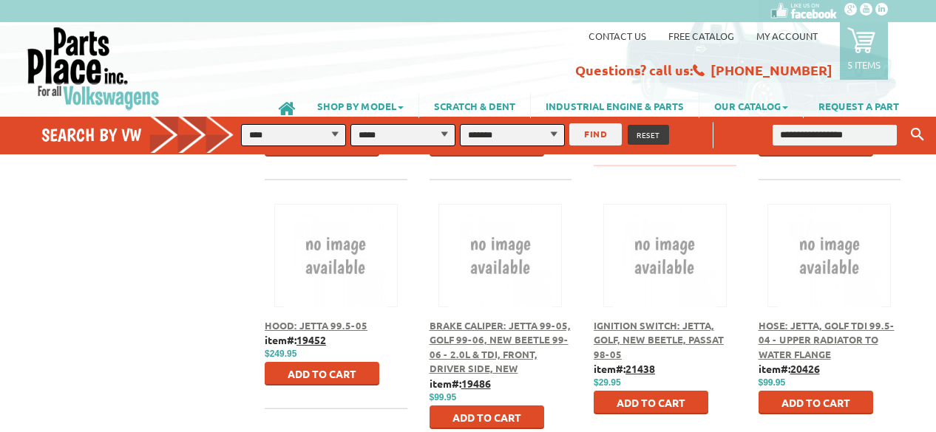
scroll to position [3046, 0]
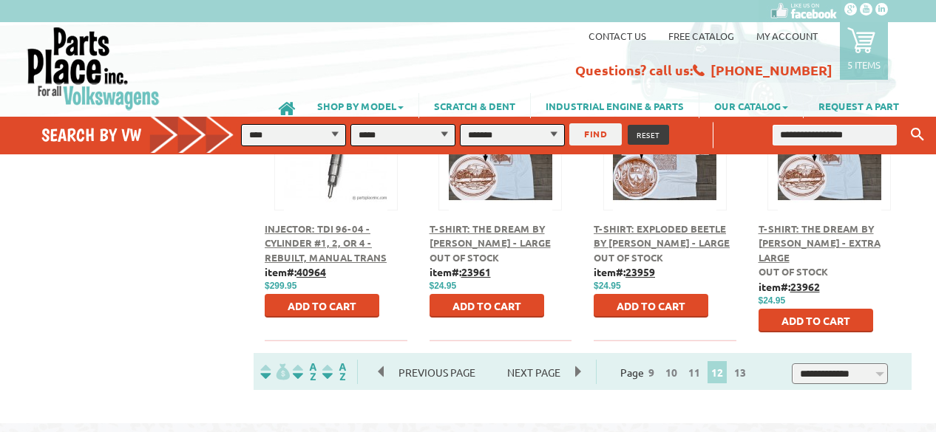
scroll to position [3134, 0]
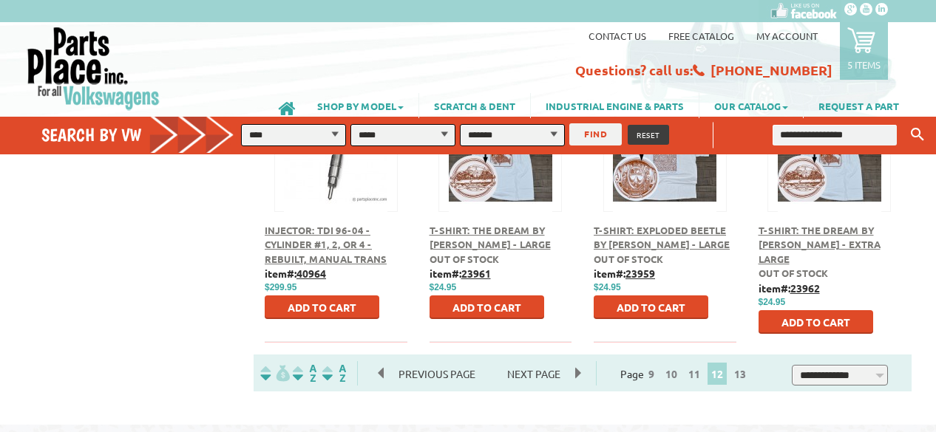
click at [547, 363] on span "Next Page" at bounding box center [533, 374] width 83 height 22
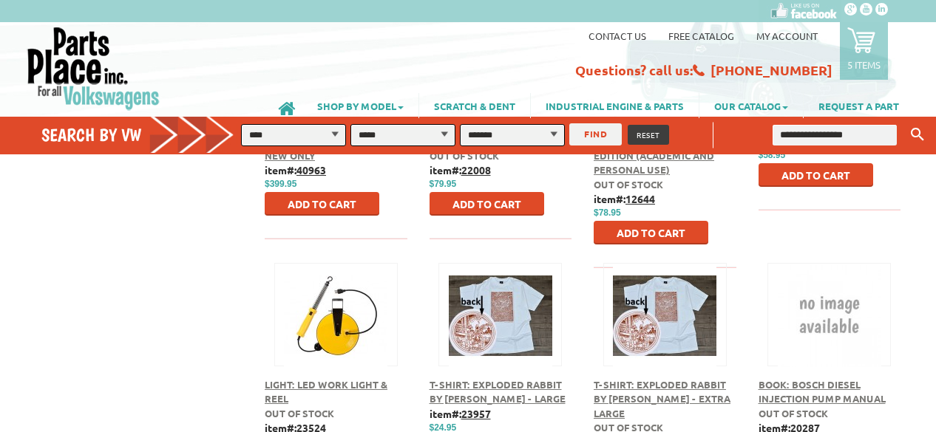
scroll to position [2306, 0]
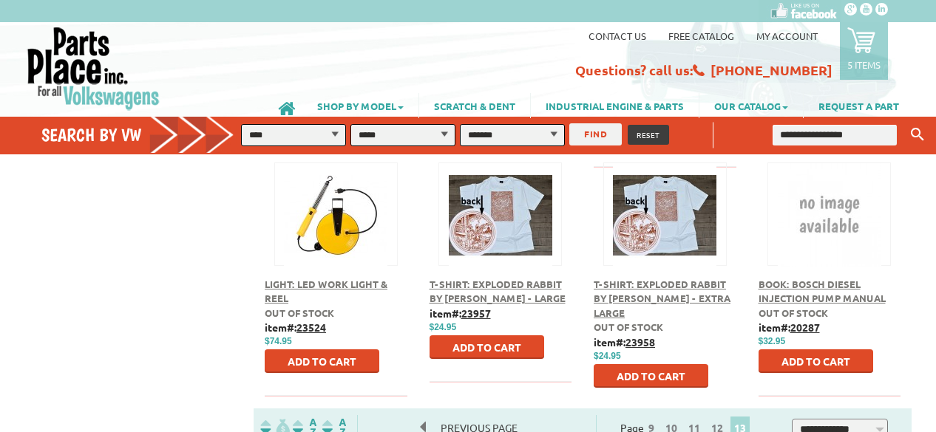
click at [856, 55] on link "5 items" at bounding box center [864, 51] width 48 height 58
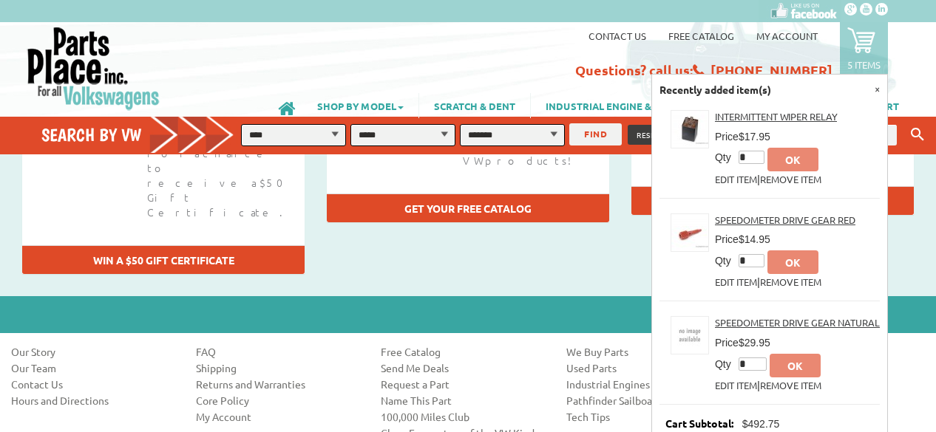
scroll to position [3106, 0]
click at [803, 428] on p "Cart Subtotal: $492.75" at bounding box center [769, 424] width 220 height 16
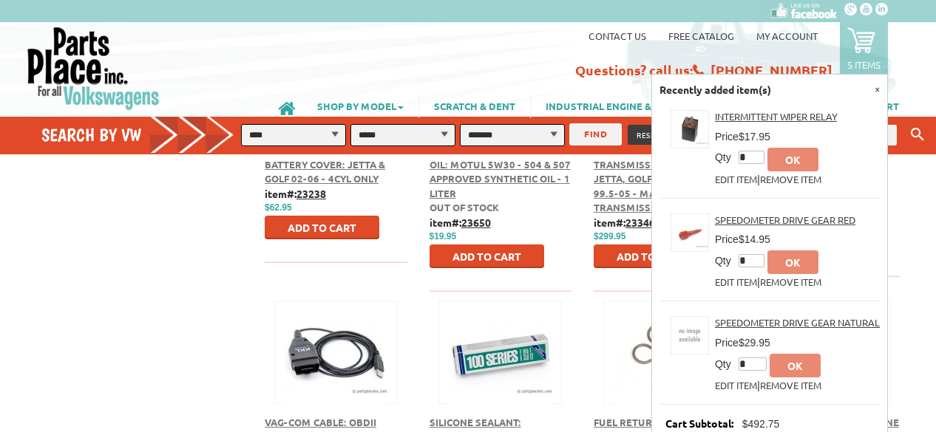
scroll to position [1686, 0]
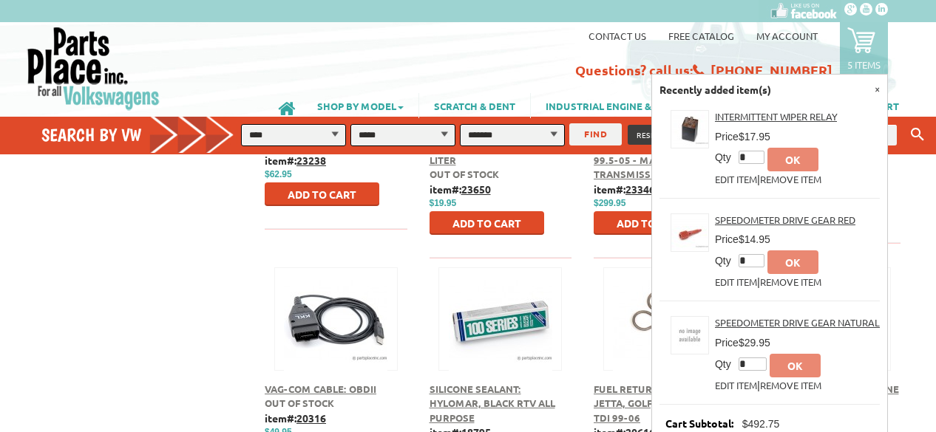
click at [853, 130] on td "$17.95" at bounding box center [804, 137] width 130 height 16
drag, startPoint x: 821, startPoint y: 85, endPoint x: 860, endPoint y: 51, distance: 51.9
click at [860, 51] on li "5 items Recently added item(s) × Intermittent Wiper Relay Price $17.95 Qty * ok…" at bounding box center [858, 47] width 59 height 65
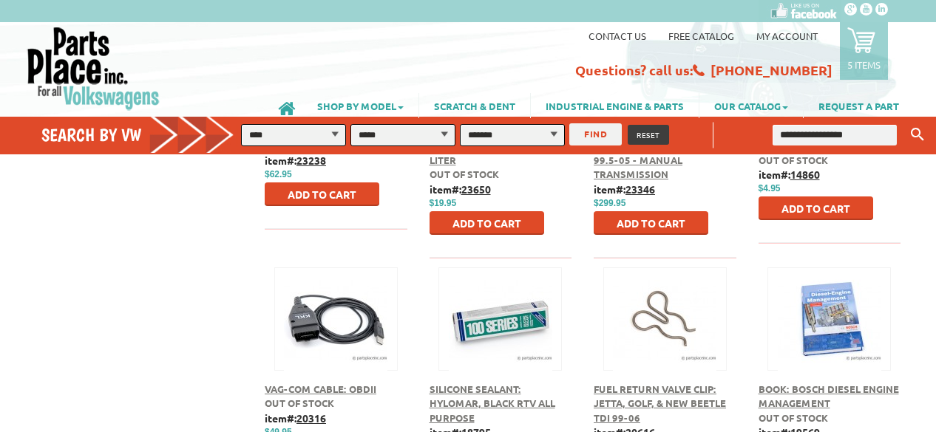
click at [869, 44] on icon at bounding box center [861, 40] width 28 height 28
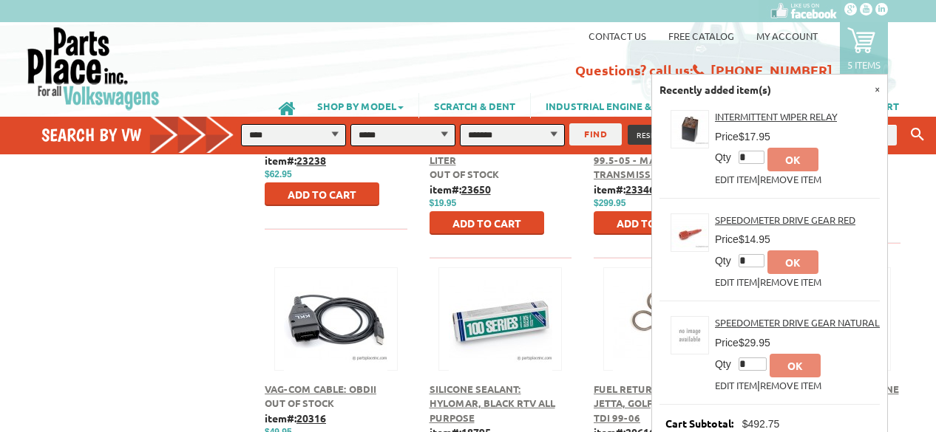
click at [869, 44] on icon at bounding box center [861, 40] width 28 height 28
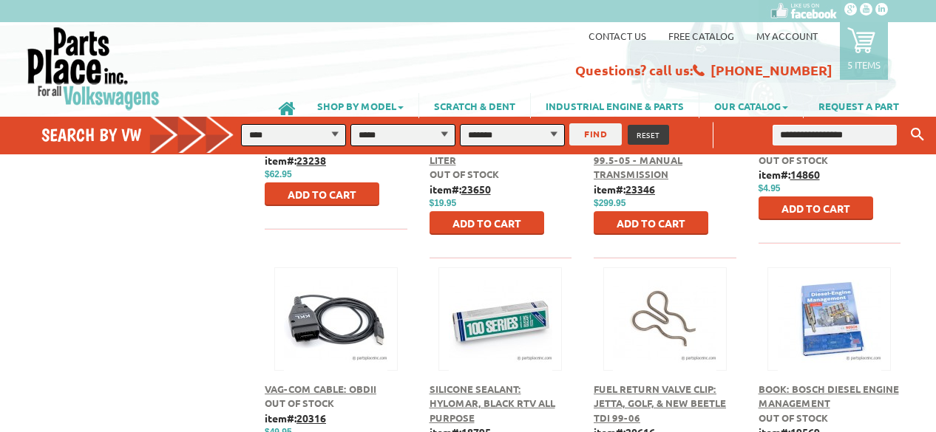
click at [869, 44] on icon at bounding box center [861, 40] width 28 height 28
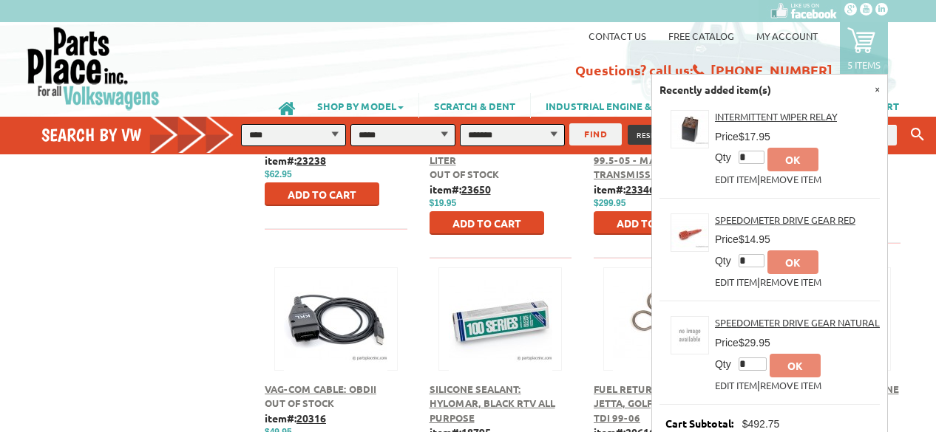
click at [824, 425] on p "Cart Subtotal: $492.75" at bounding box center [769, 424] width 220 height 16
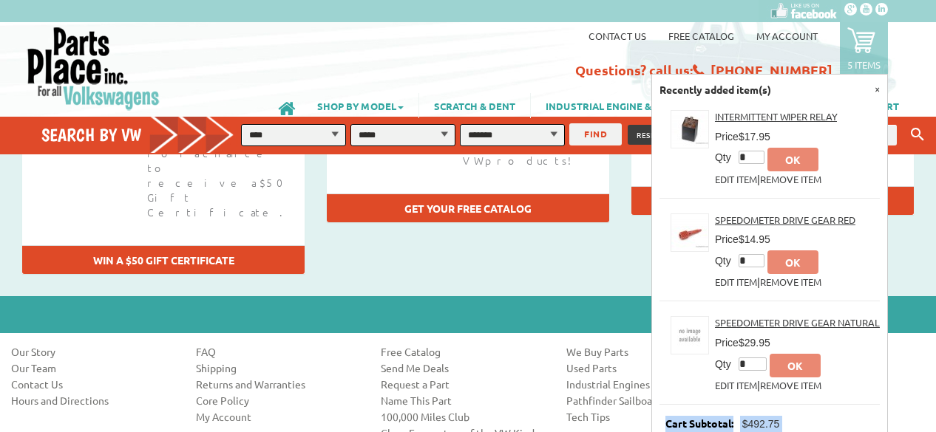
scroll to position [1592, 0]
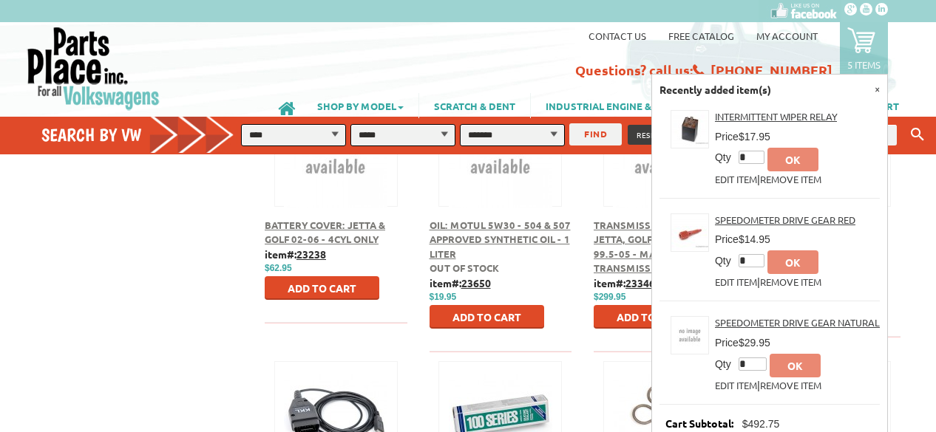
click at [758, 89] on p "Recently added item(s) ×" at bounding box center [769, 90] width 220 height 16
click at [506, 60] on div "Contact us Free Catalog My Account 5 items Recently added item(s) × Intermitten…" at bounding box center [619, 53] width 604 height 54
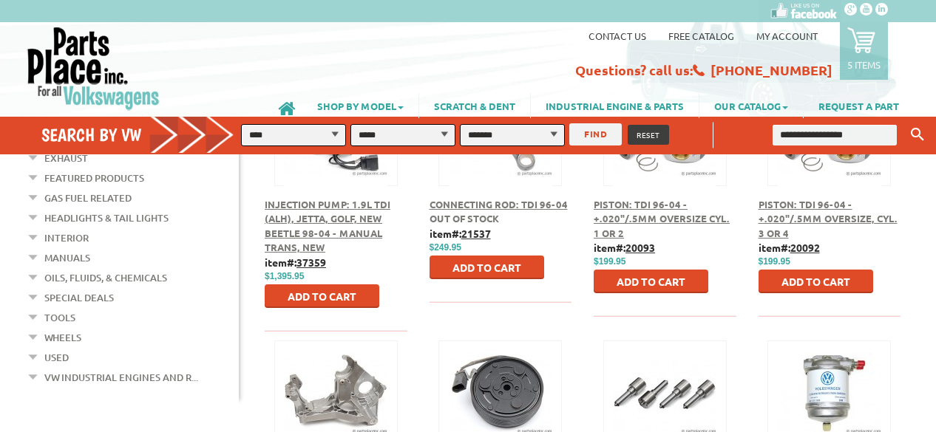
scroll to position [0, 0]
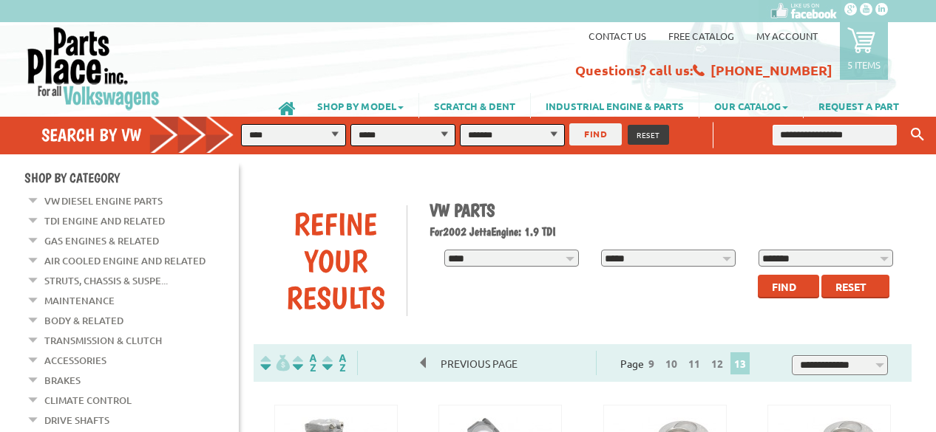
click at [656, 189] on div "**********" at bounding box center [665, 242] width 494 height 114
click at [859, 33] on icon at bounding box center [861, 40] width 28 height 28
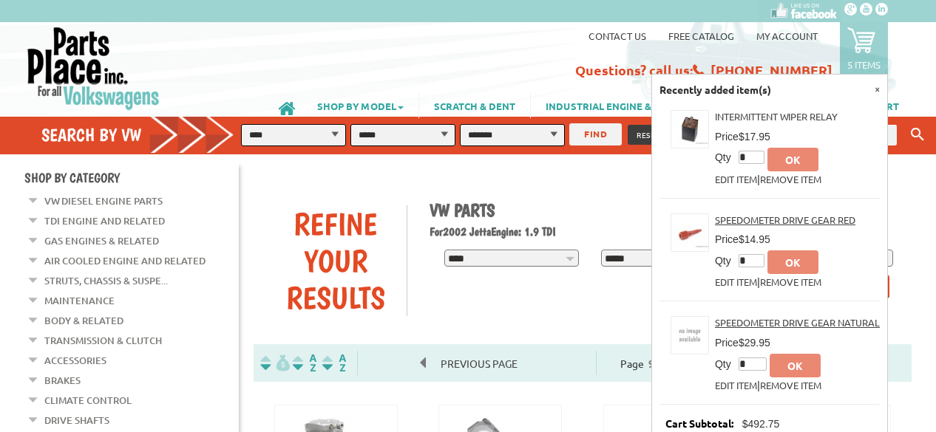
click at [722, 119] on link "Intermittent Wiper Relay" at bounding box center [776, 116] width 122 height 13
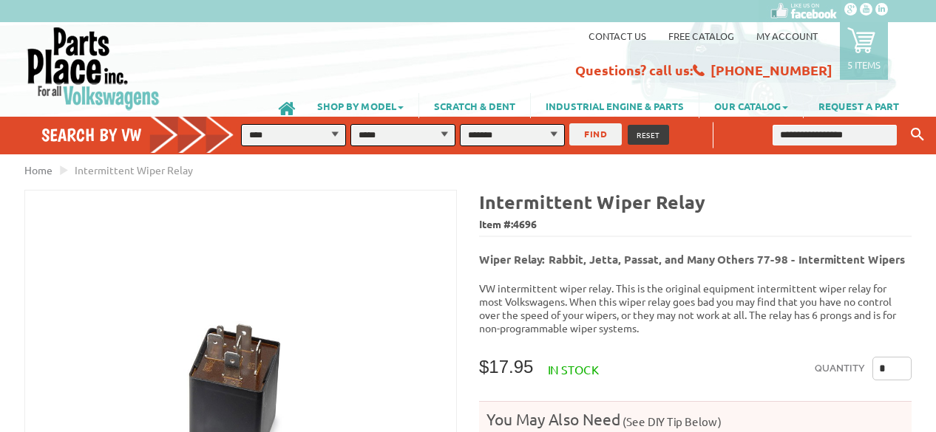
click at [491, 71] on div "Contact us Free Catalog My Account 5 items Recently added item(s) × Intermitten…" at bounding box center [619, 53] width 604 height 54
click at [872, 45] on icon at bounding box center [861, 40] width 28 height 28
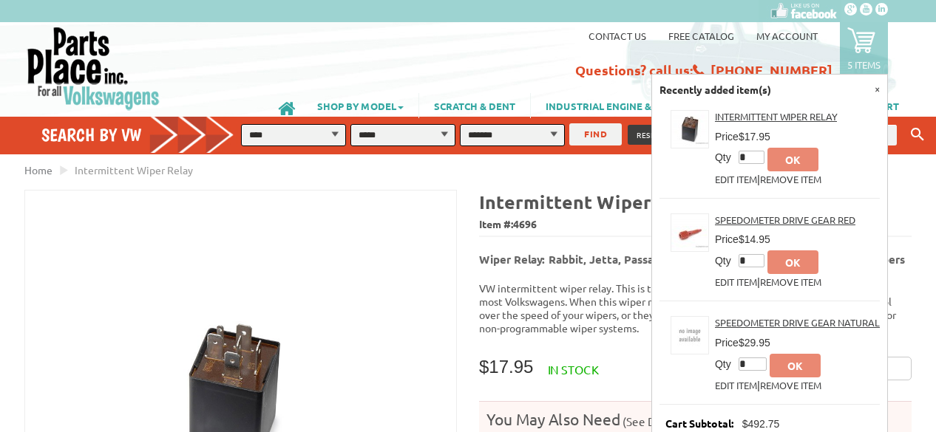
click at [840, 391] on div "Speedometer Drive Gear Natural Price $29.95 Qty * ok Edit item | Remove Item" at bounding box center [797, 351] width 165 height 84
click at [773, 426] on span "$492.75" at bounding box center [761, 424] width 38 height 12
drag, startPoint x: 773, startPoint y: 426, endPoint x: 685, endPoint y: 427, distance: 88.0
click at [685, 427] on p "Cart Subtotal: $492.75" at bounding box center [769, 424] width 220 height 16
click at [685, 427] on span "Cart Subtotal:" at bounding box center [699, 424] width 81 height 18
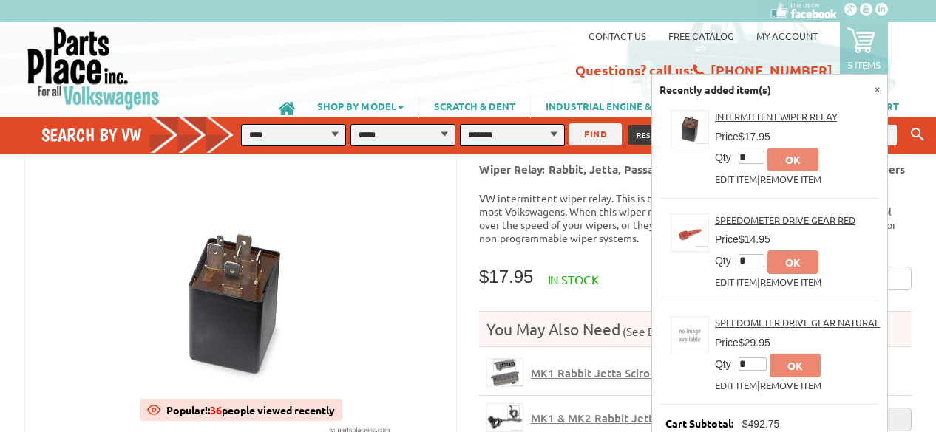
scroll to position [89, 0]
click at [878, 85] on link "×" at bounding box center [877, 88] width 5 height 13
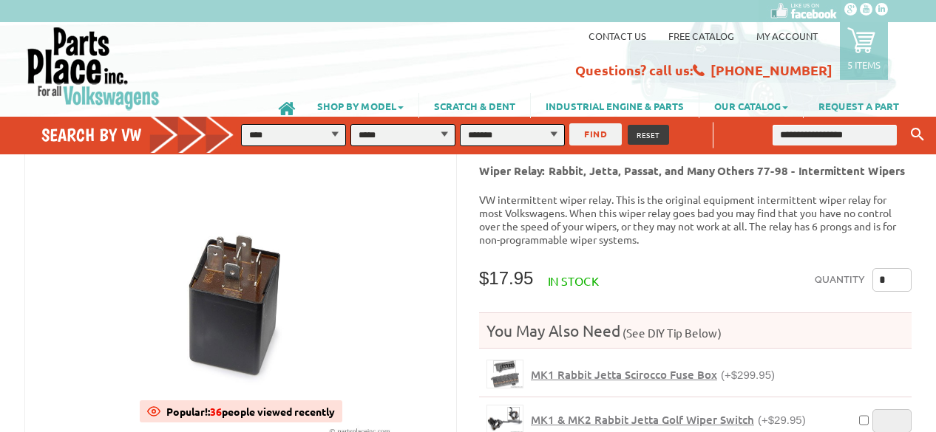
click at [886, 100] on link "REQUEST A PART" at bounding box center [859, 105] width 110 height 25
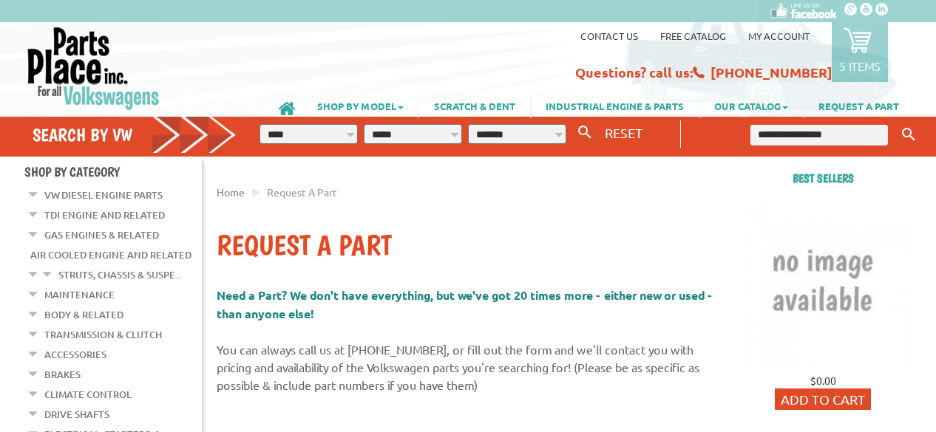
click at [593, 240] on h1 "Request a Part" at bounding box center [468, 245] width 503 height 35
click at [857, 33] on icon at bounding box center [857, 40] width 28 height 28
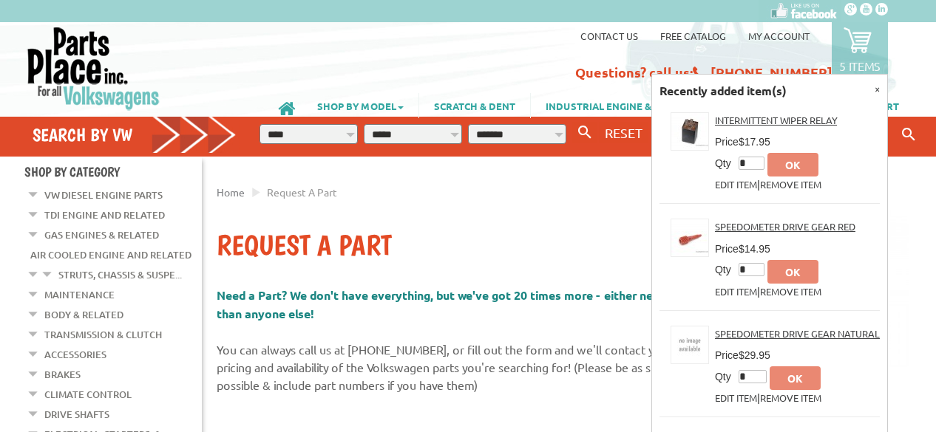
click at [754, 90] on p "Recently added item(s) ×" at bounding box center [769, 91] width 220 height 18
click at [860, 390] on td "* ok" at bounding box center [809, 377] width 141 height 27
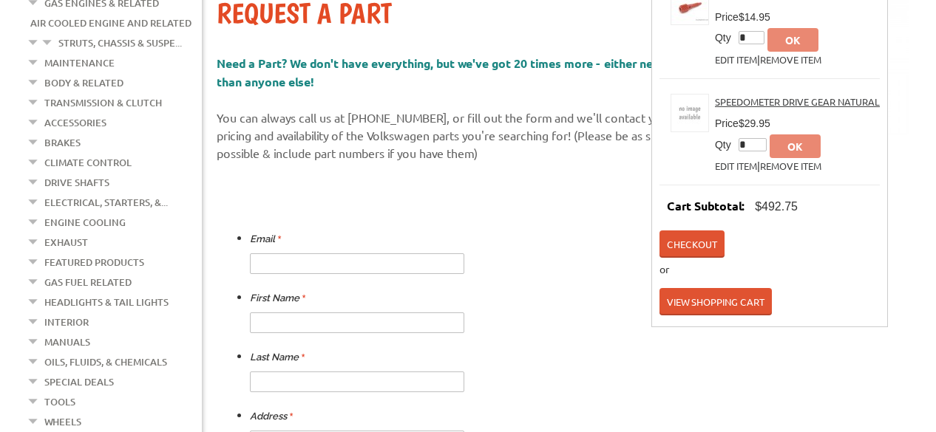
scroll to position [237, 0]
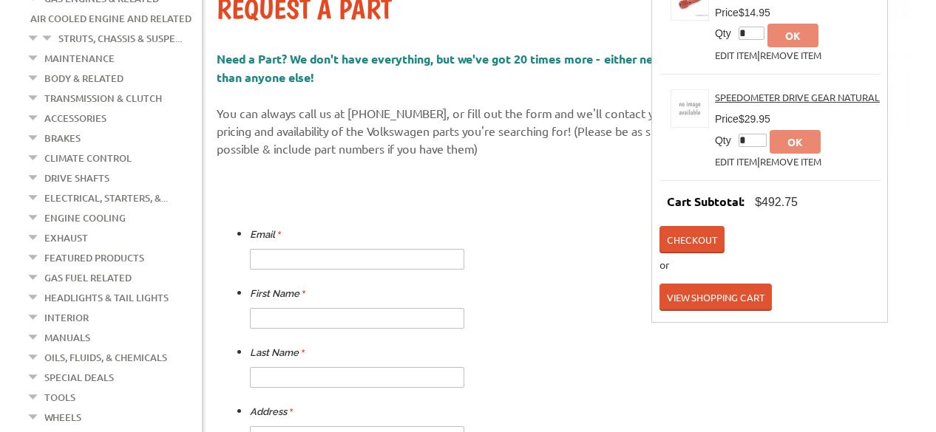
click at [700, 301] on link "View Shopping Cart" at bounding box center [715, 297] width 112 height 27
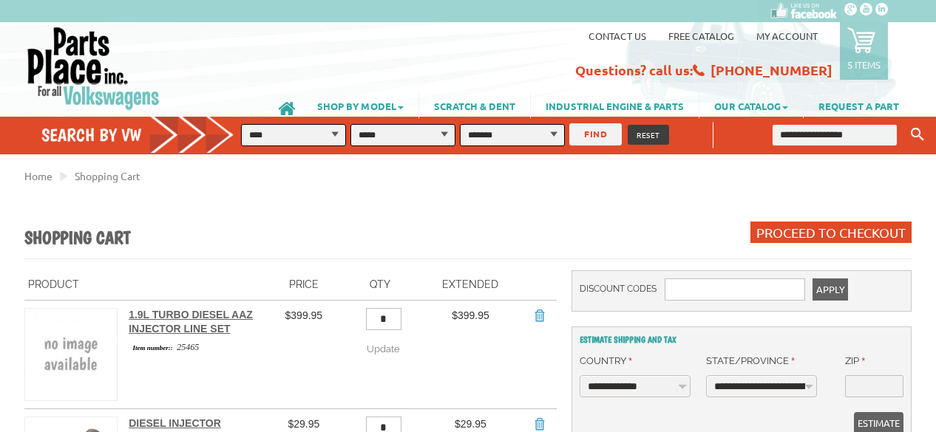
click at [408, 218] on div "Shopping Cart Proceed to Checkout" at bounding box center [467, 235] width 887 height 47
click at [853, 231] on span "Proceed to Checkout" at bounding box center [830, 233] width 149 height 16
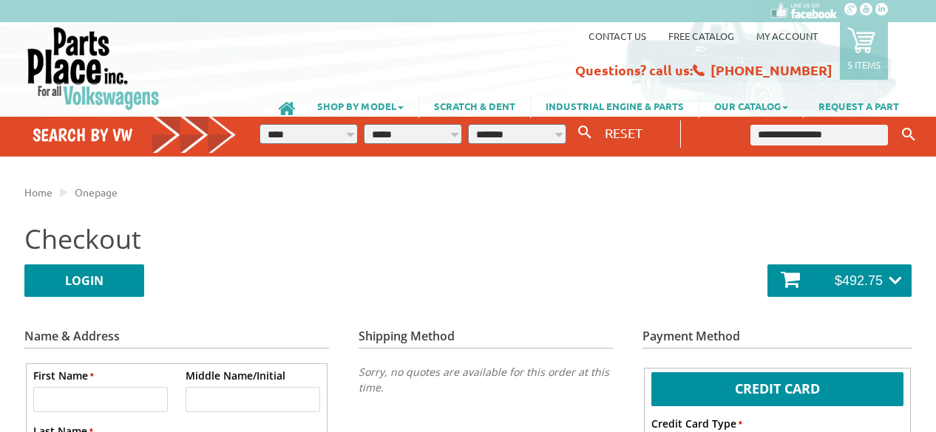
click at [640, 256] on h2 "Checkout" at bounding box center [467, 239] width 887 height 36
click at [344, 259] on div "Return to cart Checkout LOGIN Login to your Account * Email Address * Password …" at bounding box center [467, 268] width 887 height 95
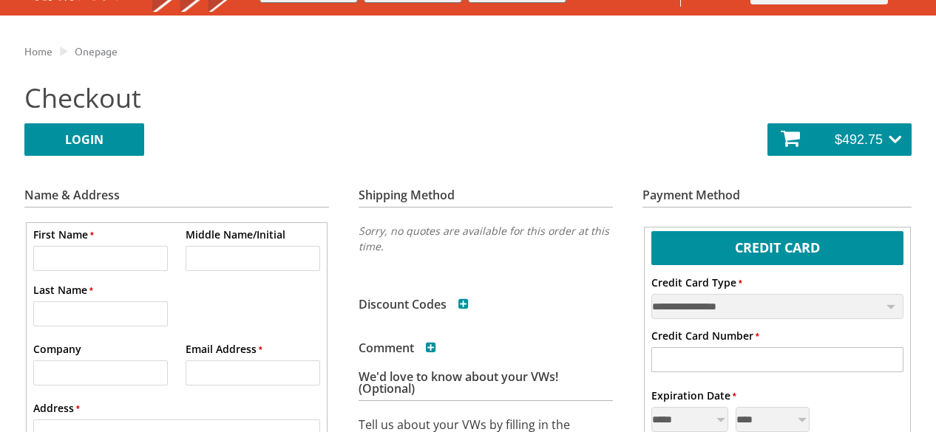
scroll to position [148, 0]
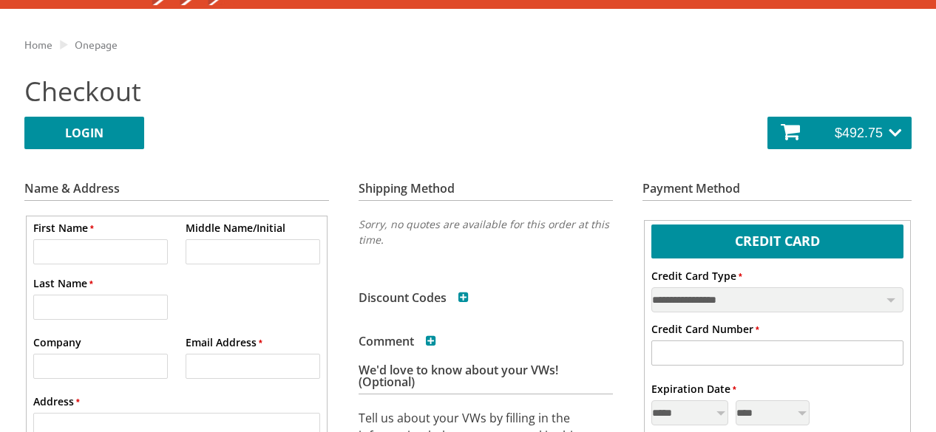
click at [55, 261] on input "* First Name" at bounding box center [100, 252] width 135 height 25
click at [75, 255] on input "* First Name" at bounding box center [100, 252] width 135 height 25
type input "******"
type input "*******"
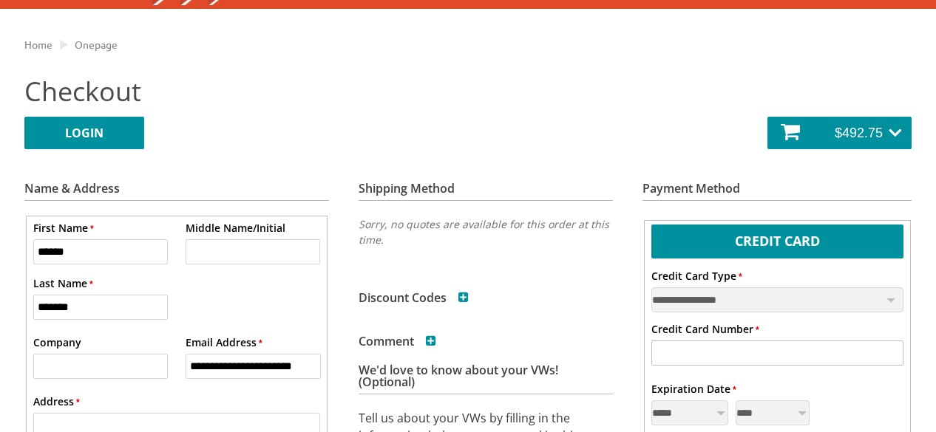
type input "**********"
click at [89, 422] on input "* Address" at bounding box center [177, 425] width 288 height 25
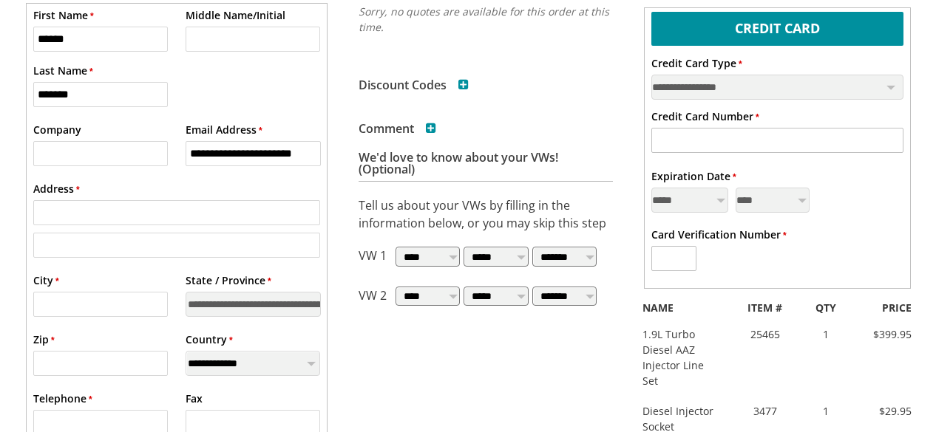
scroll to position [384, 0]
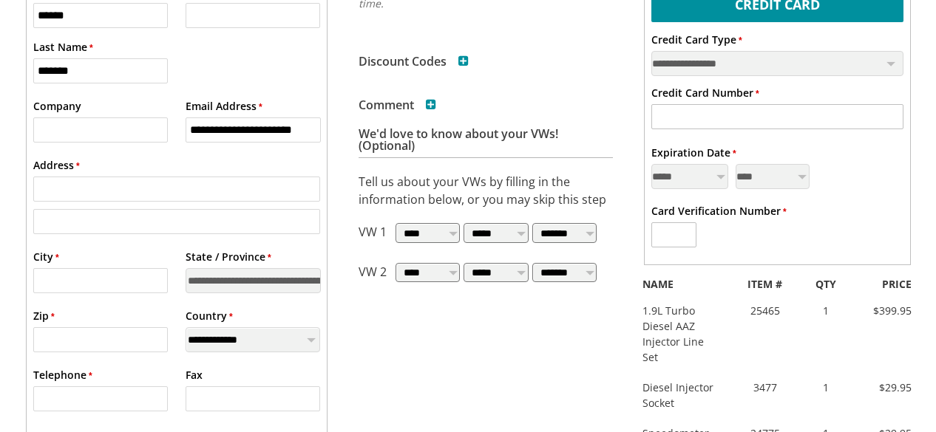
click at [93, 191] on input "* Address" at bounding box center [177, 189] width 288 height 25
type input "**********"
click at [61, 292] on input "* City" at bounding box center [100, 280] width 135 height 25
type input "*****"
click at [242, 280] on select "**********" at bounding box center [253, 280] width 135 height 25
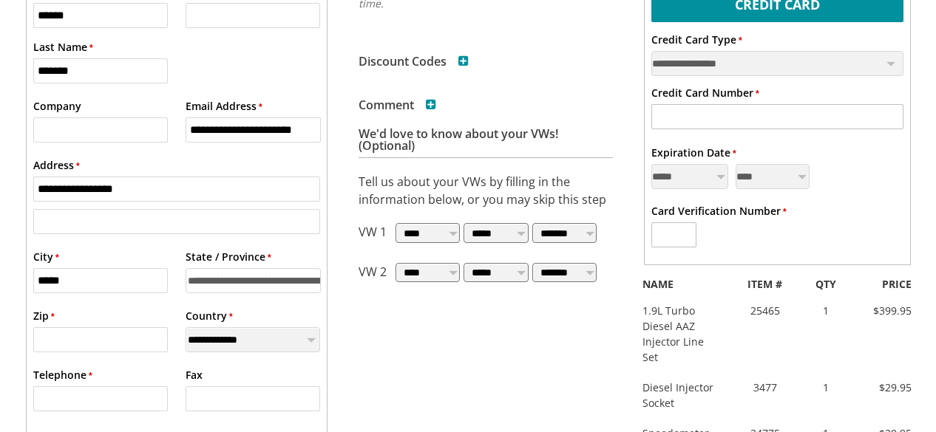
select select "**"
click at [186, 270] on select "**********" at bounding box center [253, 280] width 135 height 25
click at [72, 344] on input "* Zip" at bounding box center [100, 339] width 135 height 25
type input "*****"
click at [104, 407] on input "* Telephone" at bounding box center [100, 399] width 135 height 25
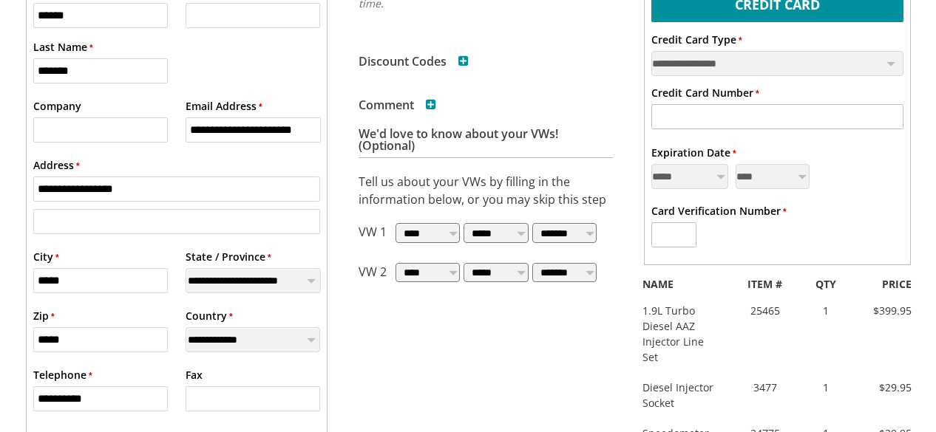
type input "**********"
click at [158, 369] on ul "**********" at bounding box center [177, 205] width 288 height 443
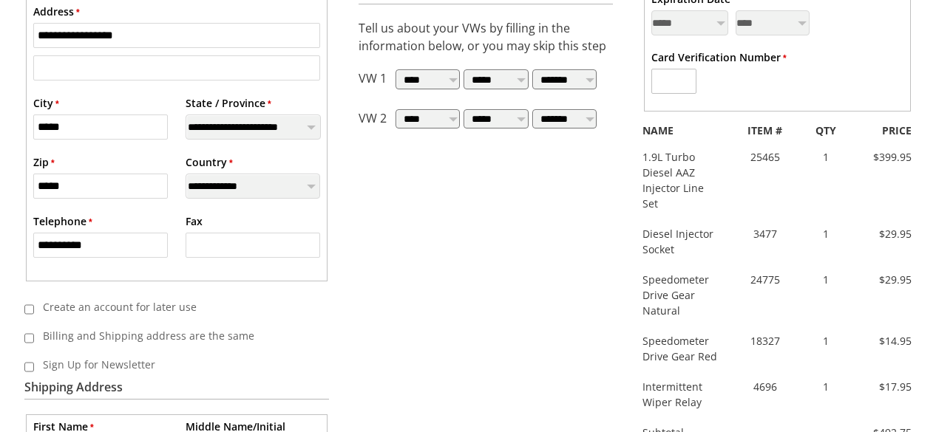
scroll to position [591, 0]
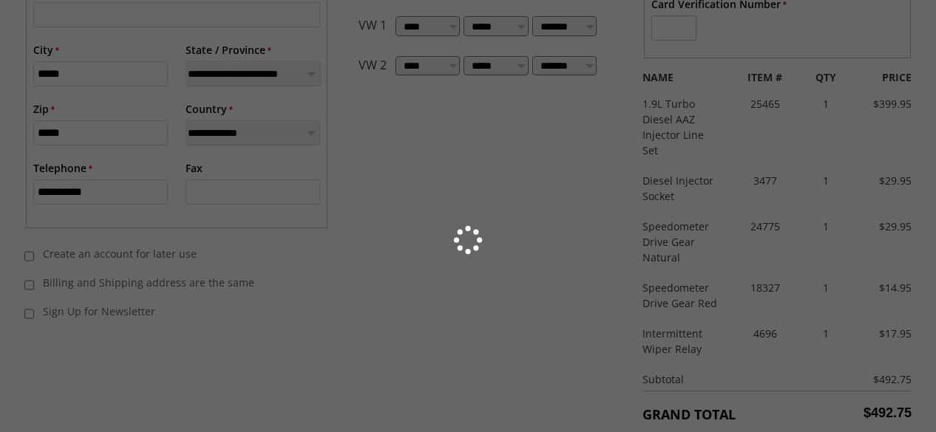
click at [30, 317] on div at bounding box center [468, 216] width 936 height 432
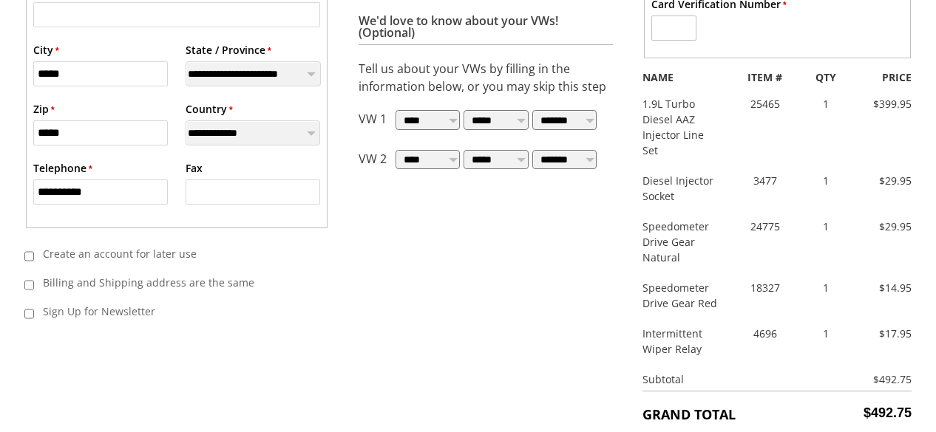
click at [431, 303] on div "Home Onepage Return to cart Checkout LOGIN Login to your Account * Email Addres…" at bounding box center [467, 36] width 931 height 898
click at [401, 347] on div "Home Onepage Return to cart Checkout LOGIN Login to your Account * Email Addres…" at bounding box center [467, 36] width 931 height 898
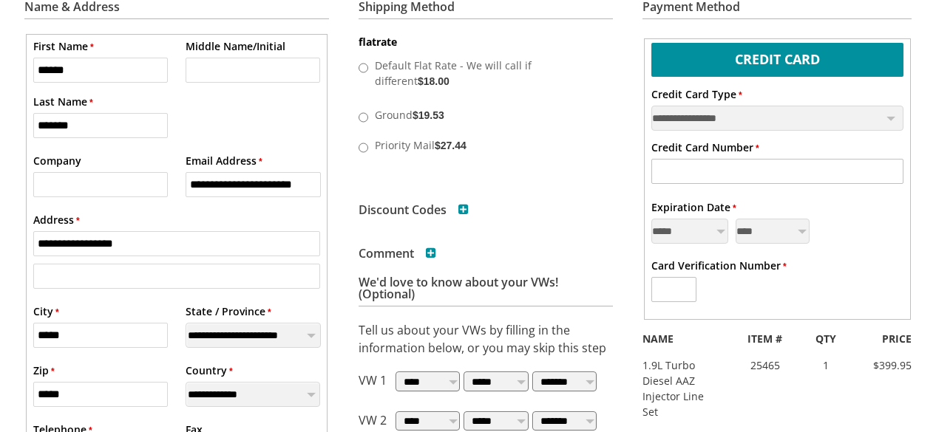
scroll to position [325, 0]
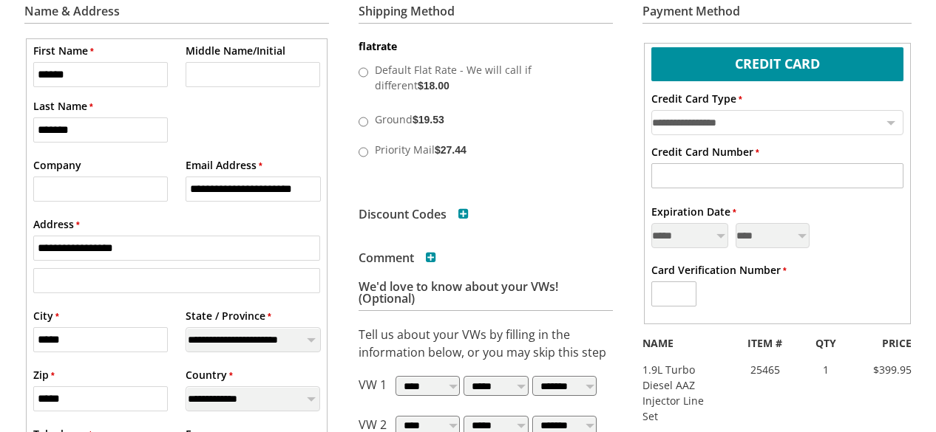
click at [764, 121] on select "**********" at bounding box center [777, 122] width 252 height 25
select select "**"
click at [651, 110] on select "**********" at bounding box center [777, 122] width 252 height 25
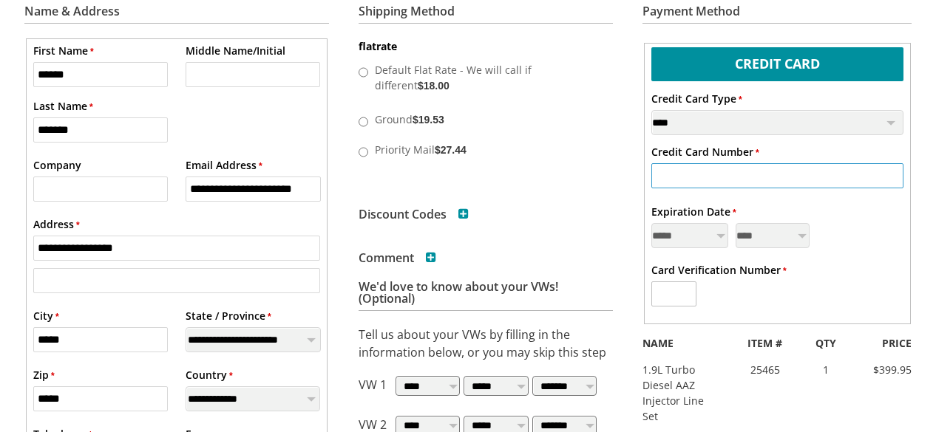
click at [698, 180] on input "* Credit Card Number" at bounding box center [777, 175] width 252 height 25
type input "**********"
select select "*"
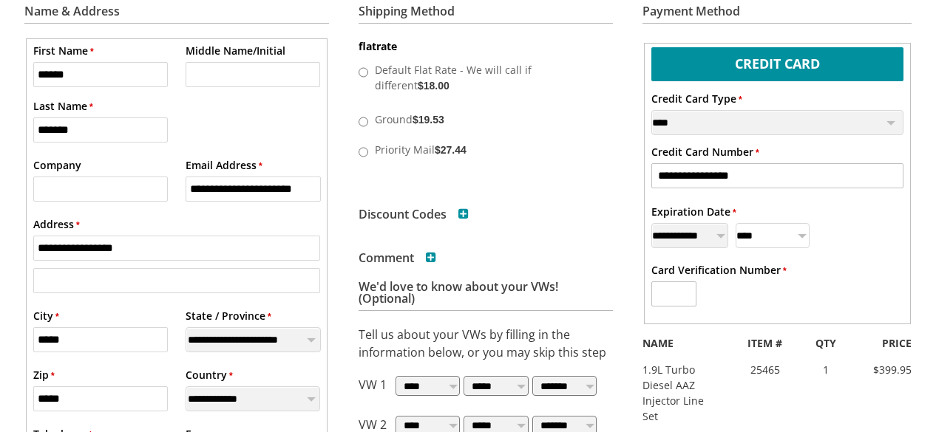
click at [797, 245] on select "**** **** **** **** **** **** **** **** **** **** **** ****" at bounding box center [773, 235] width 74 height 25
select select "****"
click at [736, 223] on select "**** **** **** **** **** **** **** **** **** **** **** ****" at bounding box center [773, 235] width 74 height 25
click at [667, 296] on input "* Card Verification Number" at bounding box center [673, 294] width 45 height 25
type input "***"
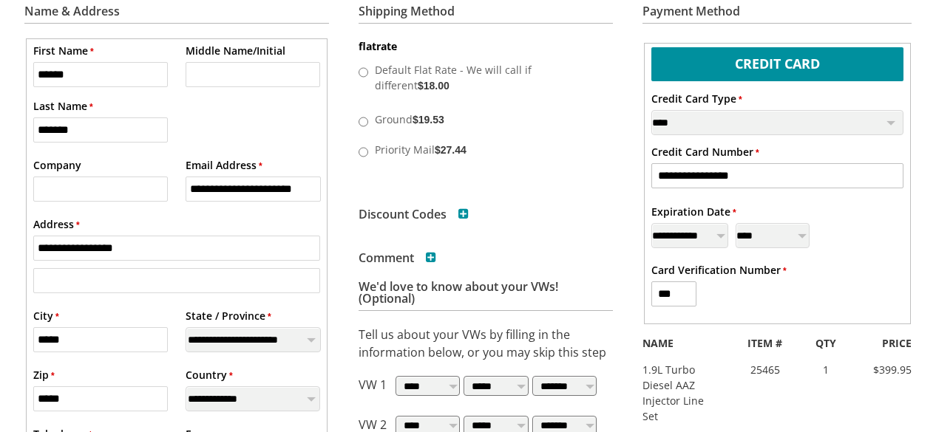
scroll to position [869, 0]
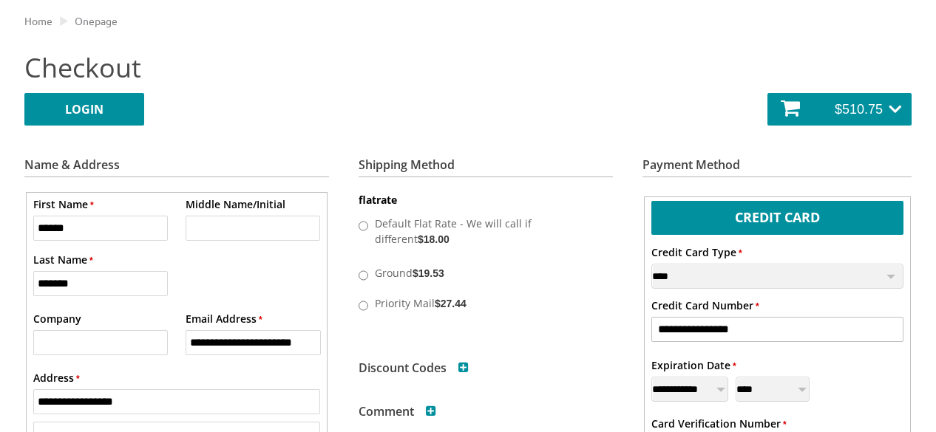
scroll to position [189, 0]
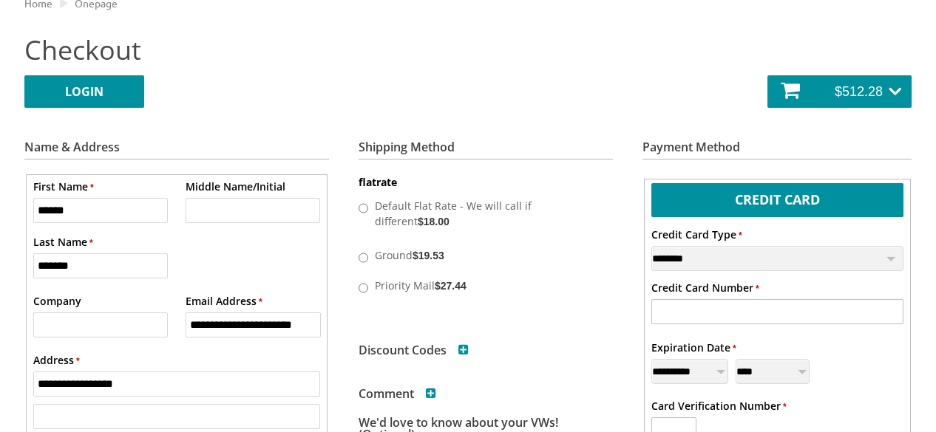
click at [634, 30] on div "Home Onepage Return to cart Checkout LOGIN Login to your Account * Email Addres…" at bounding box center [467, 58] width 887 height 137
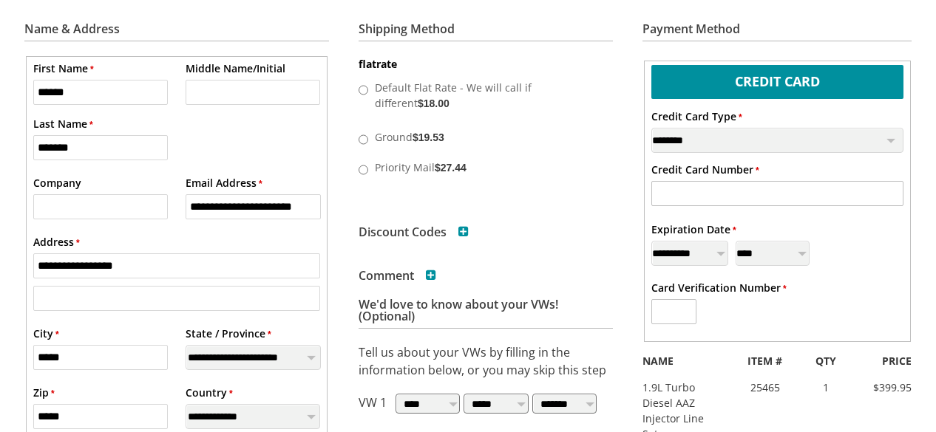
scroll to position [278, 0]
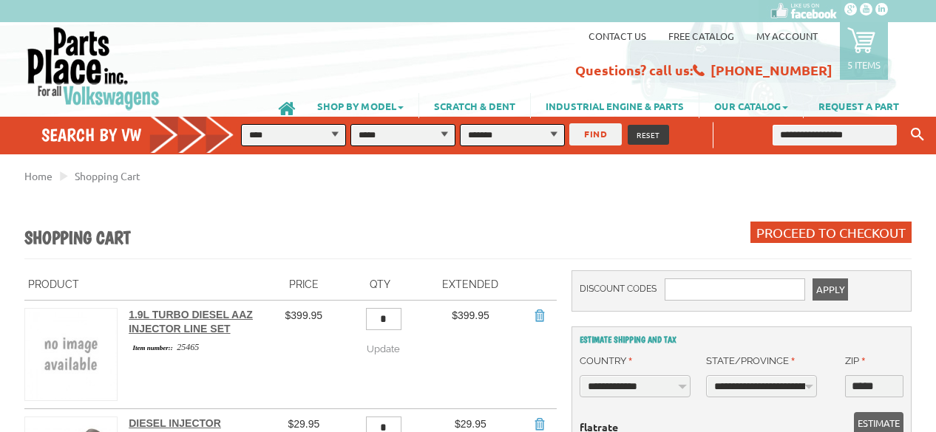
click at [476, 219] on div "Shopping Cart Proceed to Checkout" at bounding box center [467, 235] width 887 height 47
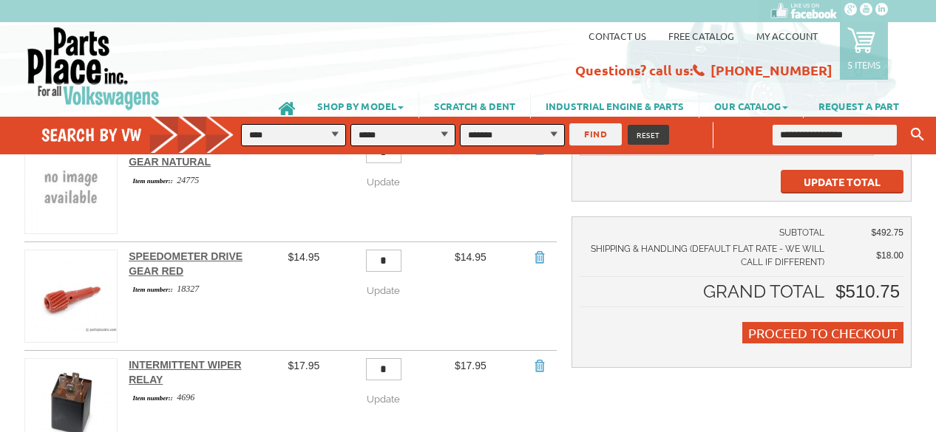
scroll to position [296, 0]
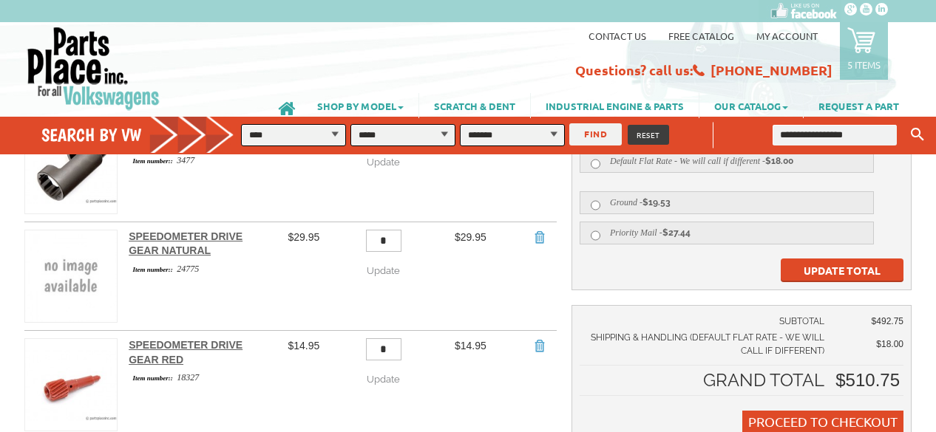
click at [852, 264] on span "Update Total" at bounding box center [842, 270] width 77 height 13
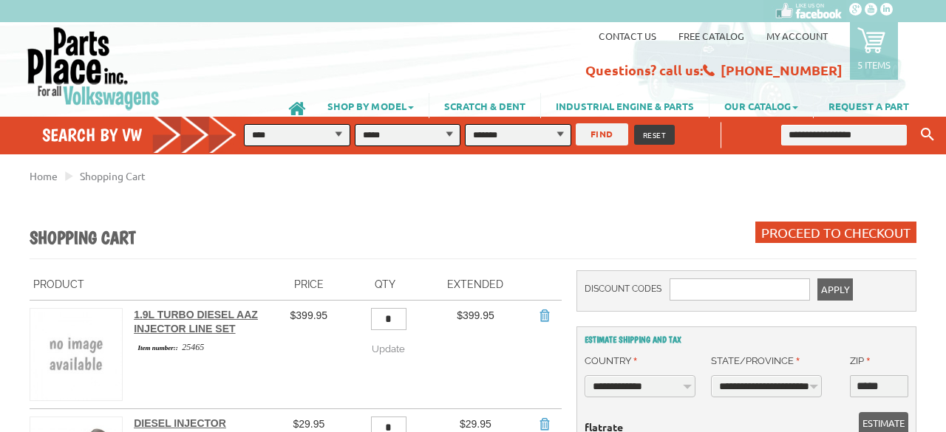
select select "**"
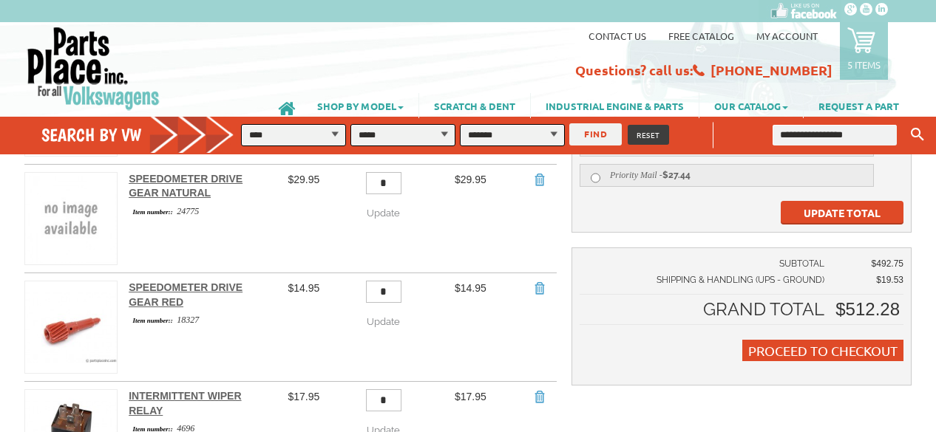
scroll to position [355, 0]
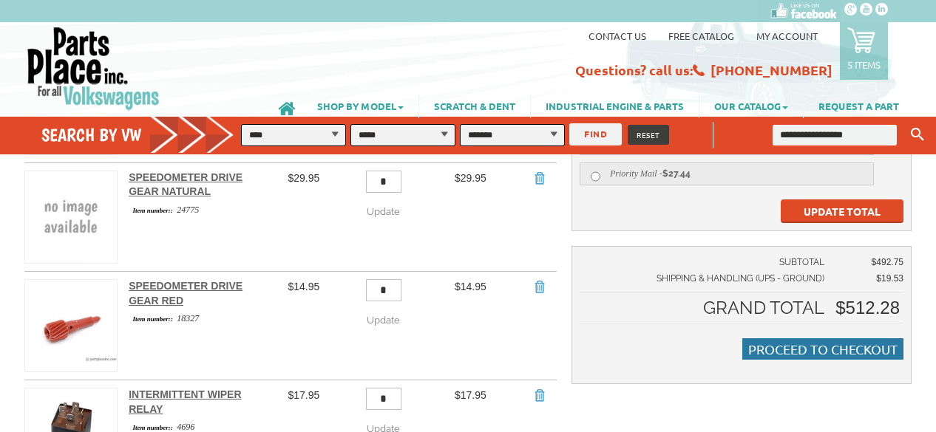
click at [831, 350] on span "Proceed to Checkout" at bounding box center [822, 350] width 149 height 16
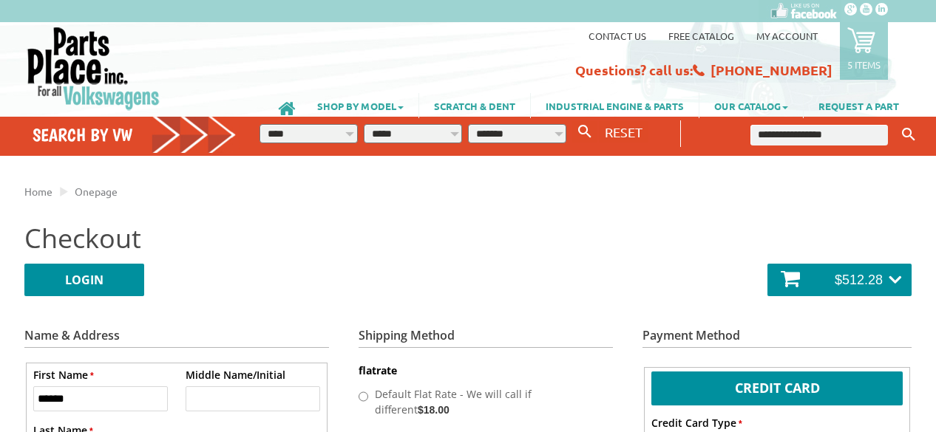
select select "**"
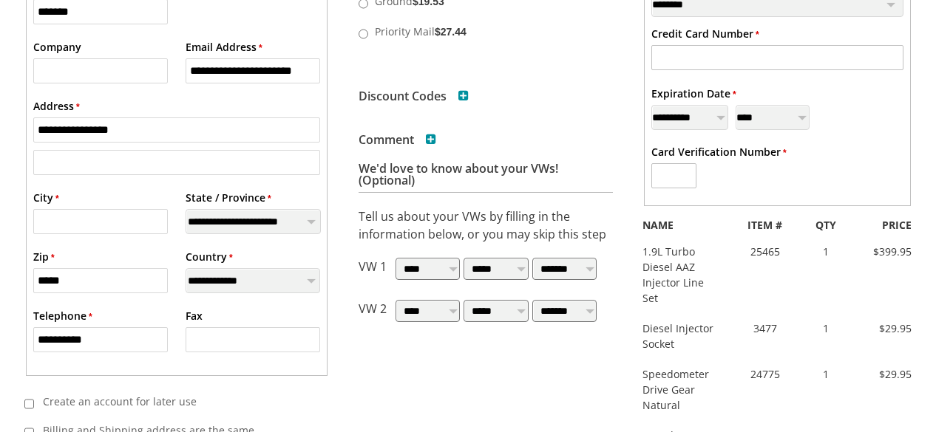
scroll to position [473, 0]
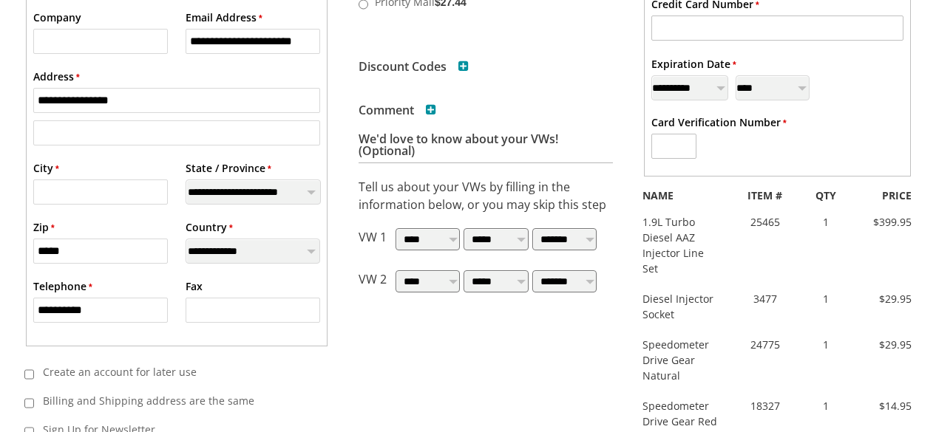
click at [49, 191] on input "* City" at bounding box center [100, 192] width 135 height 25
type input "*****"
click at [112, 226] on div "* Zip *****" at bounding box center [100, 242] width 135 height 44
click at [354, 376] on div "Home Onepage Return to cart Checkout LOGIN Login to your Account * Email Addres…" at bounding box center [467, 333] width 931 height 1255
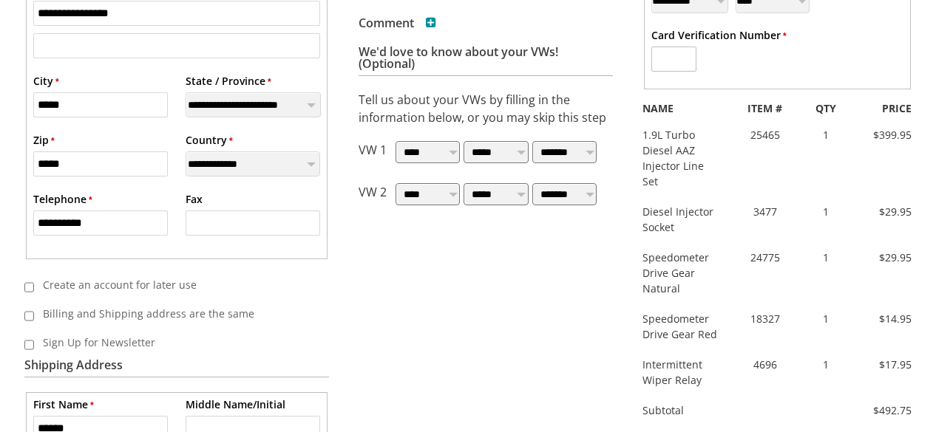
scroll to position [562, 0]
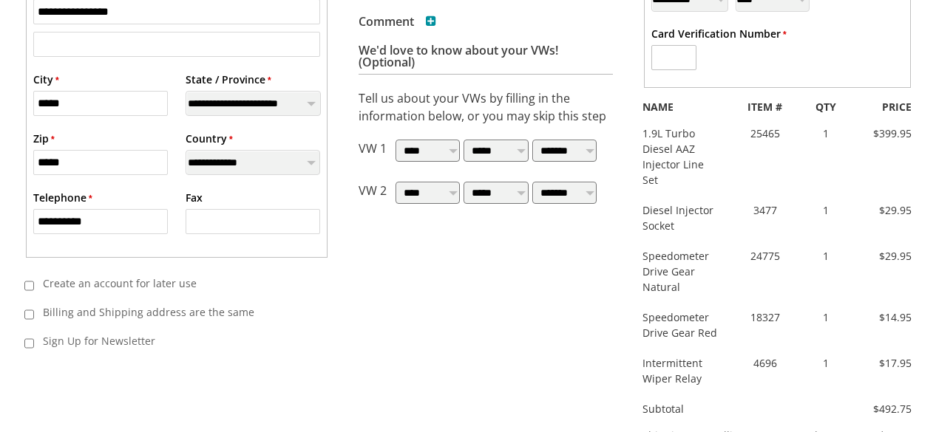
click at [316, 344] on li "Sign Up for Newsletter" at bounding box center [176, 341] width 305 height 25
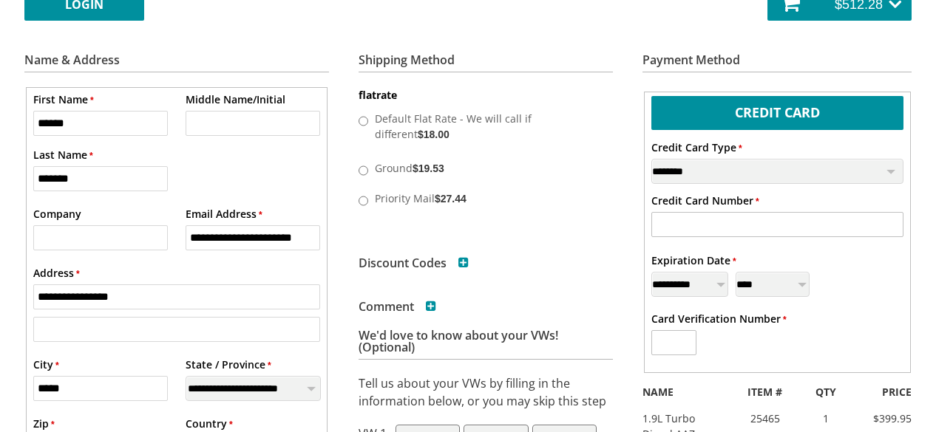
scroll to position [247, 0]
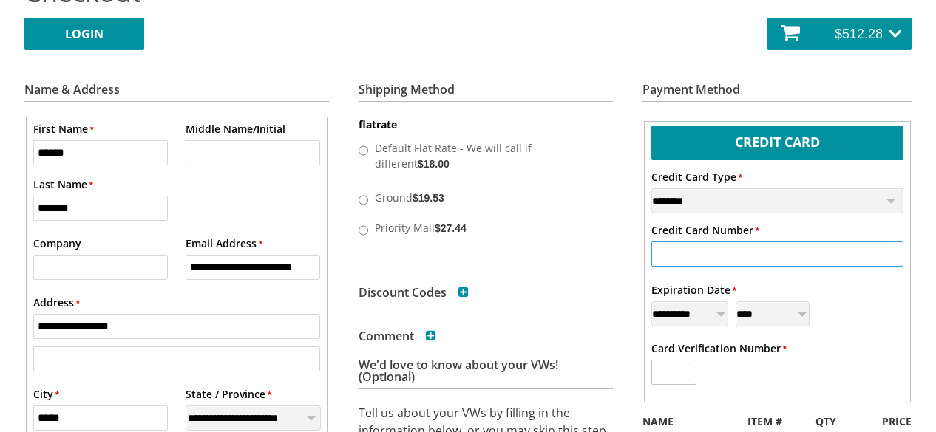
click at [677, 254] on input "* Credit Card Number" at bounding box center [777, 254] width 252 height 25
type input "**********"
click at [668, 378] on input "* Card Verification Number" at bounding box center [673, 372] width 45 height 25
type input "***"
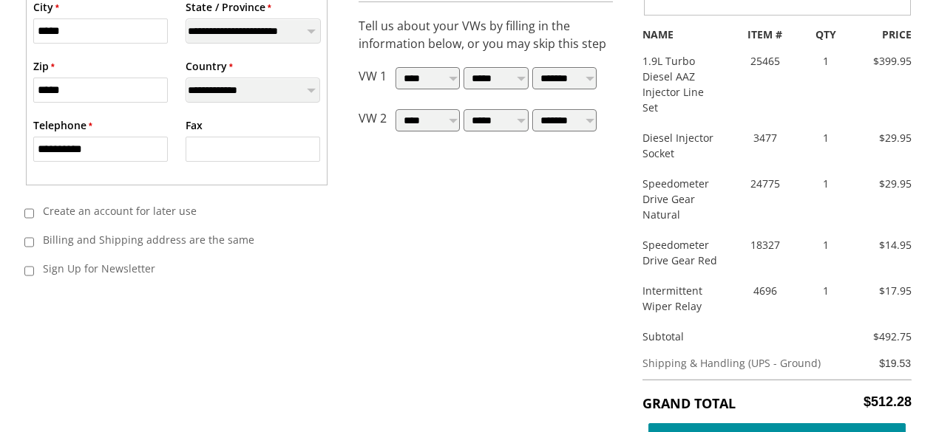
scroll to position [676, 0]
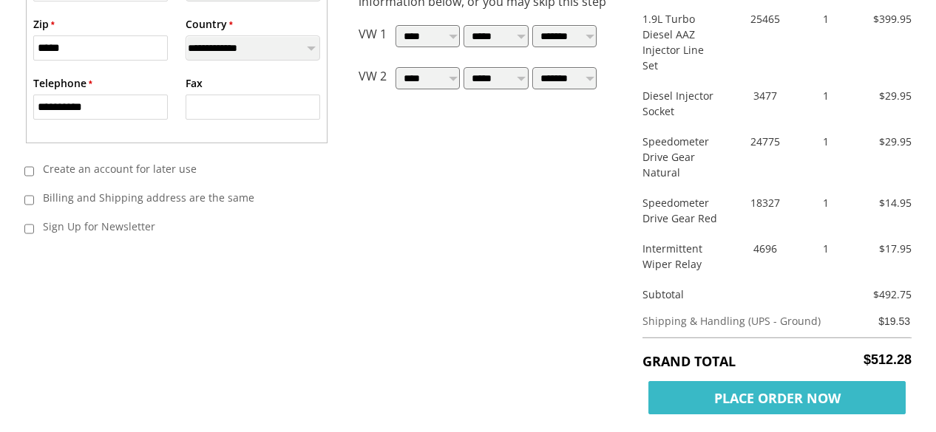
click at [762, 398] on span "Place Order Now" at bounding box center [776, 397] width 257 height 33
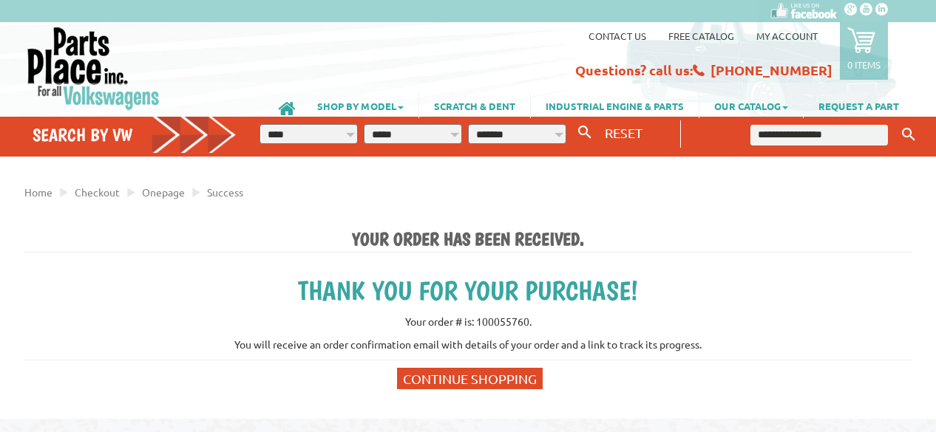
click at [753, 282] on h2 "Thank you for your purchase!" at bounding box center [467, 291] width 887 height 32
